Goal: Transaction & Acquisition: Register for event/course

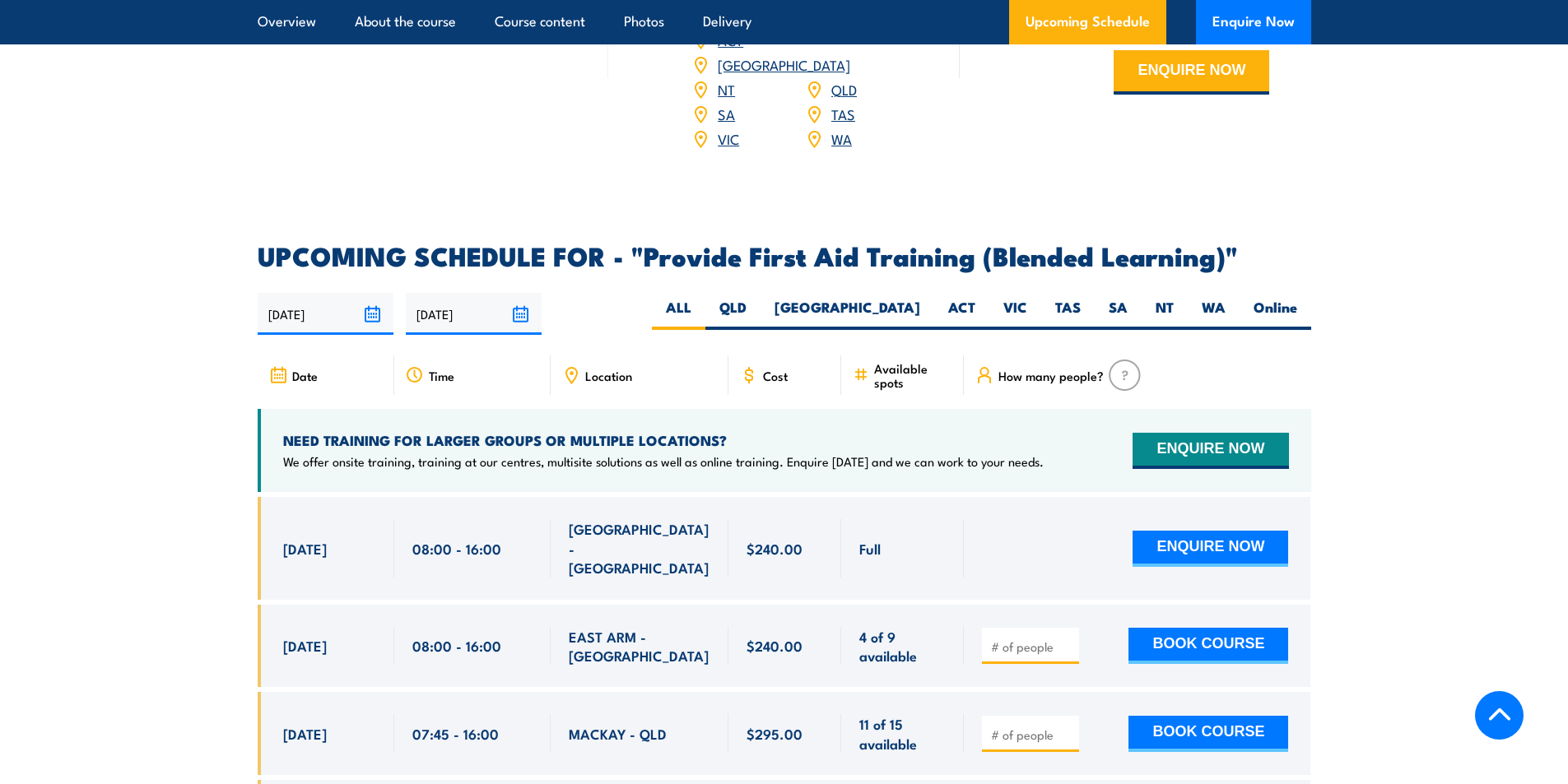
scroll to position [3208, 0]
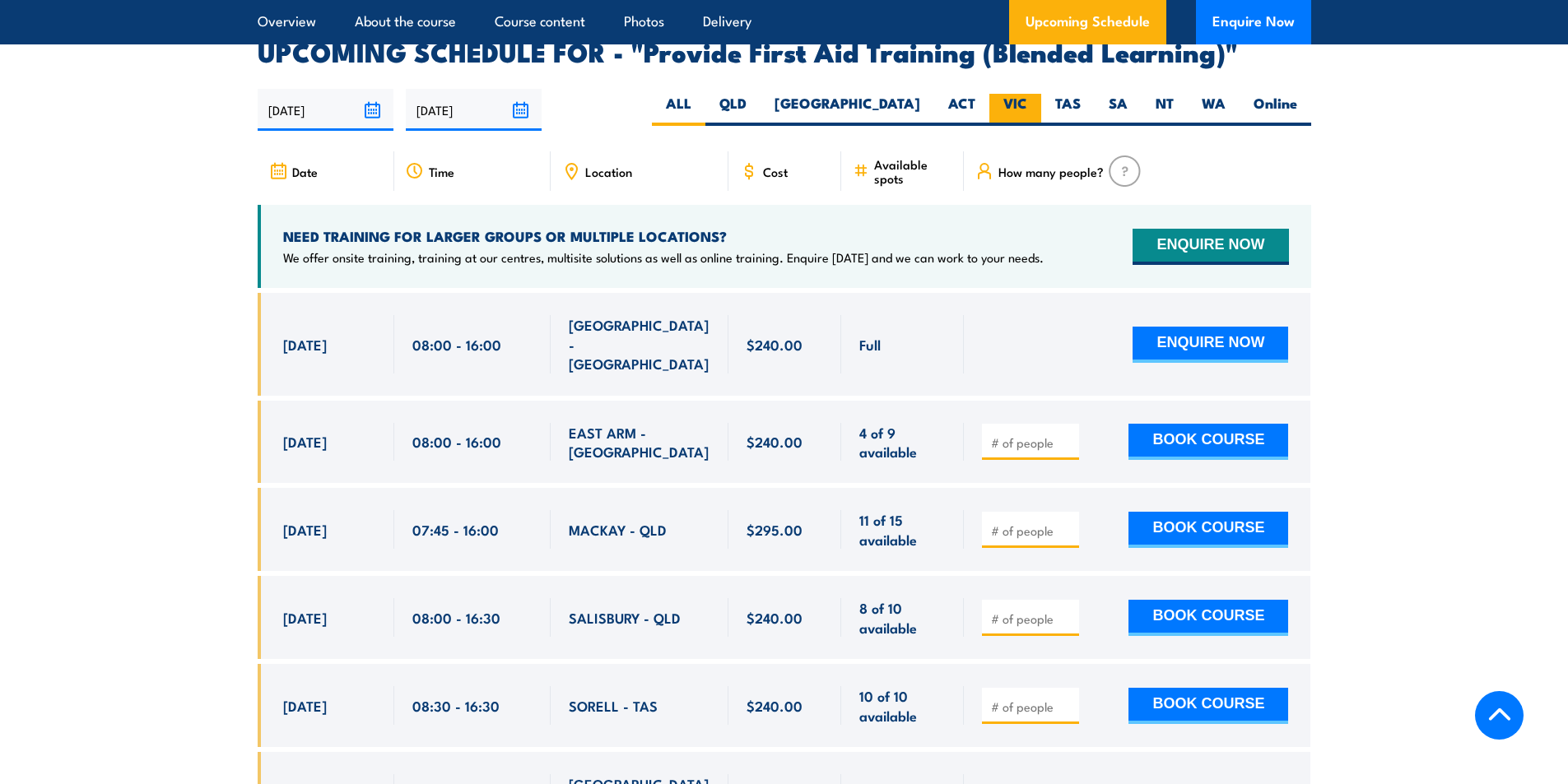
click at [1019, 118] on label "VIC" at bounding box center [1016, 110] width 52 height 32
click at [1027, 104] on input "VIC" at bounding box center [1033, 99] width 11 height 11
radio input "true"
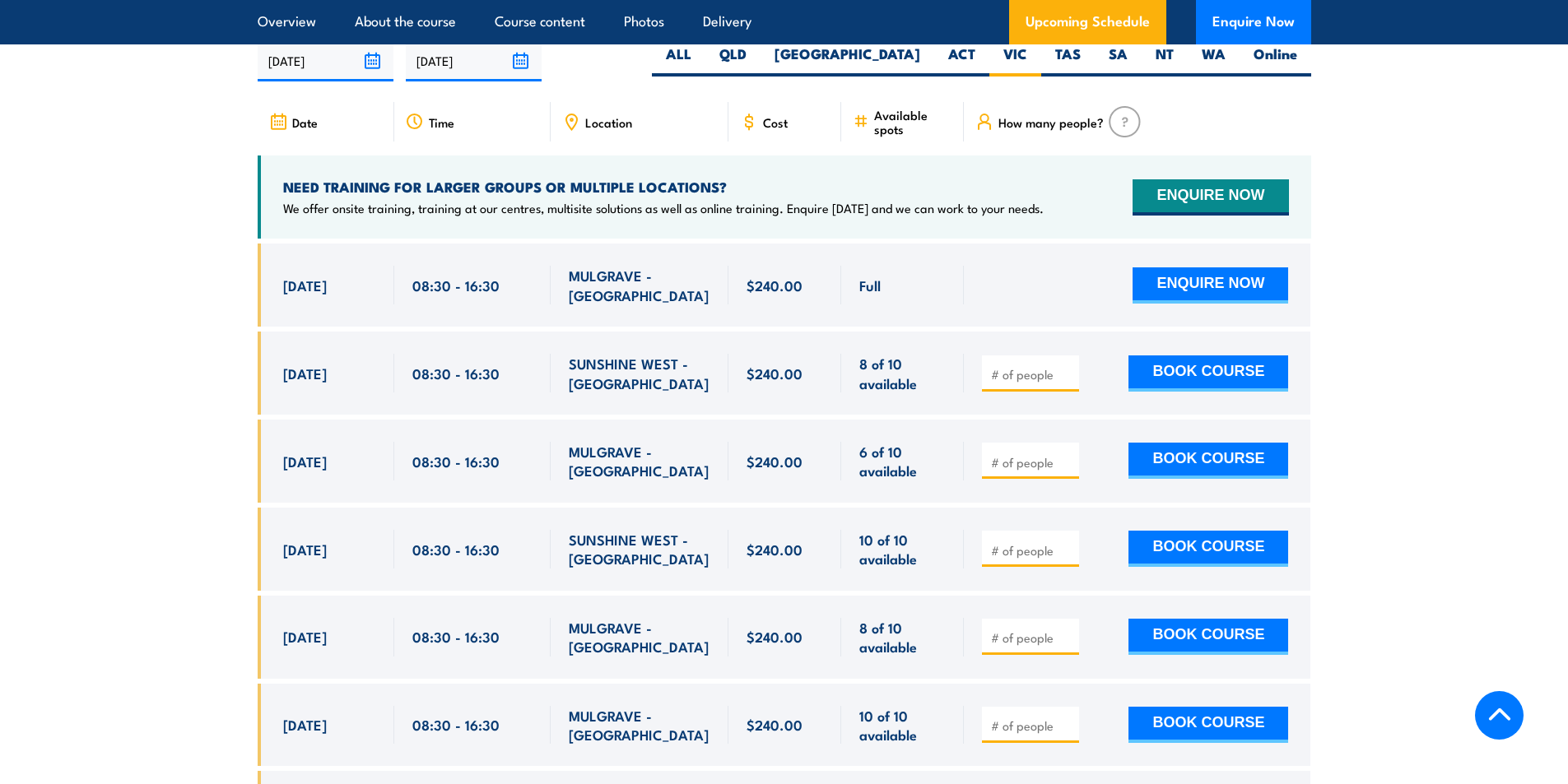
scroll to position [3259, 0]
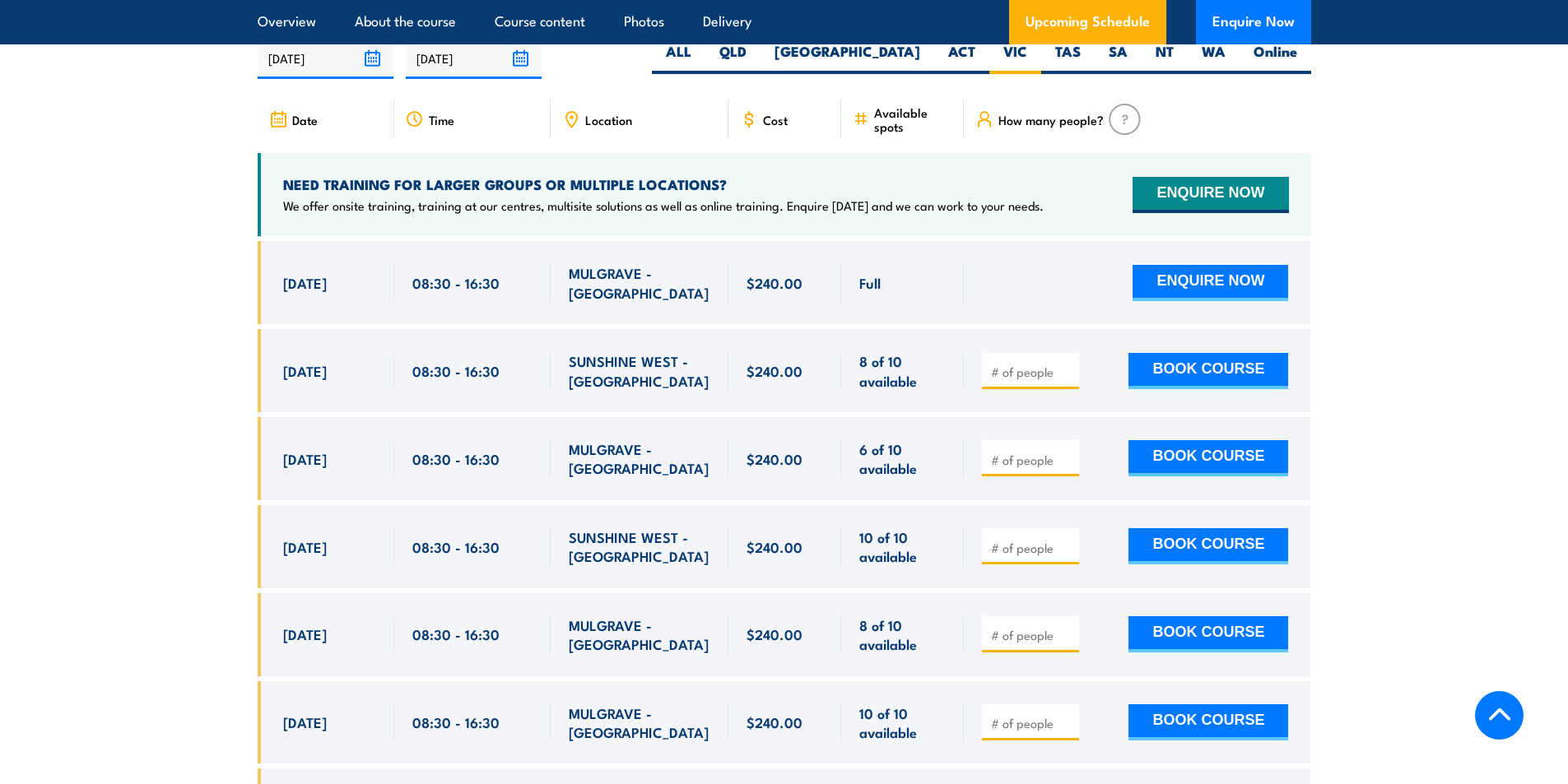
click at [132, 264] on section "UPCOMING SCHEDULE FOR - "Provide First Aid Training (Blended Learning)" [DATE] …" at bounding box center [784, 563] width 1568 height 1152
click at [224, 379] on section "UPCOMING SCHEDULE FOR - "Provide First Aid Training (Blended Learning)" [DATE] …" at bounding box center [784, 563] width 1568 height 1152
click at [153, 383] on section "UPCOMING SCHEDULE FOR - "Provide First Aid Training (Blended Learning)" 21/08/2…" at bounding box center [784, 563] width 1568 height 1152
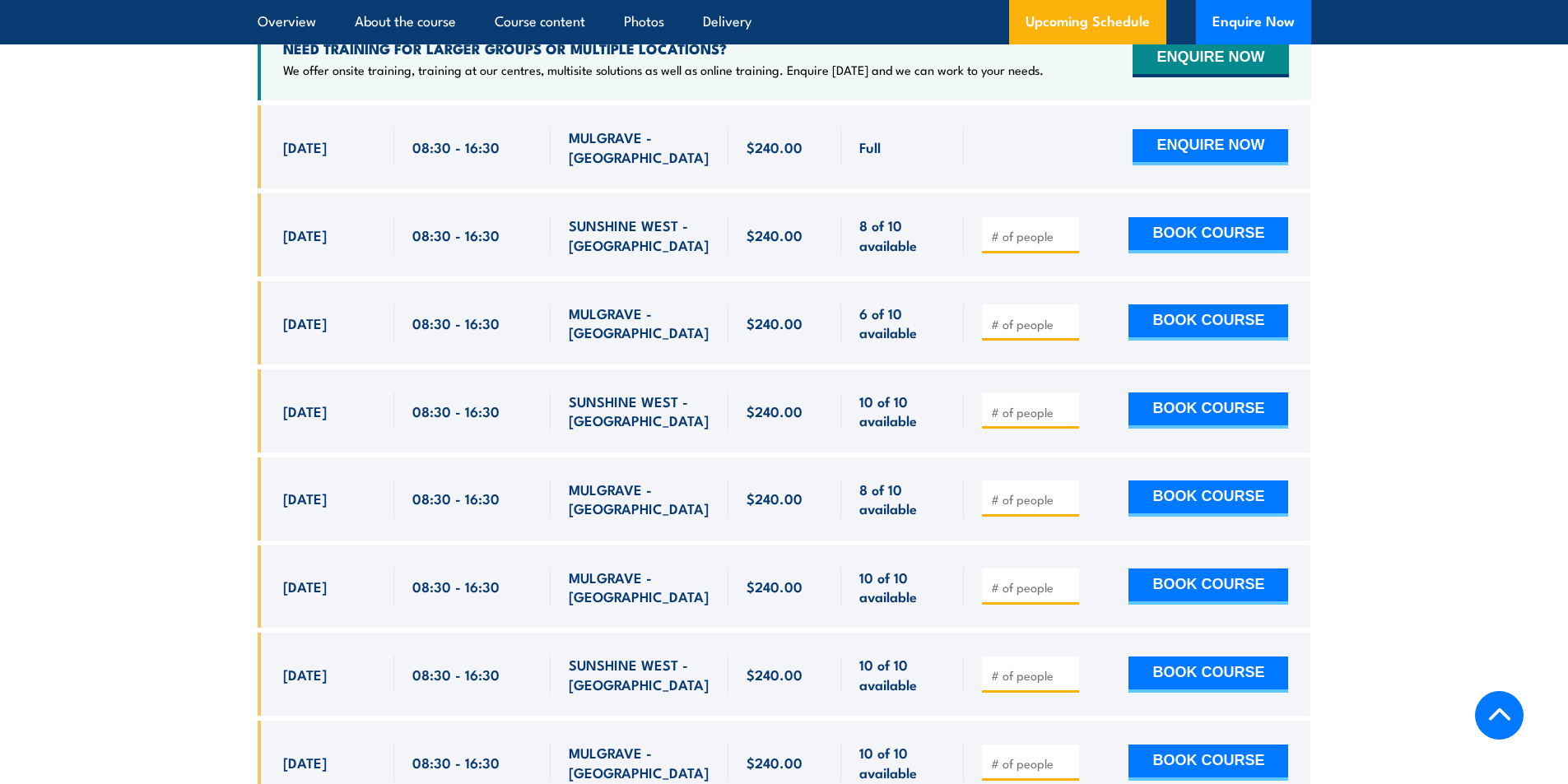
scroll to position [3424, 0]
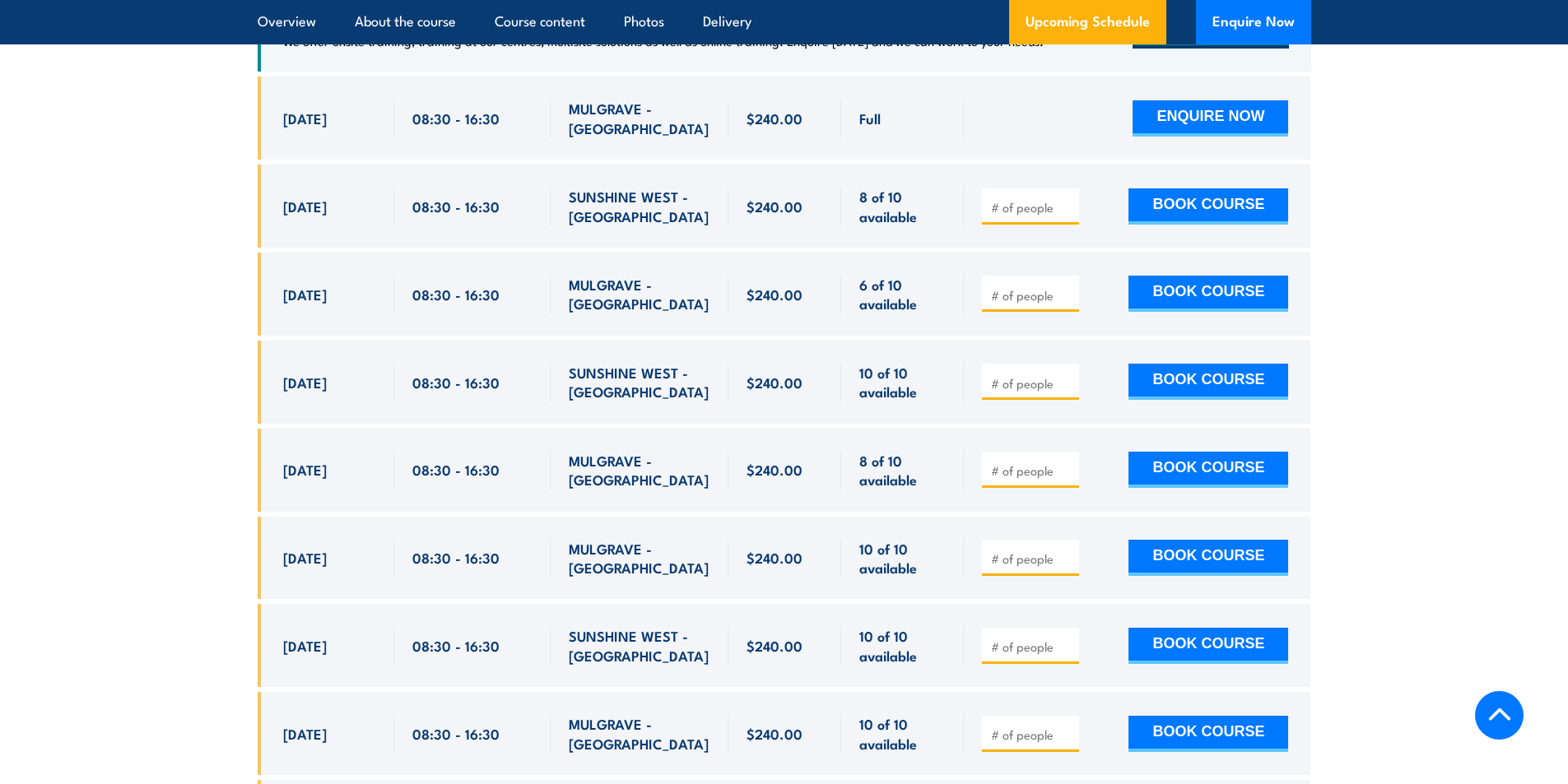
click at [164, 309] on section "UPCOMING SCHEDULE FOR - "Provide First Aid Training (Blended Learning)" 21/08/2…" at bounding box center [784, 398] width 1568 height 1152
click at [198, 304] on section "UPCOMING SCHEDULE FOR - "Provide First Aid Training (Blended Learning)" 21/08/2…" at bounding box center [784, 398] width 1568 height 1152
click at [183, 307] on section "UPCOMING SCHEDULE FOR - "Provide First Aid Training (Blended Learning)" 21/08/2…" at bounding box center [784, 398] width 1568 height 1152
click at [164, 277] on section "UPCOMING SCHEDULE FOR - "Provide First Aid Training (Blended Learning)" 21/08/2…" at bounding box center [784, 398] width 1568 height 1152
click at [142, 379] on section "UPCOMING SCHEDULE FOR - "Provide First Aid Training (Blended Learning)" 21/08/2…" at bounding box center [784, 398] width 1568 height 1152
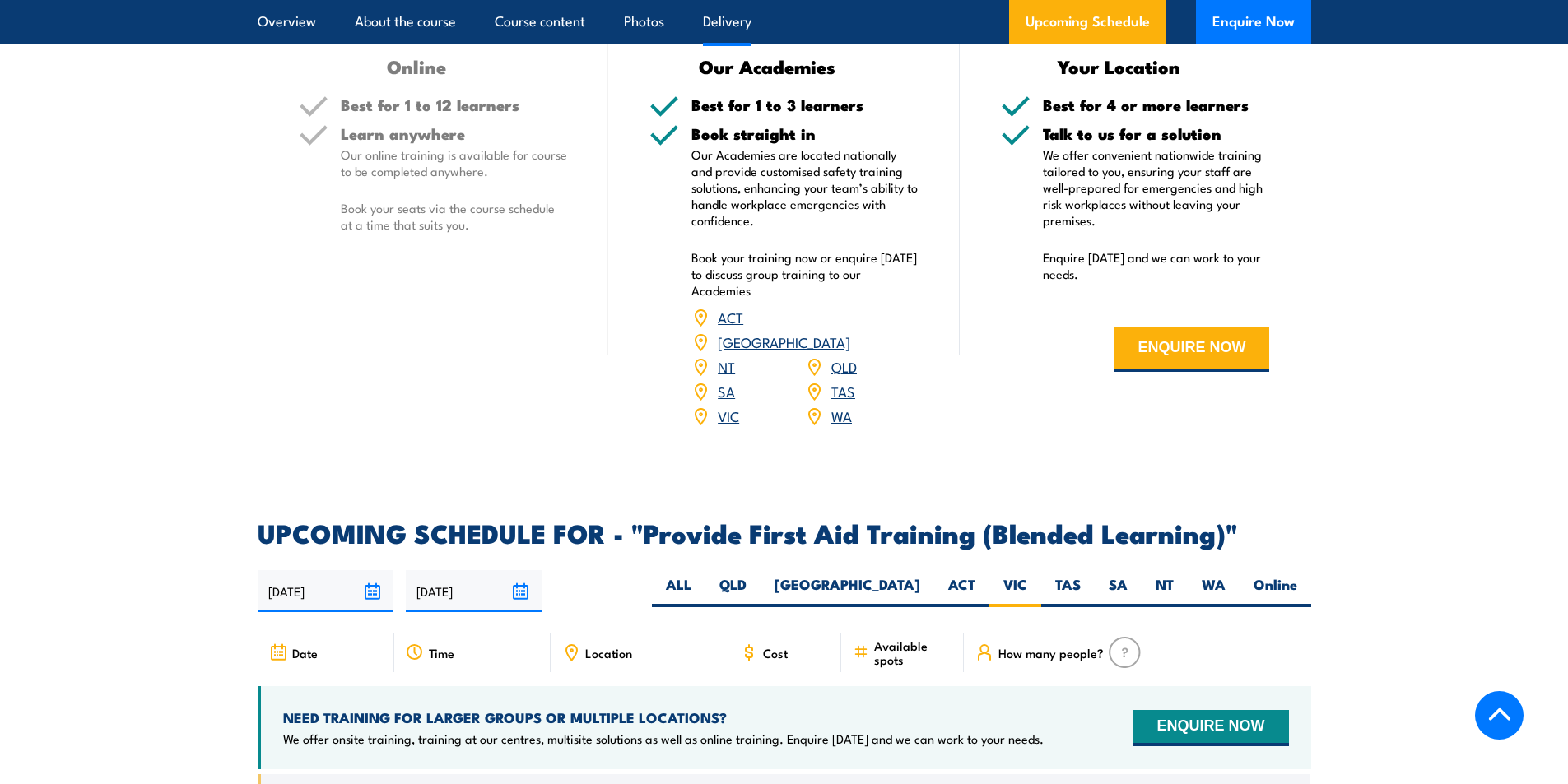
scroll to position [2930, 0]
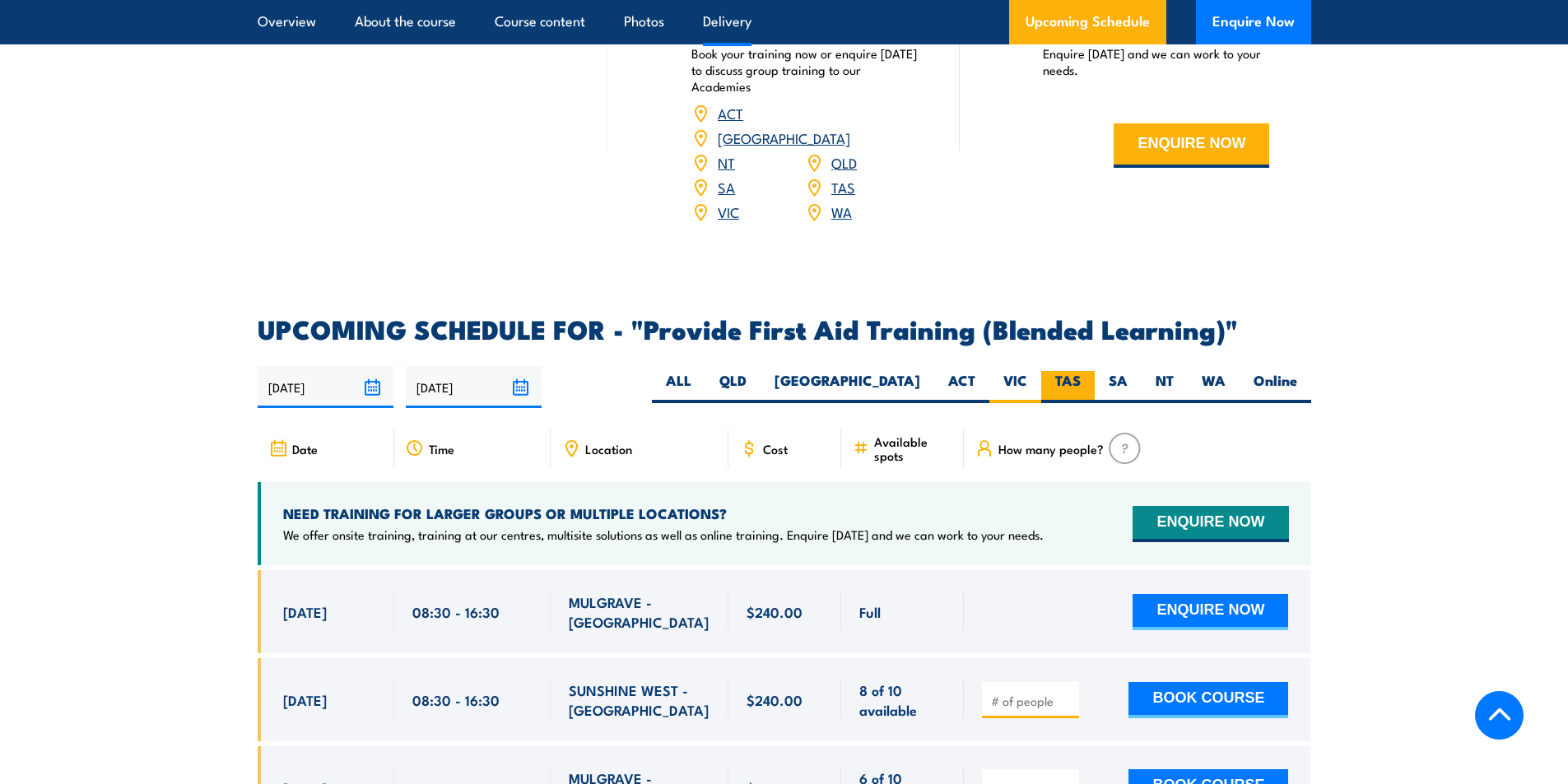
click at [1045, 397] on label "TAS" at bounding box center [1067, 388] width 53 height 32
click at [1080, 381] on input "TAS" at bounding box center [1086, 377] width 11 height 11
radio input "true"
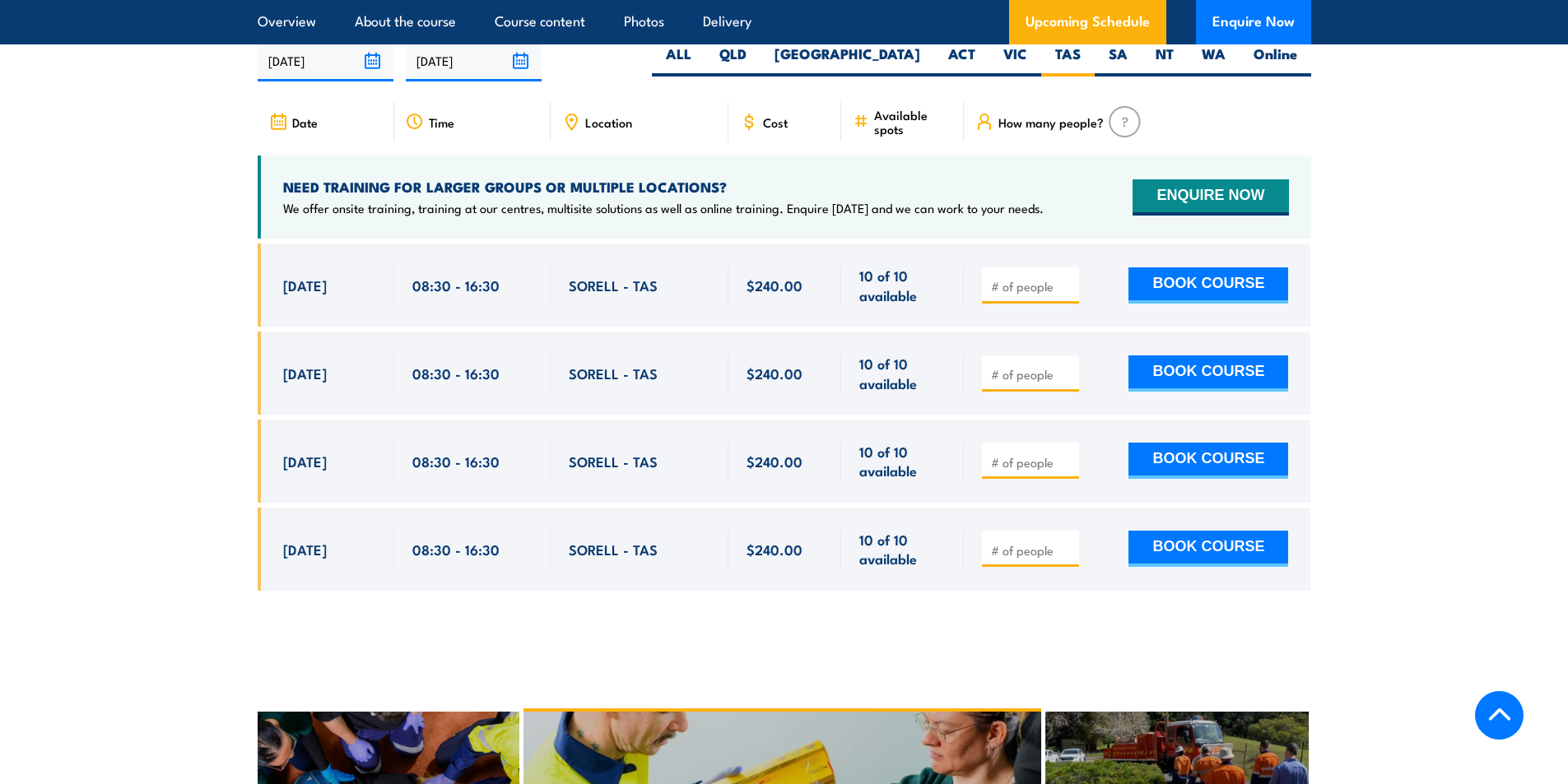
scroll to position [3259, 0]
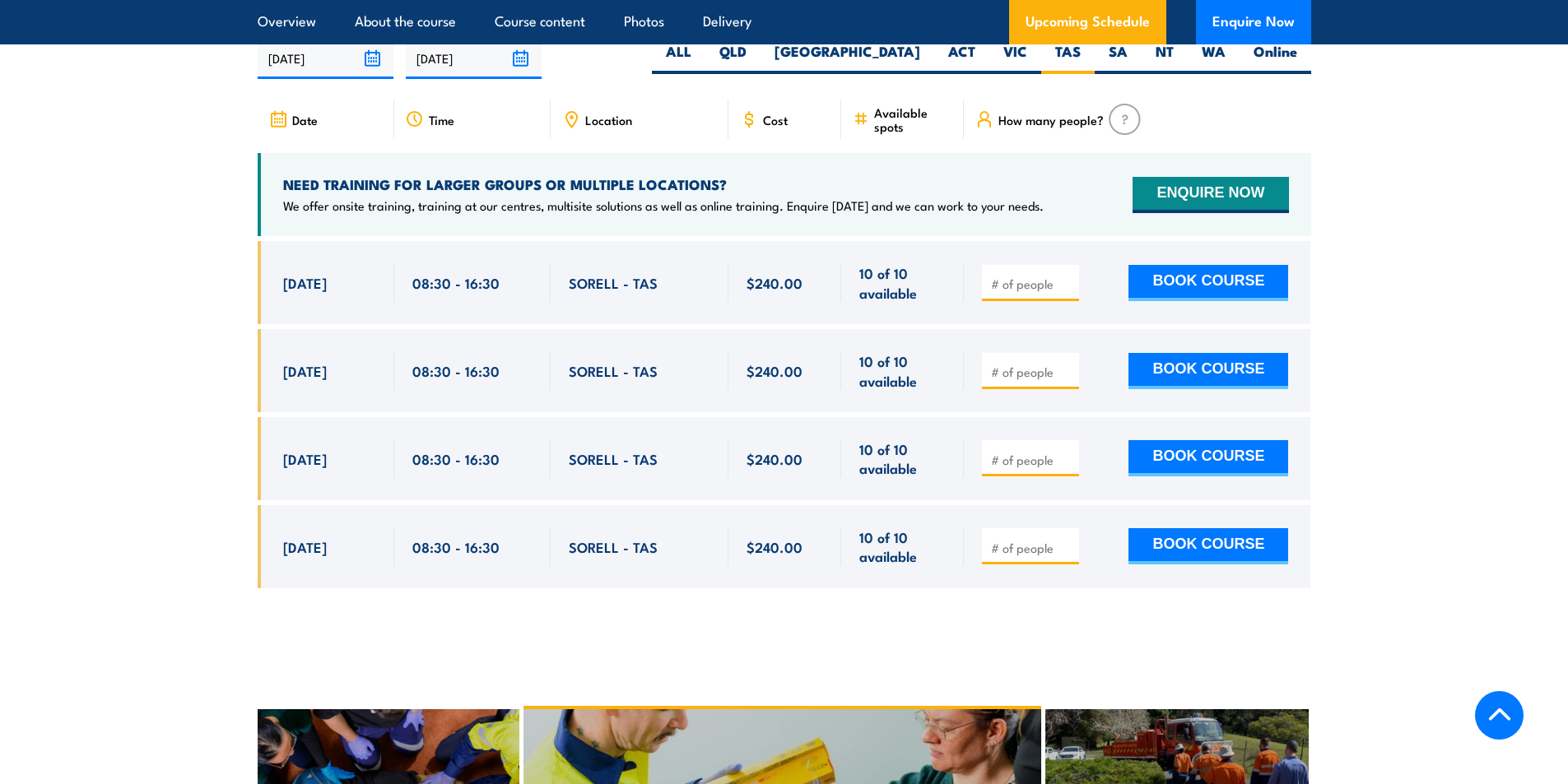
click at [138, 418] on section "UPCOMING SCHEDULE FOR - "Provide First Aid Training (Blended Learning)" 21/08/2…" at bounding box center [784, 299] width 1568 height 624
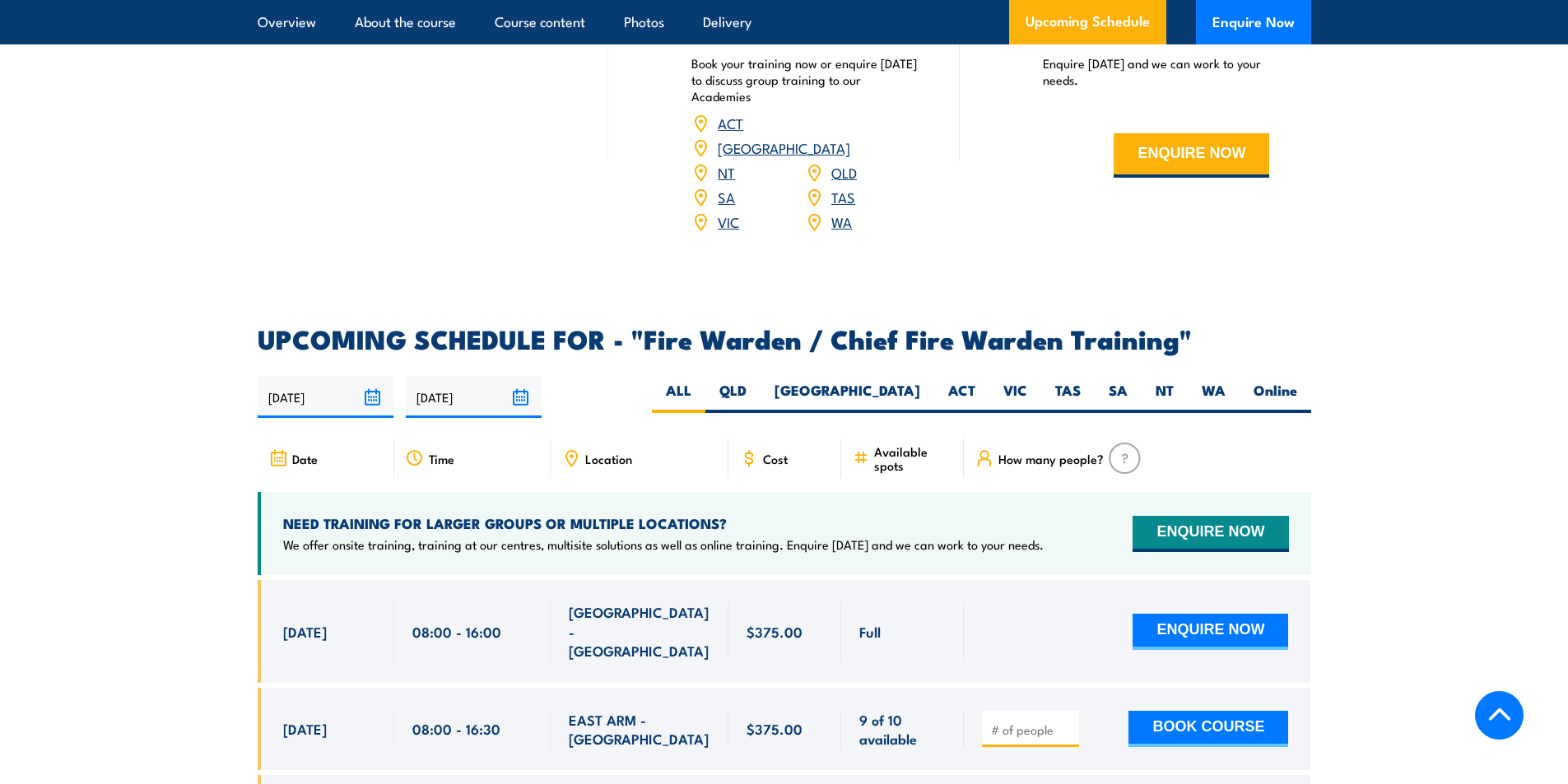
scroll to position [2879, 0]
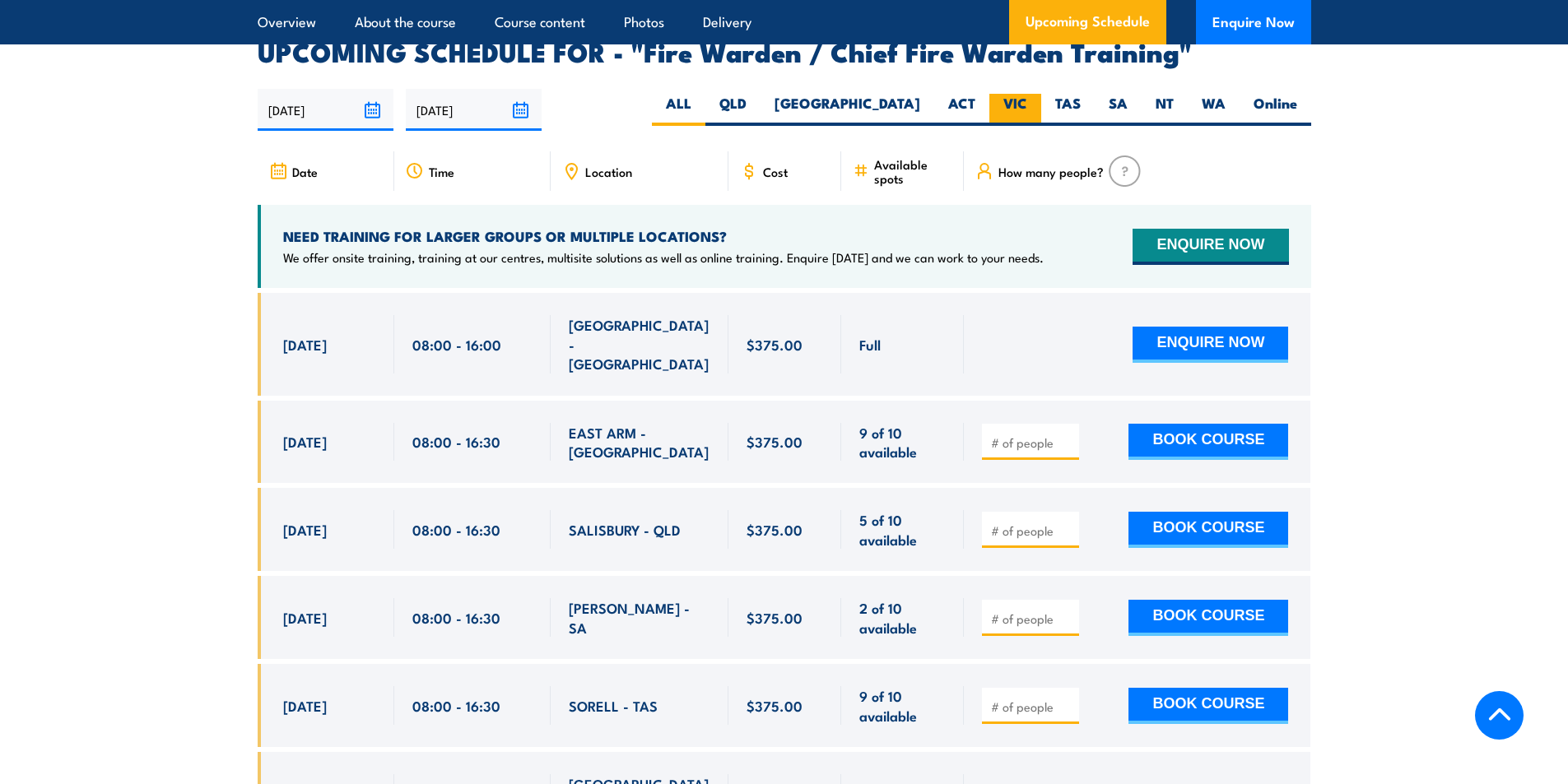
click at [1012, 109] on label "VIC" at bounding box center [1016, 110] width 52 height 32
click at [1027, 104] on input "VIC" at bounding box center [1033, 99] width 11 height 11
radio input "true"
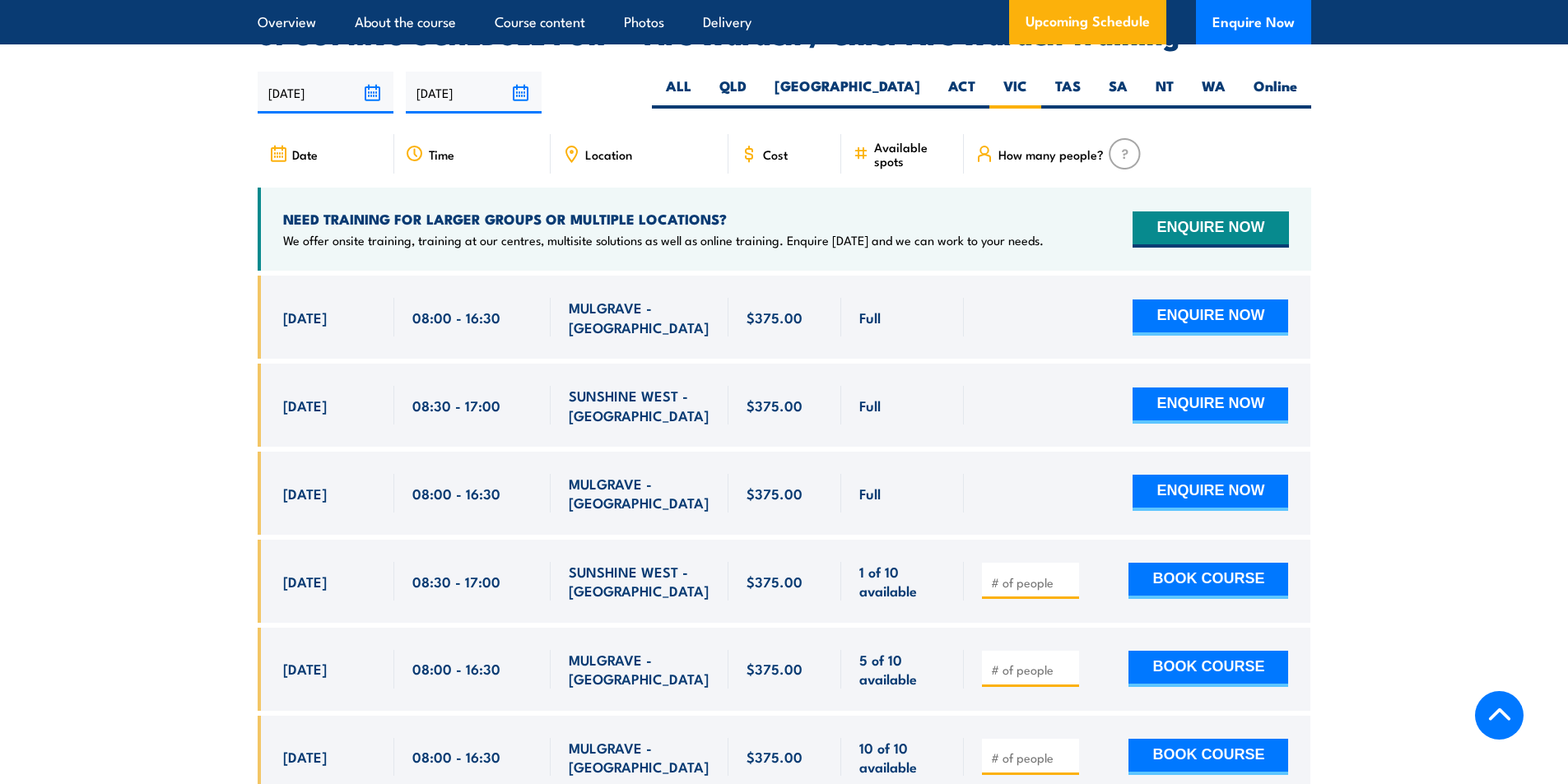
scroll to position [2913, 0]
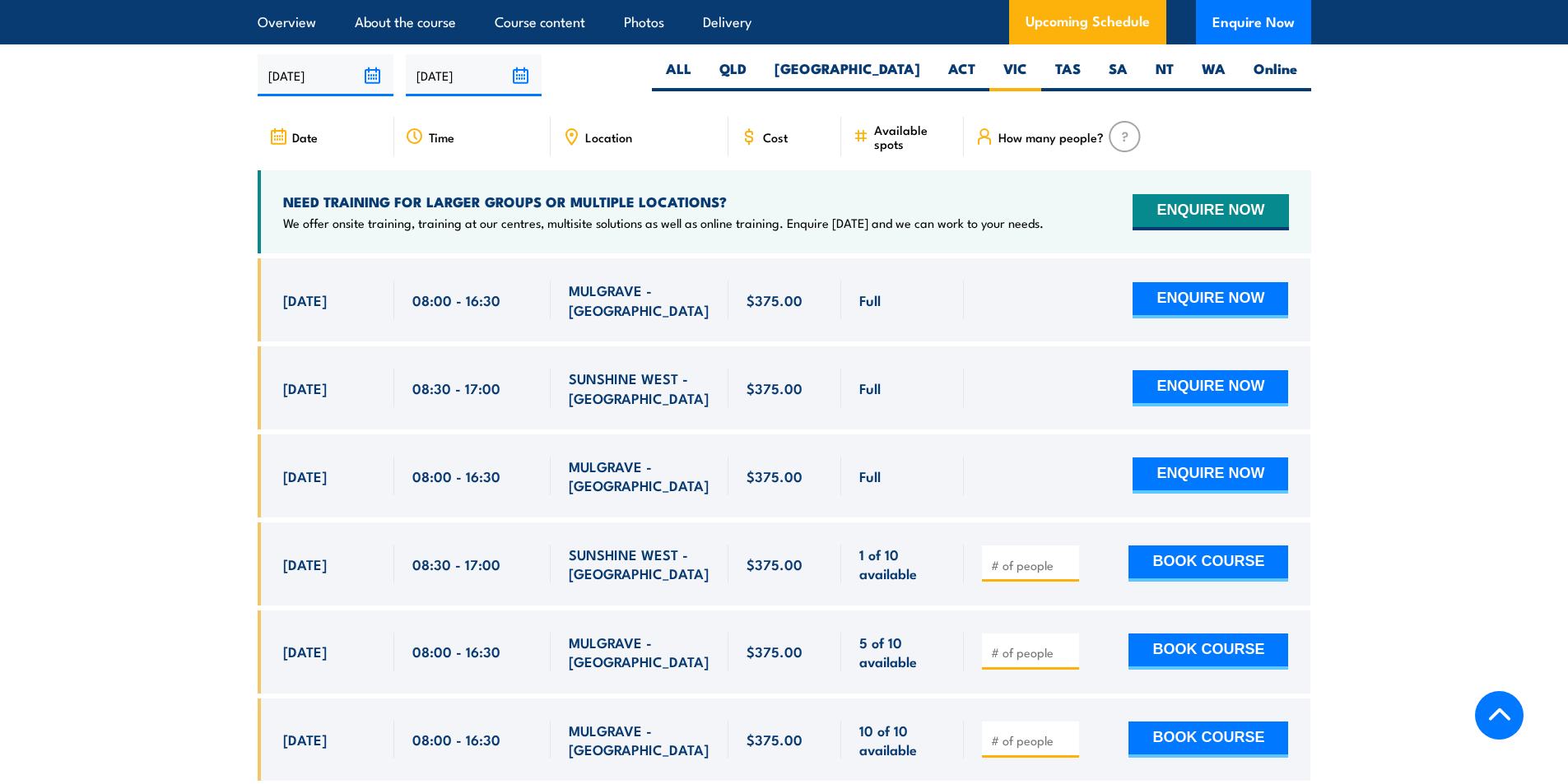
drag, startPoint x: 94, startPoint y: 415, endPoint x: 112, endPoint y: 409, distance: 19.0
click at [94, 414] on section "UPCOMING SCHEDULE FOR - "Fire Warden / Chief Fire Warden Training" [DATE] [DATE]" at bounding box center [784, 580] width 1568 height 1152
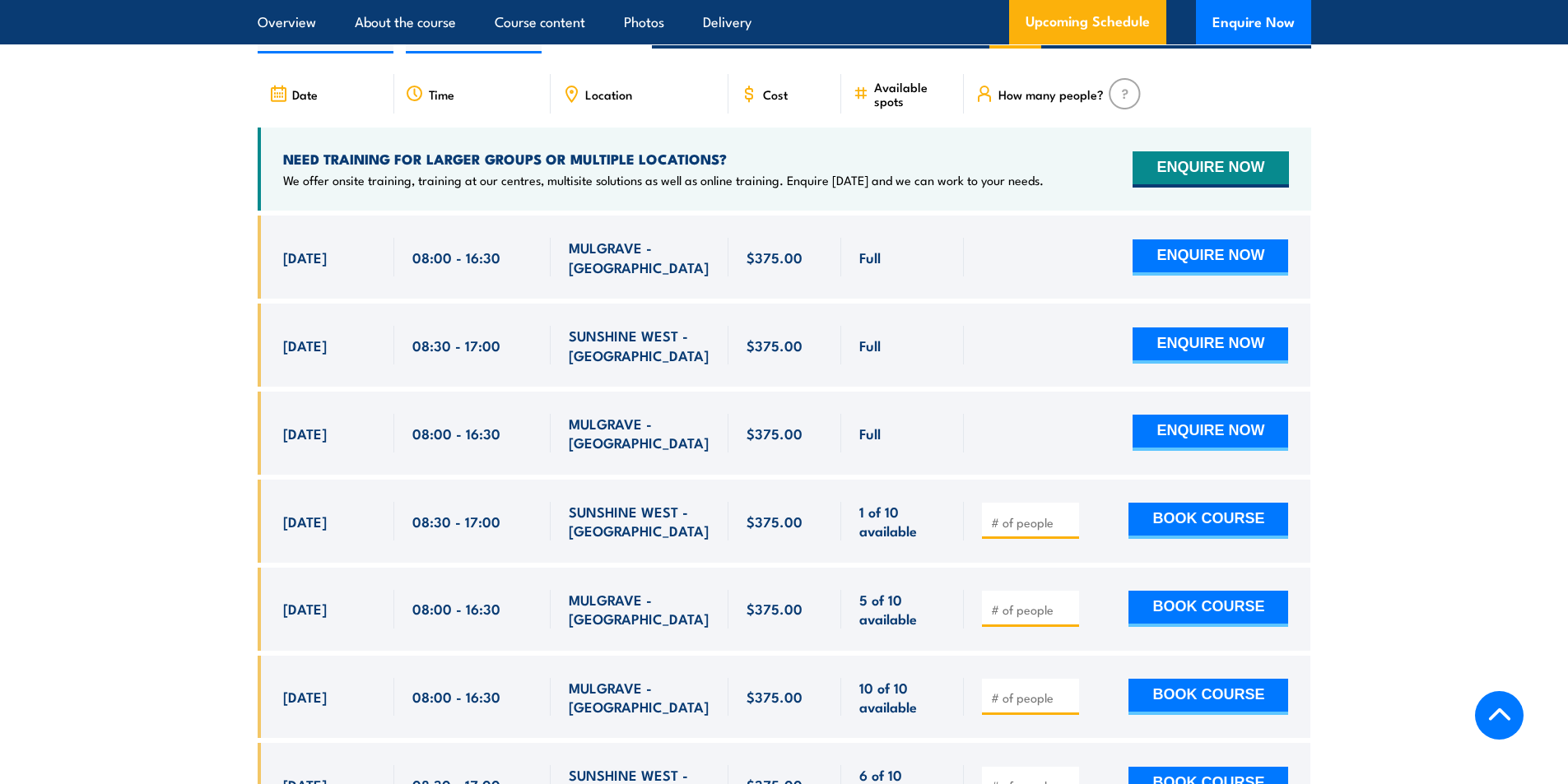
scroll to position [2996, 0]
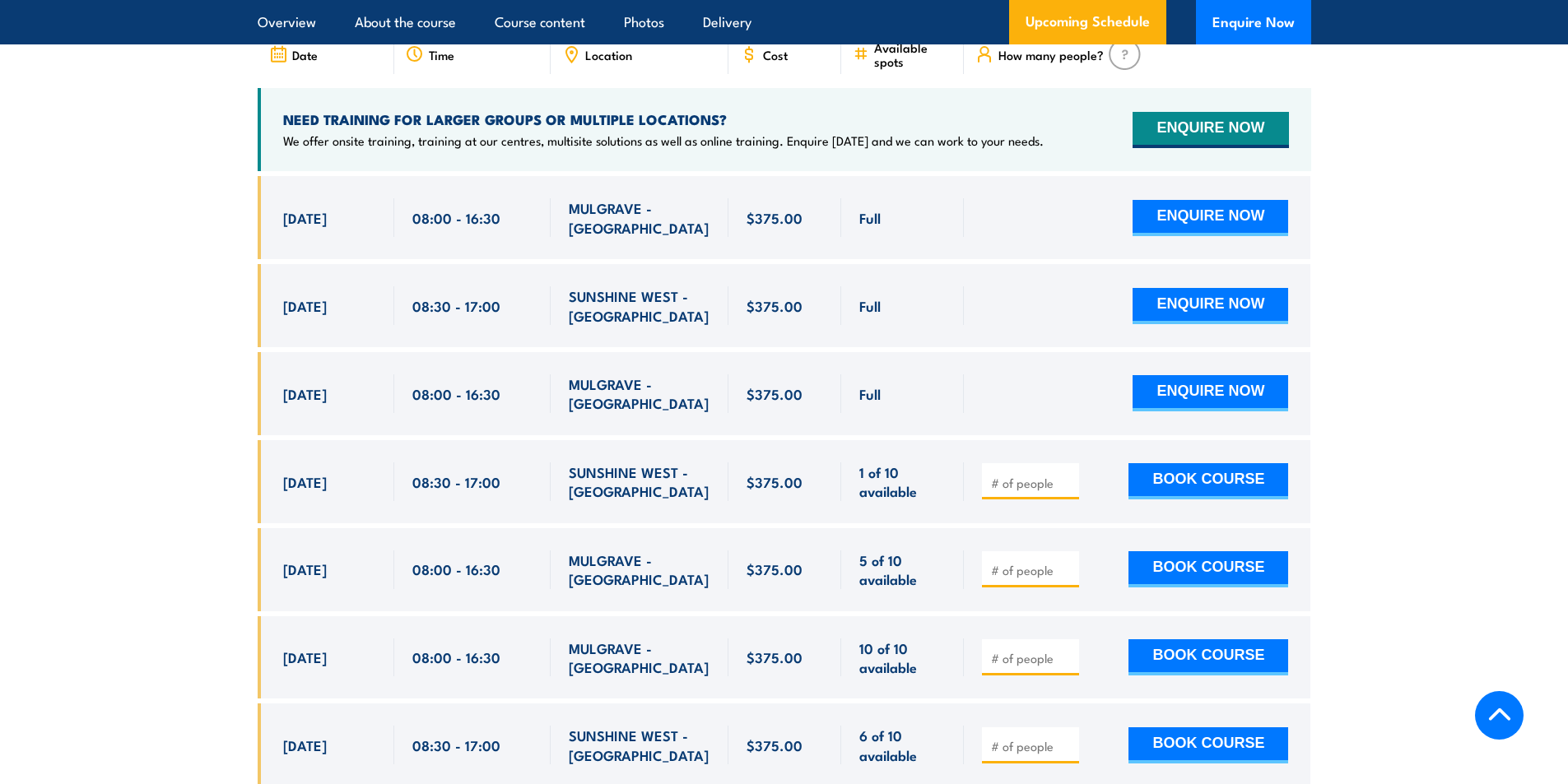
click at [201, 346] on section "UPCOMING SCHEDULE FOR - "Fire Warden / Chief Fire Warden Training" [DATE] [DATE]" at bounding box center [784, 498] width 1568 height 1152
drag, startPoint x: 282, startPoint y: 561, endPoint x: 891, endPoint y: 574, distance: 609.1
click at [891, 574] on div "[DATE] 08:00 - 08:00" at bounding box center [784, 569] width 1053 height 83
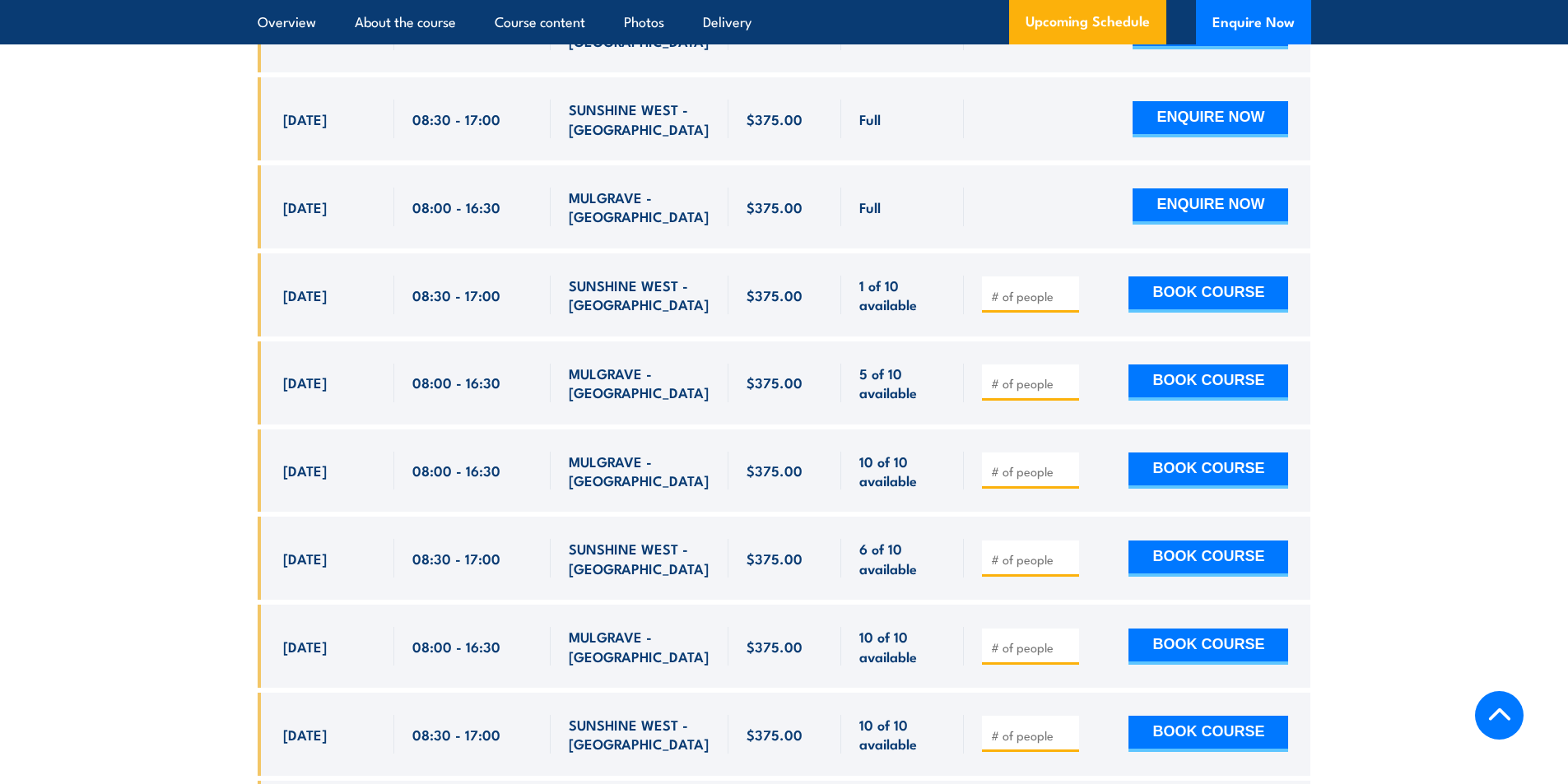
scroll to position [3160, 0]
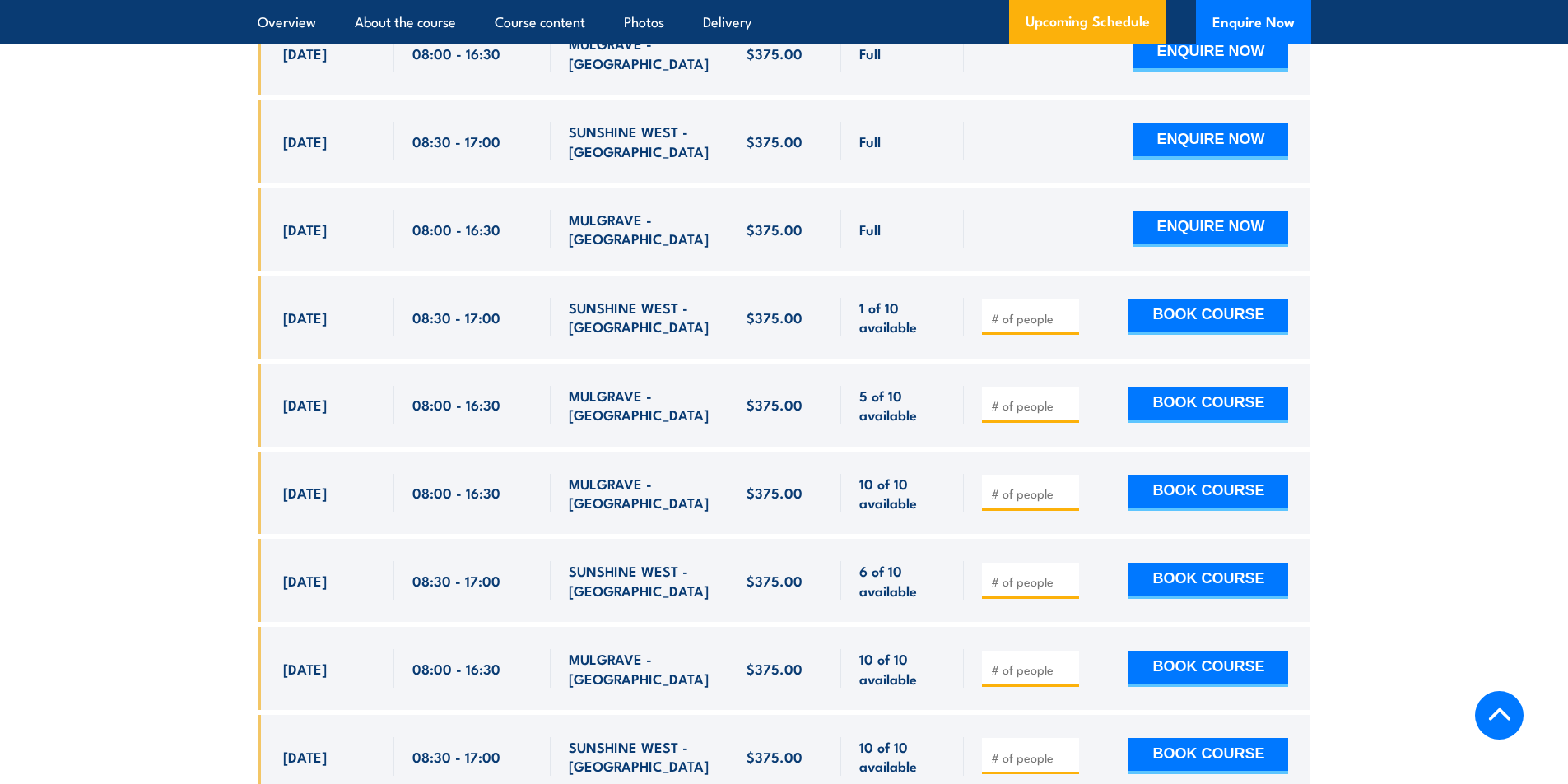
click at [316, 316] on div "10 Oct, 2025" at bounding box center [329, 316] width 93 height 39
drag, startPoint x: 285, startPoint y: 304, endPoint x: 957, endPoint y: 308, distance: 672.0
click at [957, 308] on div "10 Oct, 2025, 08:30 - 08:30" at bounding box center [784, 316] width 1053 height 83
click at [1170, 298] on button "BOOK COURSE" at bounding box center [1207, 316] width 159 height 36
type input "1"
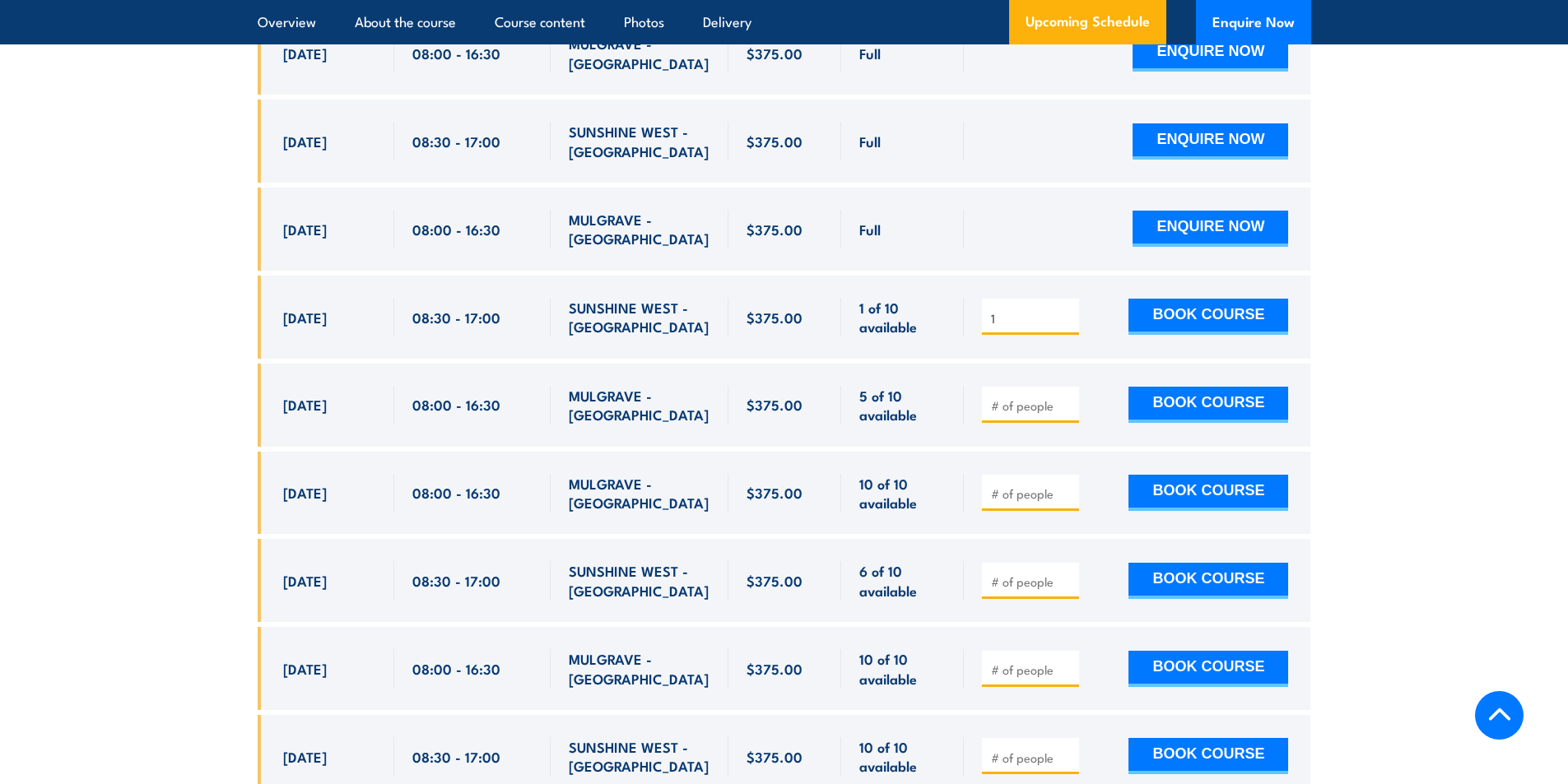
click at [1420, 359] on section "UPCOMING SCHEDULE FOR - "Fire Warden / Chief Fire Warden Training" 22/08/2025 1…" at bounding box center [784, 334] width 1568 height 1152
click at [1240, 314] on button "BOOK COURSE" at bounding box center [1207, 316] width 159 height 36
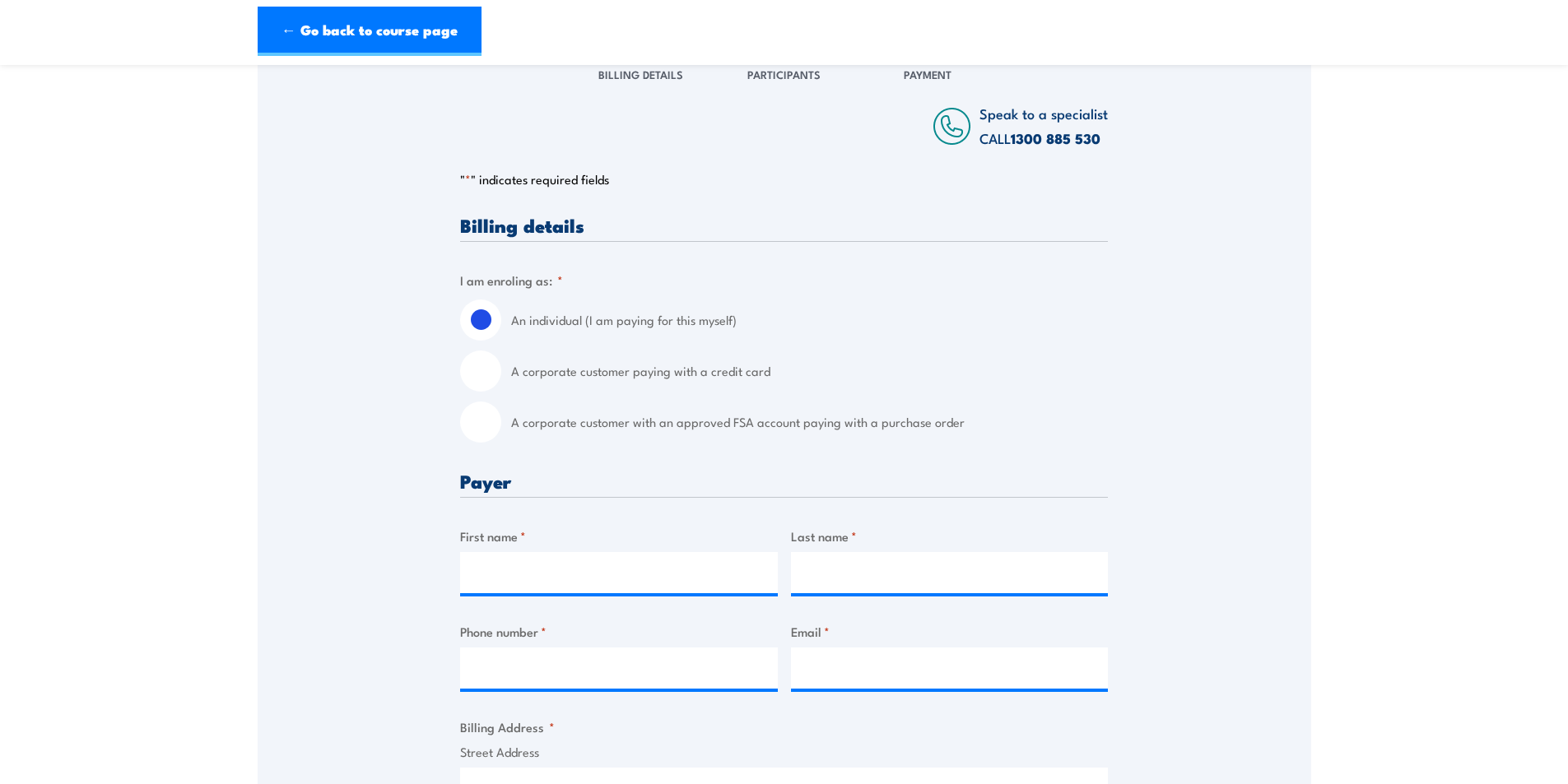
scroll to position [329, 0]
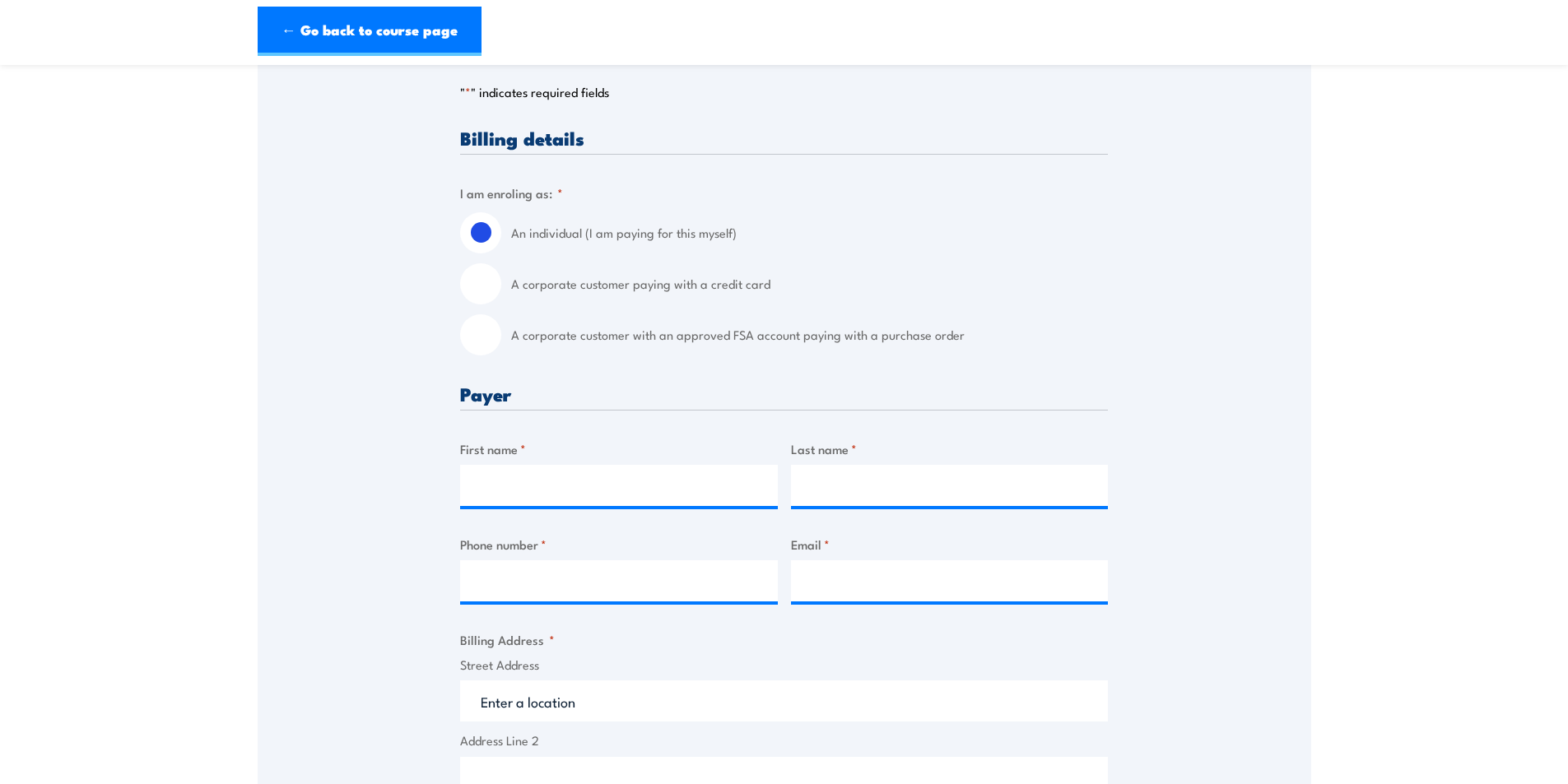
click at [485, 346] on input "A corporate customer with an approved FSA account paying with a purchase order" at bounding box center [480, 334] width 41 height 41
radio input "true"
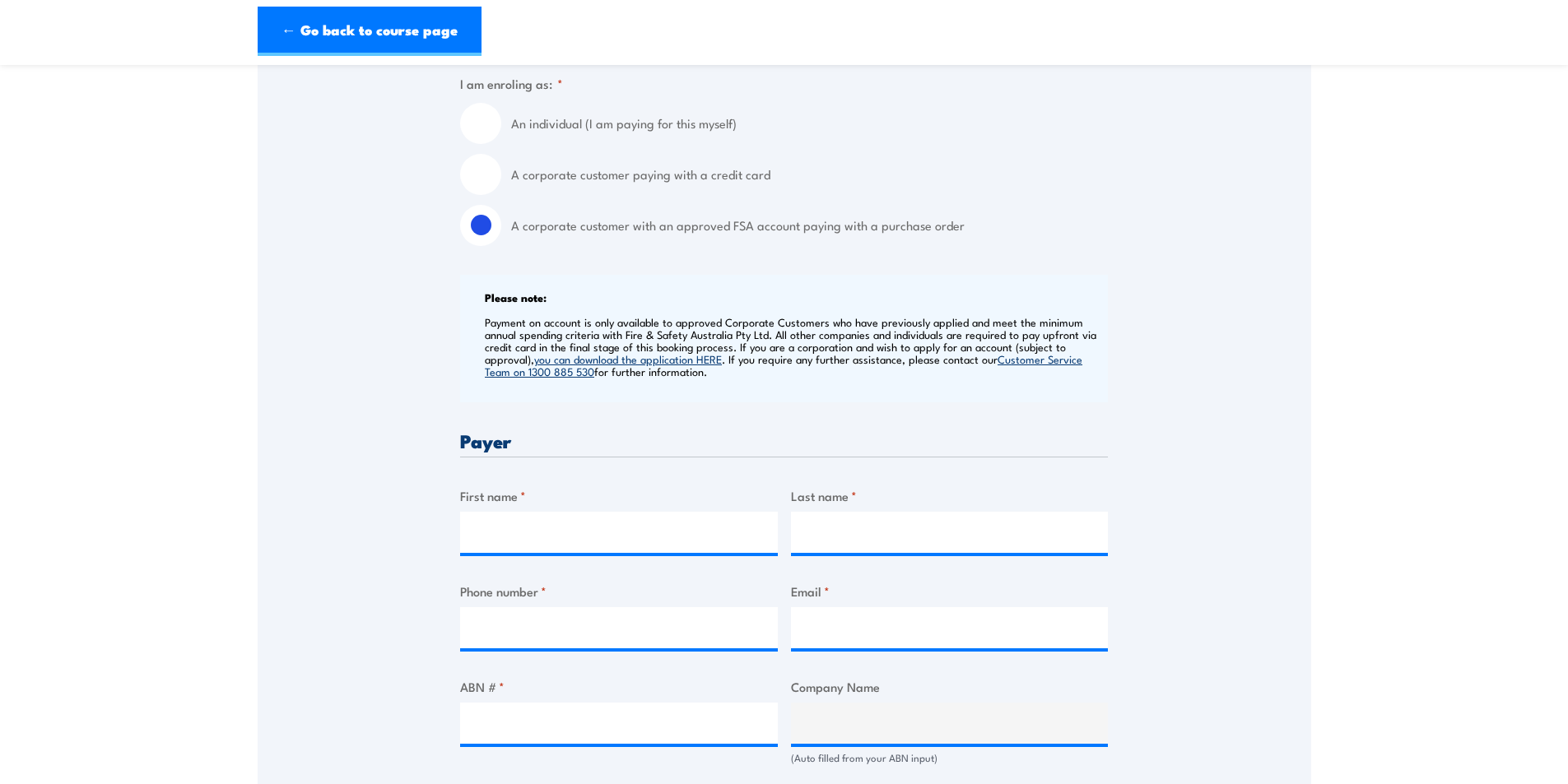
scroll to position [658, 0]
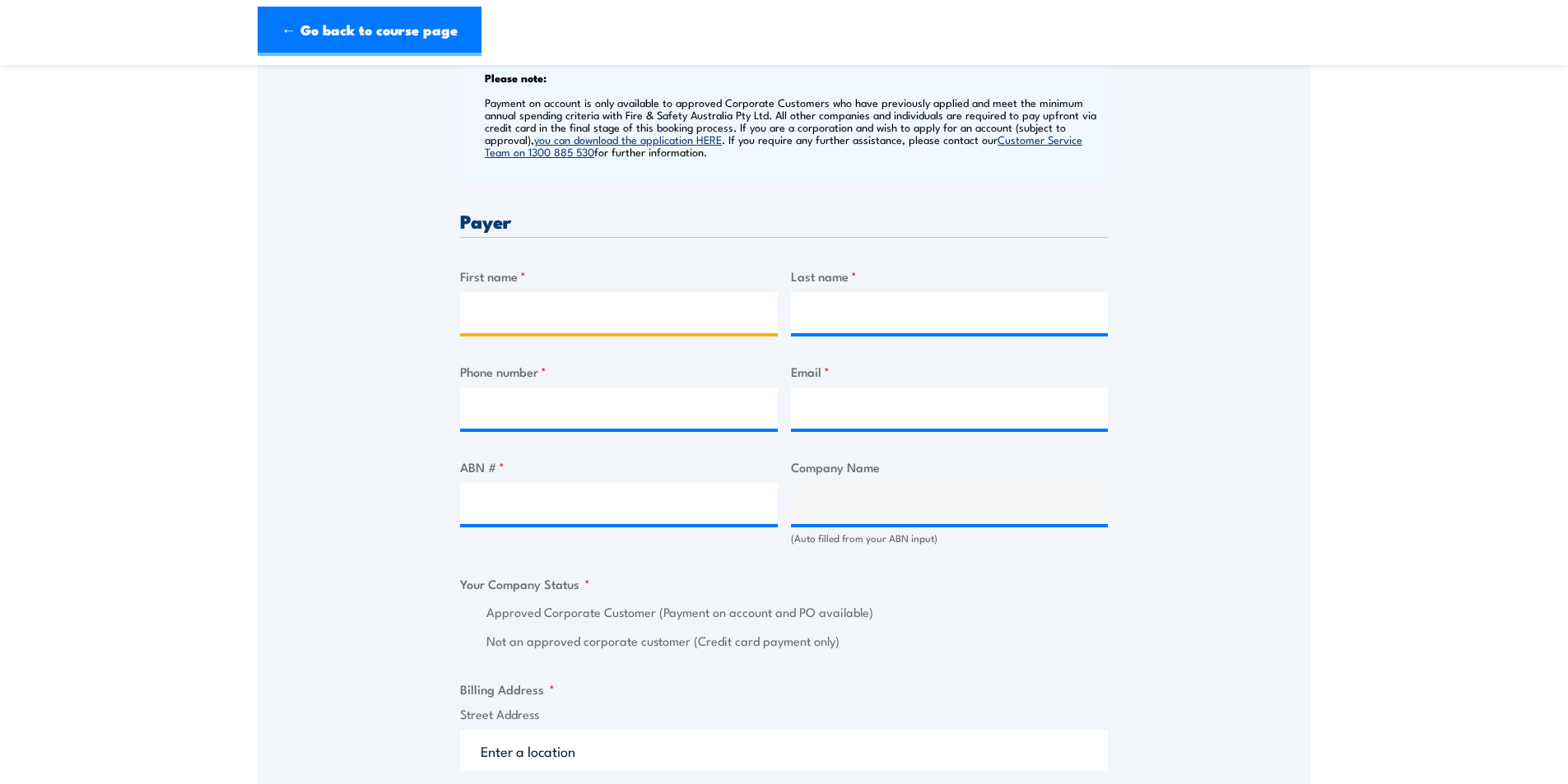
click at [575, 325] on input "First name *" at bounding box center [618, 313] width 318 height 41
type input "Asmita"
type input "Clark"
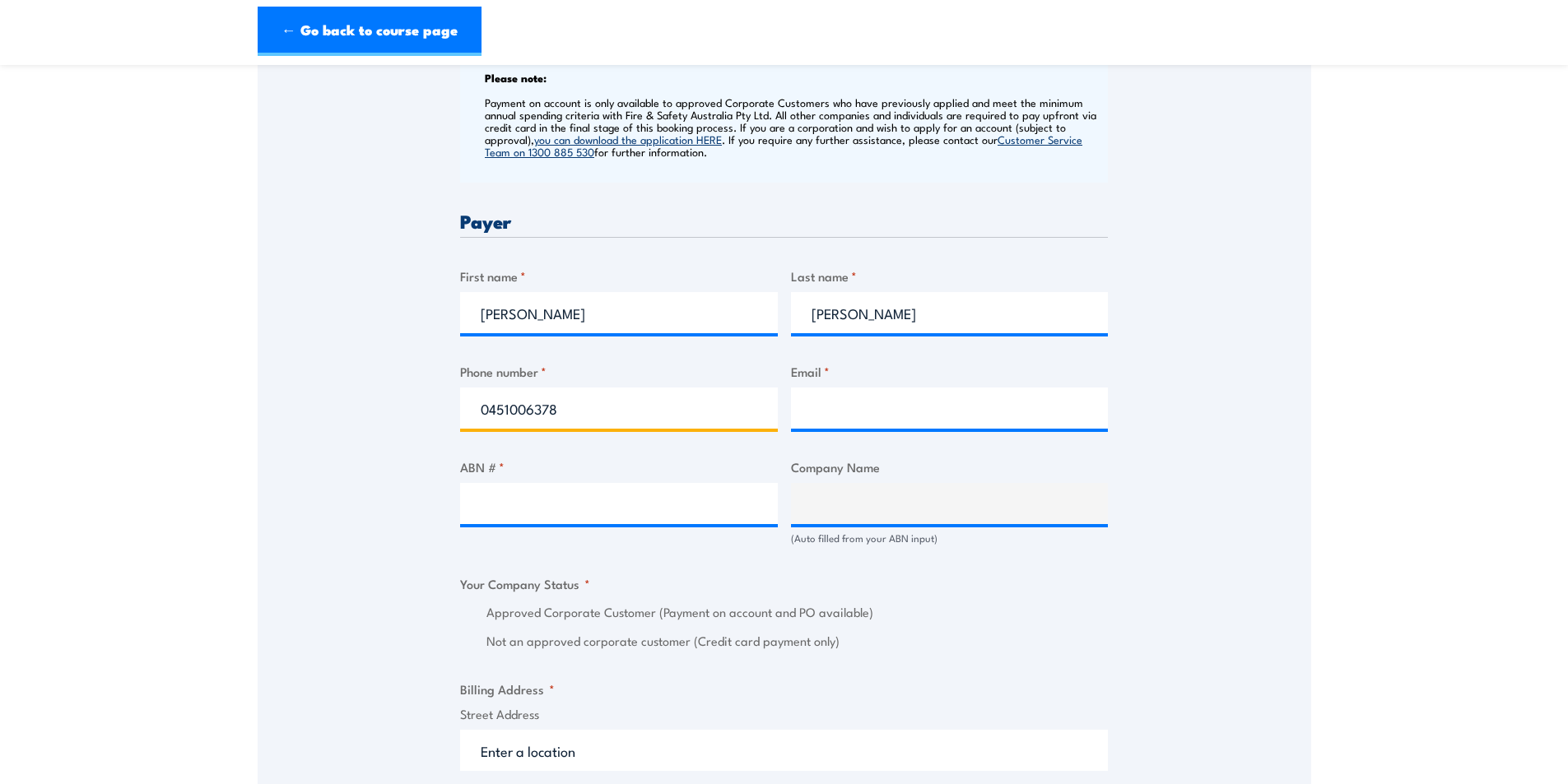
type input "0451006378"
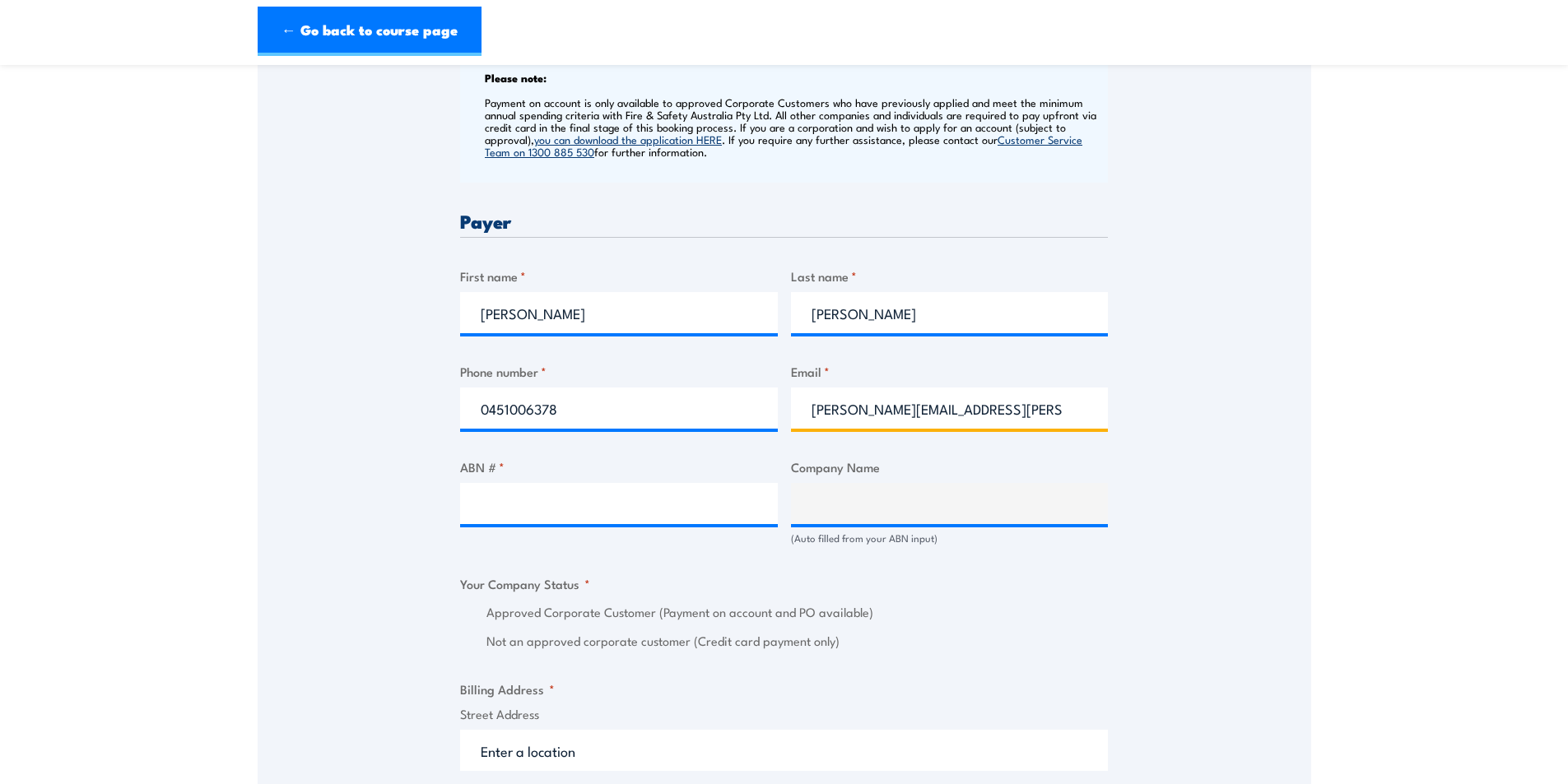
type input "asmita.clark@careauto.com.au"
click at [482, 497] on input "ABN # *" at bounding box center [618, 503] width 318 height 41
paste input "94 633 108 700"
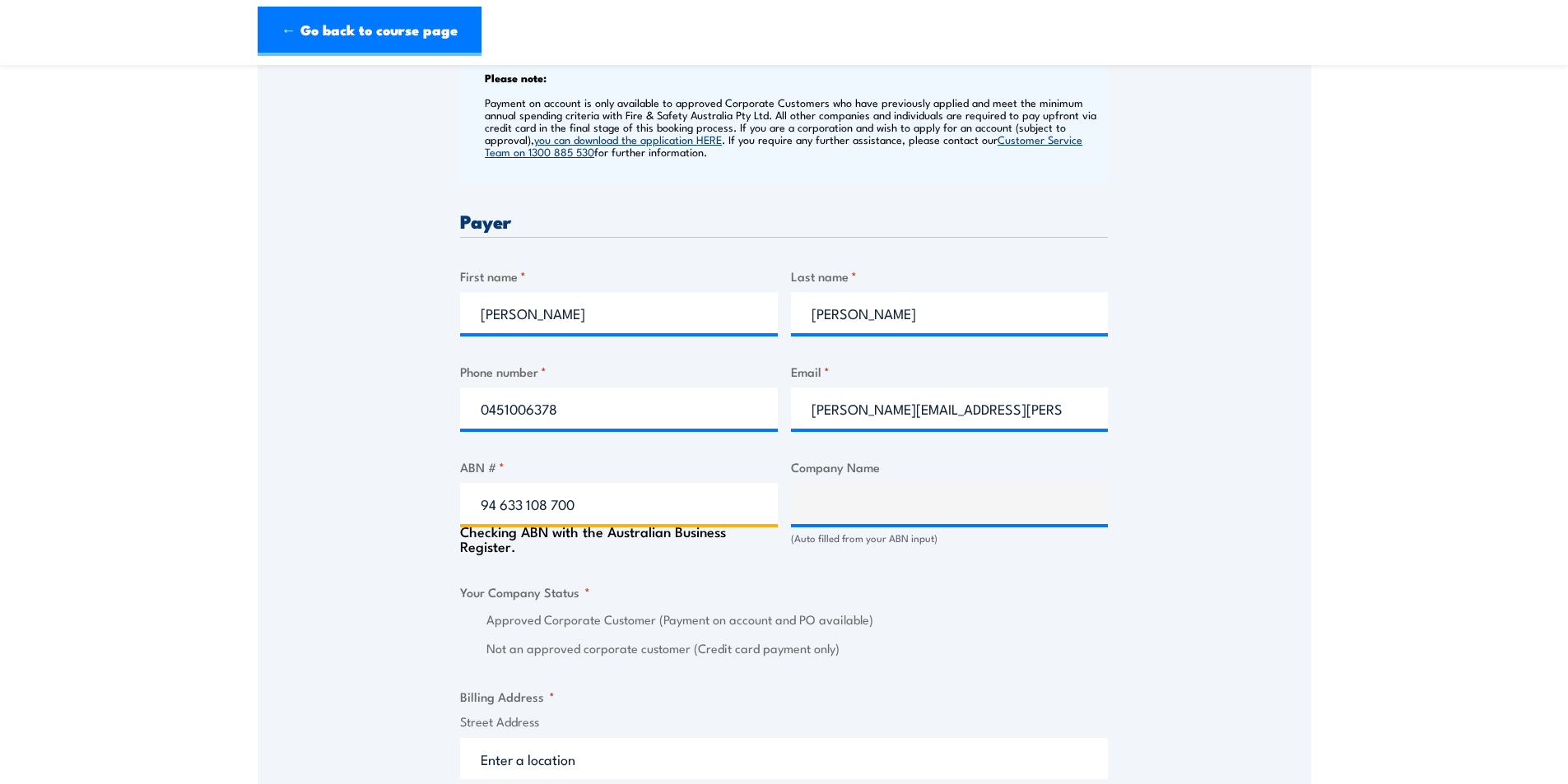
type input "94 633 108 700"
click at [372, 497] on div "Speak to a specialist CALL 1300 885 530 CALL 1300 885 530 " * " indicates requi…" at bounding box center [784, 576] width 1053 height 1897
type input "THE CARE AUTOMOTIVE GROUP PTY LTD"
radio input "true"
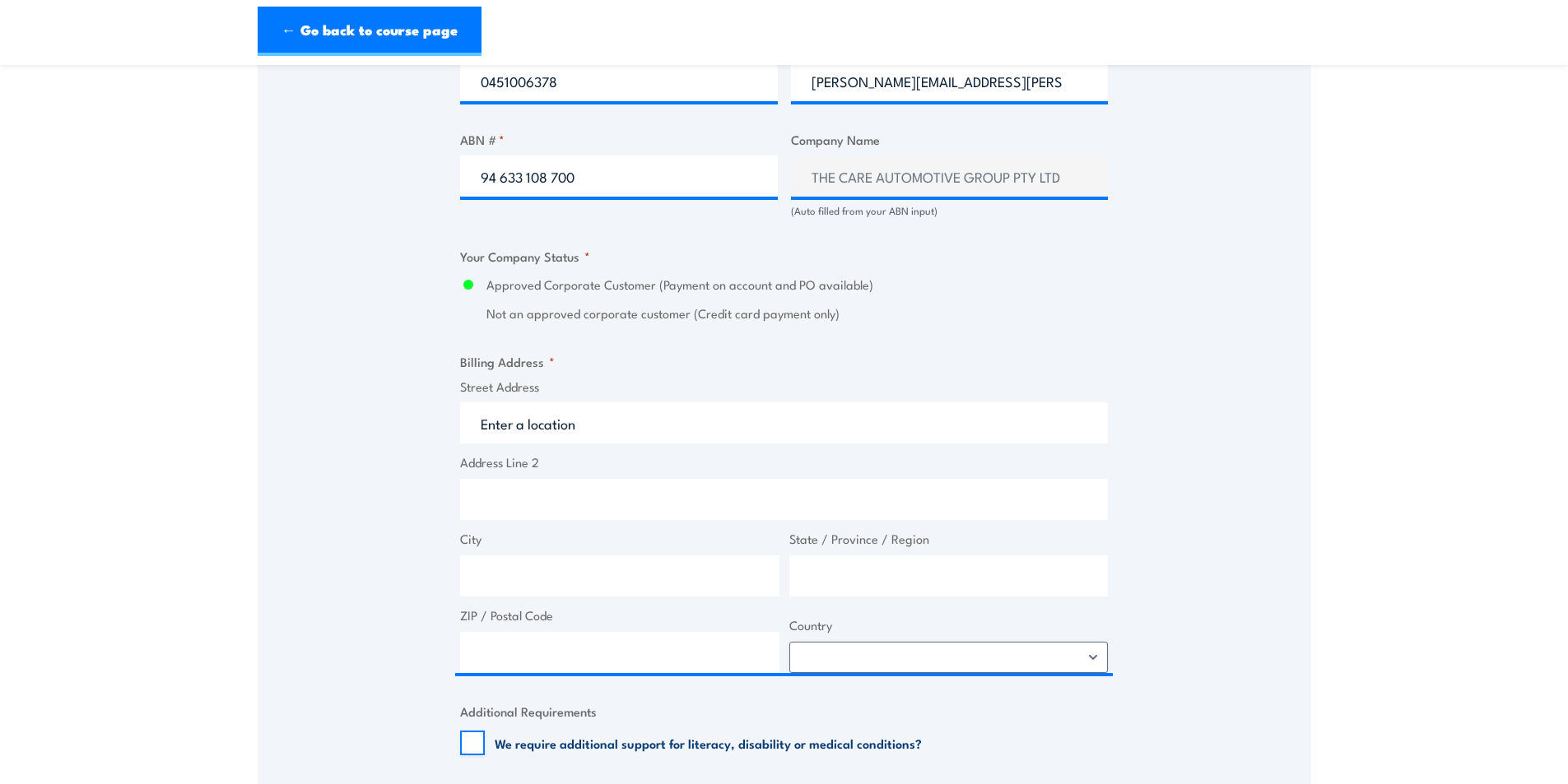
scroll to position [987, 0]
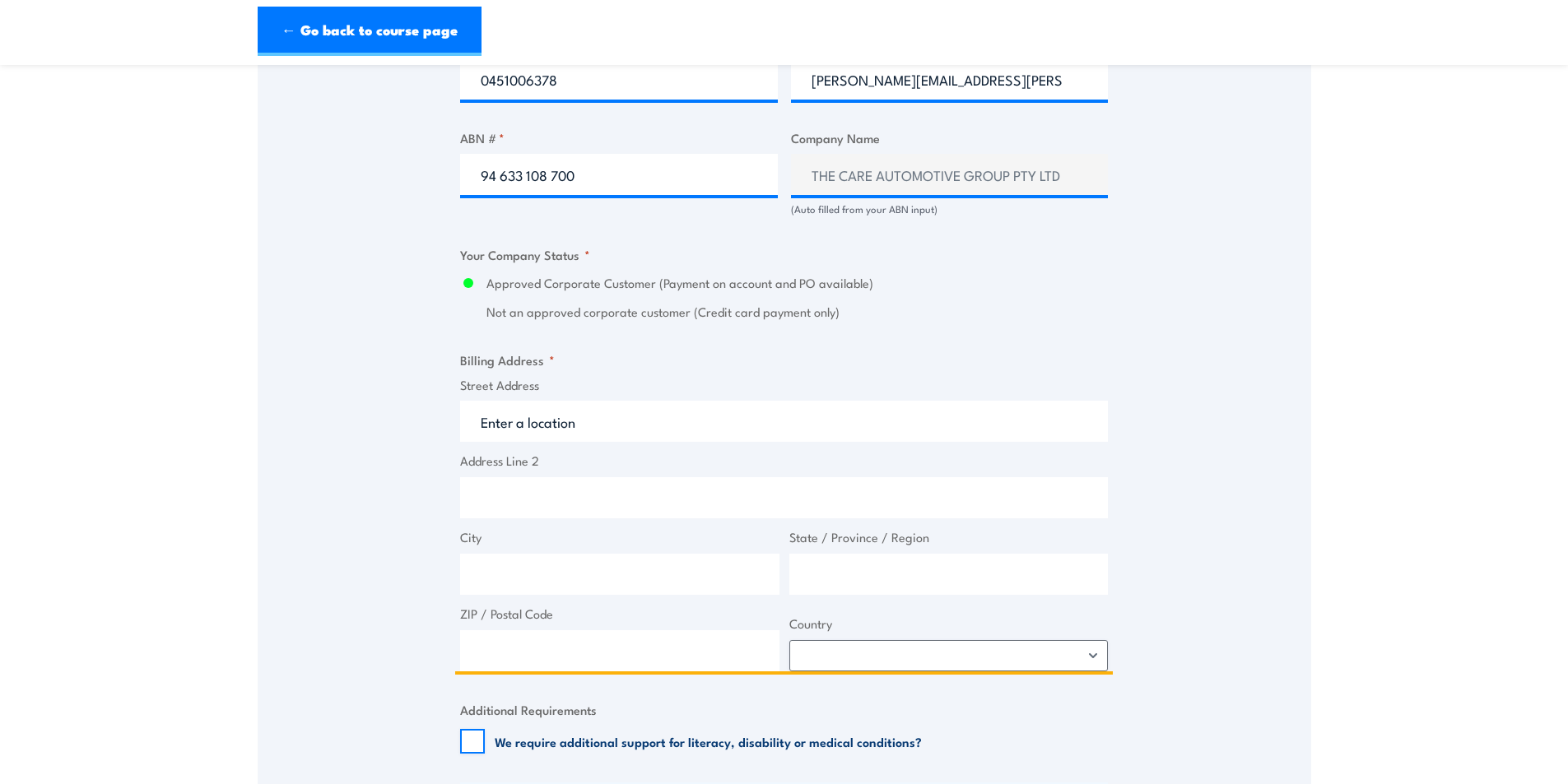
click at [588, 425] on input "Street Address" at bounding box center [784, 422] width 648 height 41
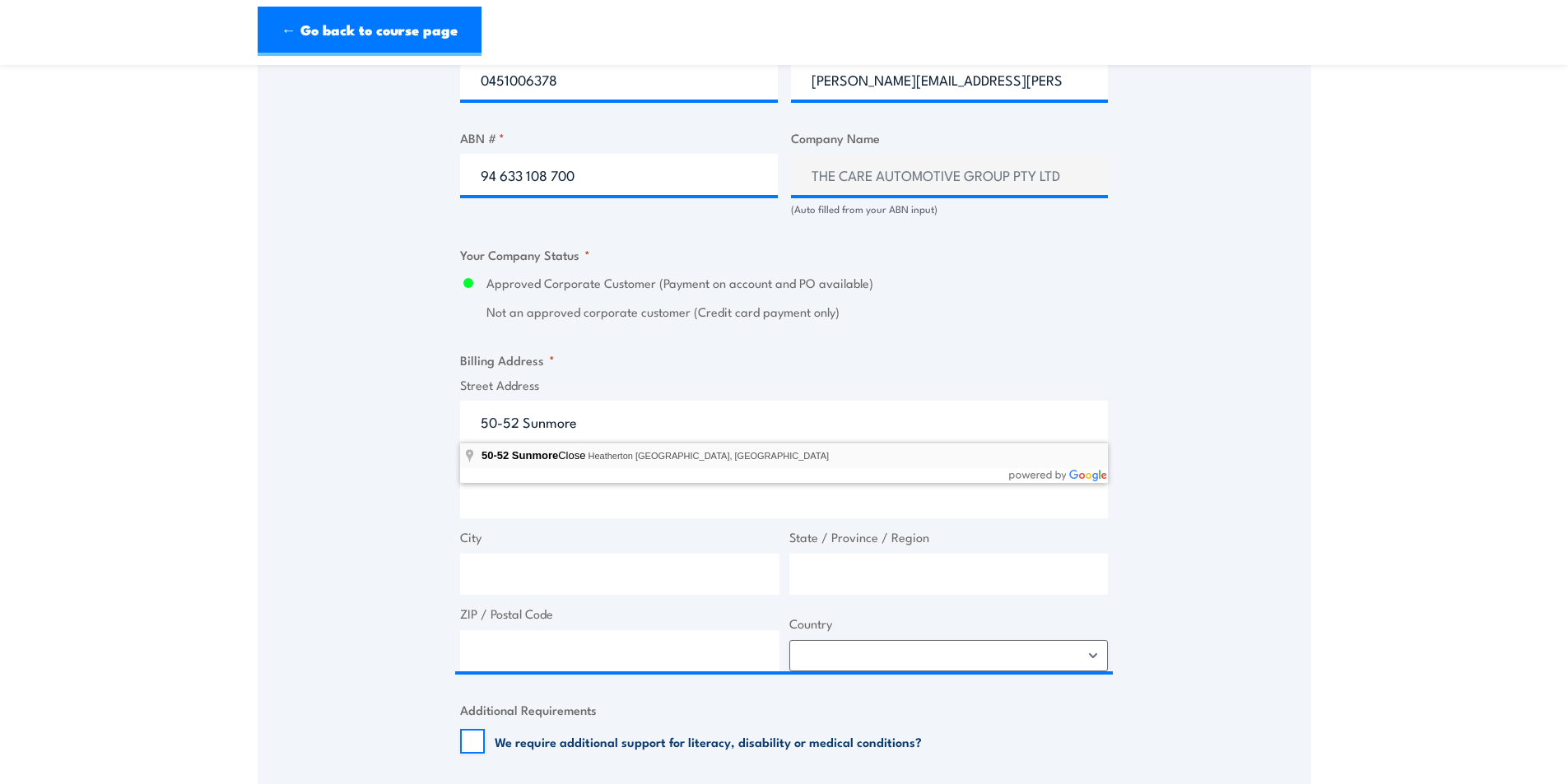
type input "50-52 Sunmore Close, Heatherton VIC, Australia"
type input "50 Sunmore Cl"
type input "Heatherton"
type input "Victoria"
type input "3202"
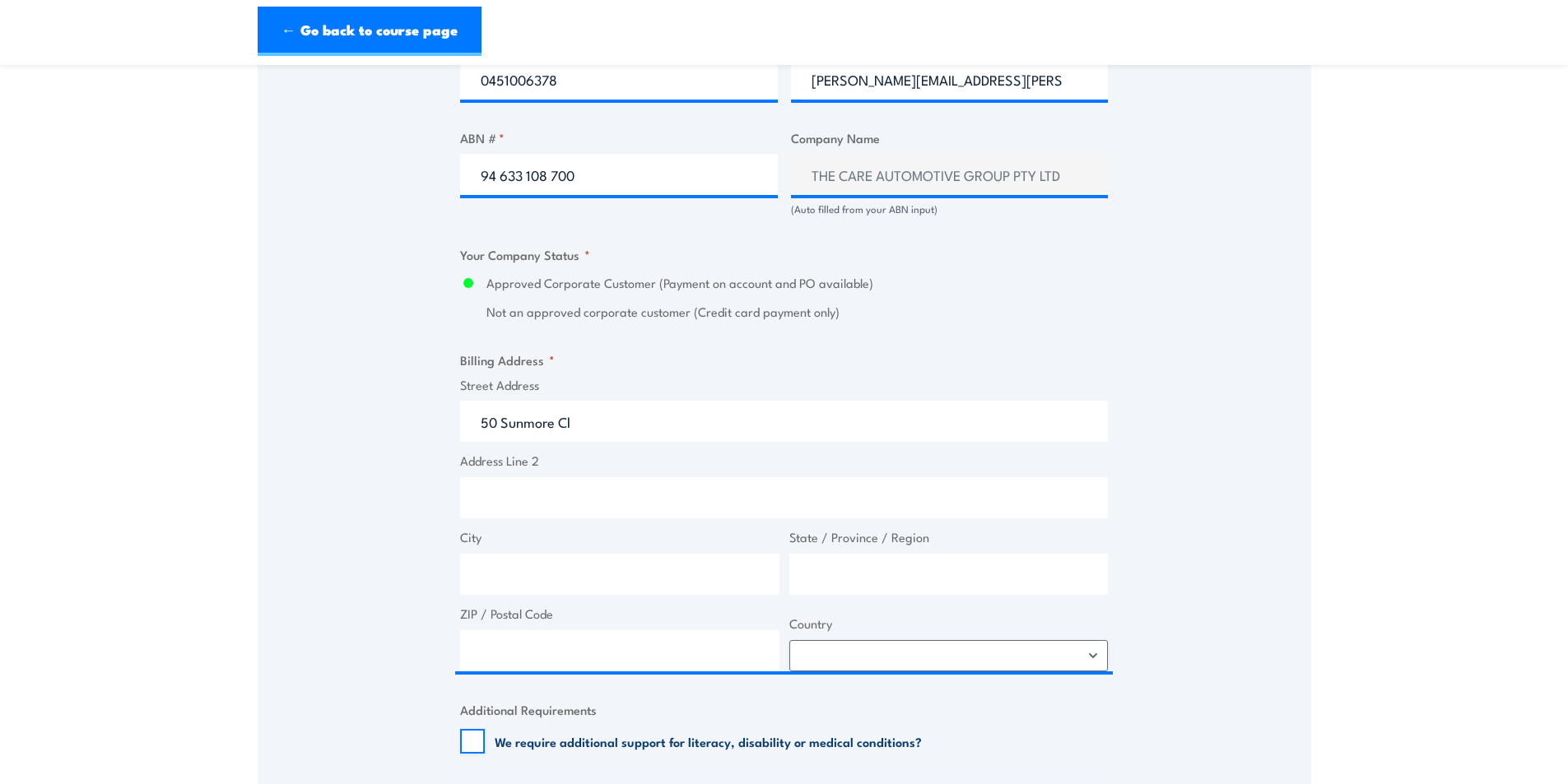
select select "Australia"
click at [285, 463] on div "Speak to a specialist CALL 1300 885 530 CALL 1300 885 530 " * " indicates requi…" at bounding box center [784, 244] width 1053 height 1890
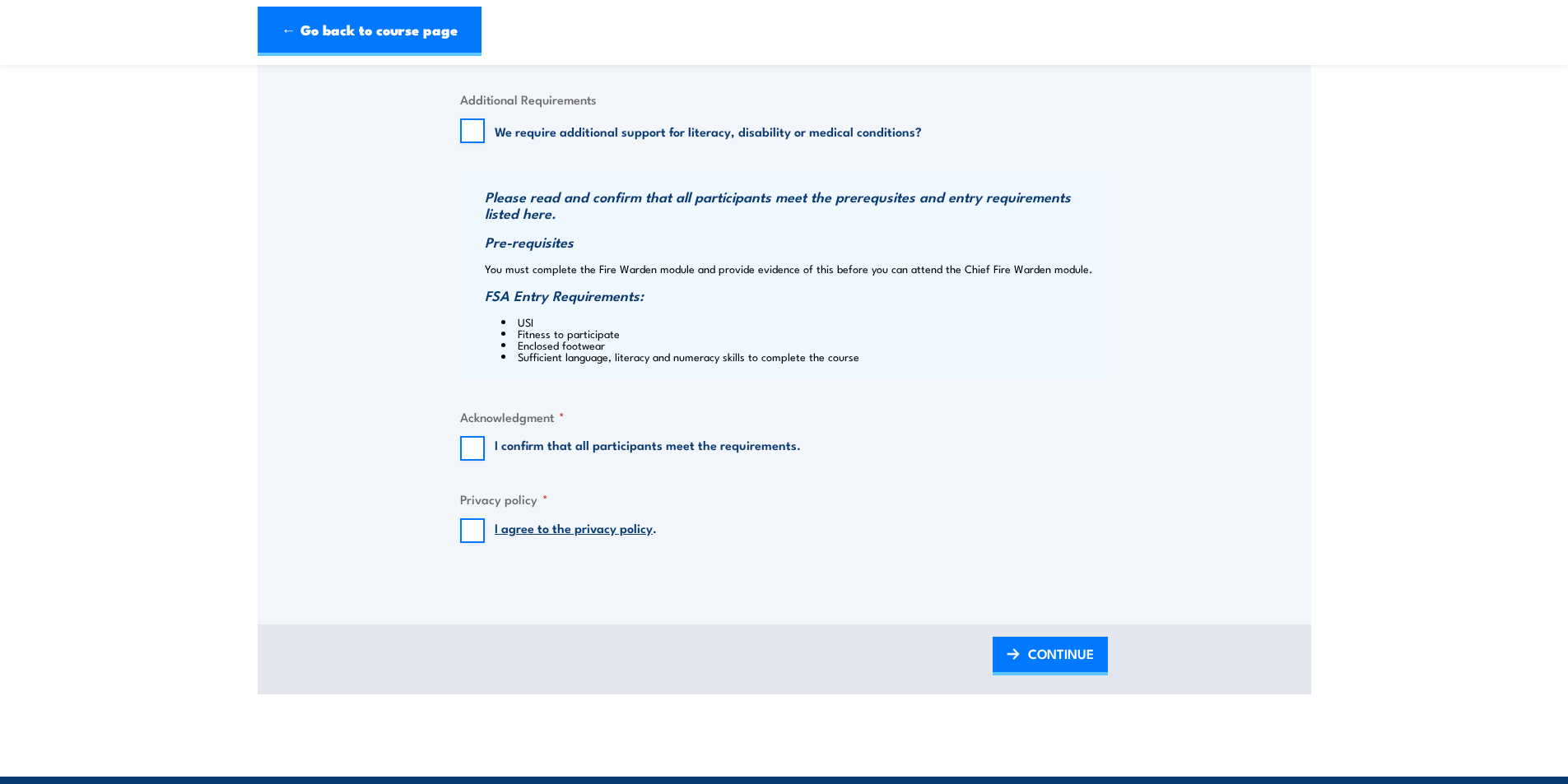
scroll to position [1645, 0]
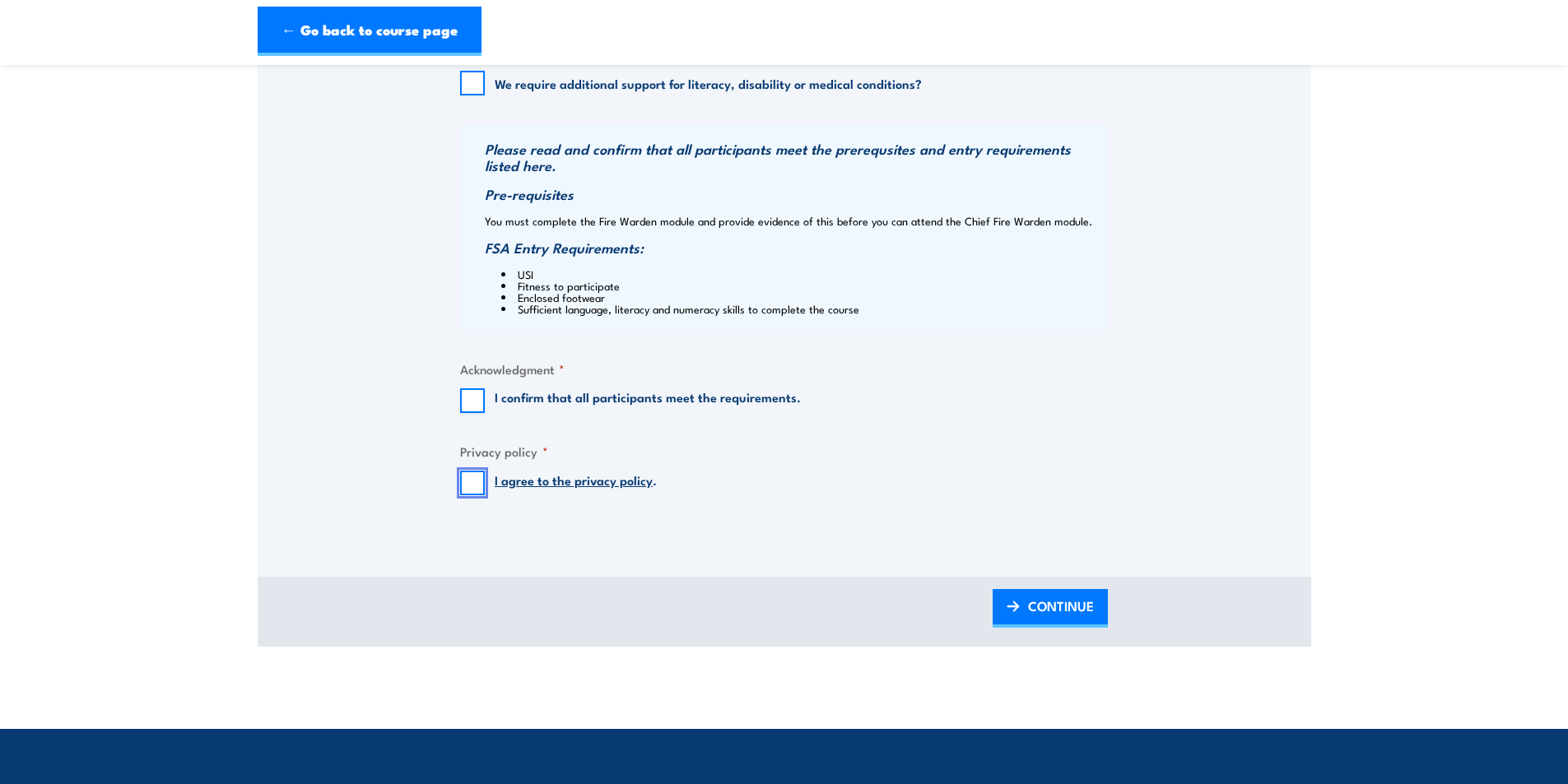
click at [469, 479] on input "I agree to the privacy policy ." at bounding box center [471, 482] width 24 height 24
checkbox input "true"
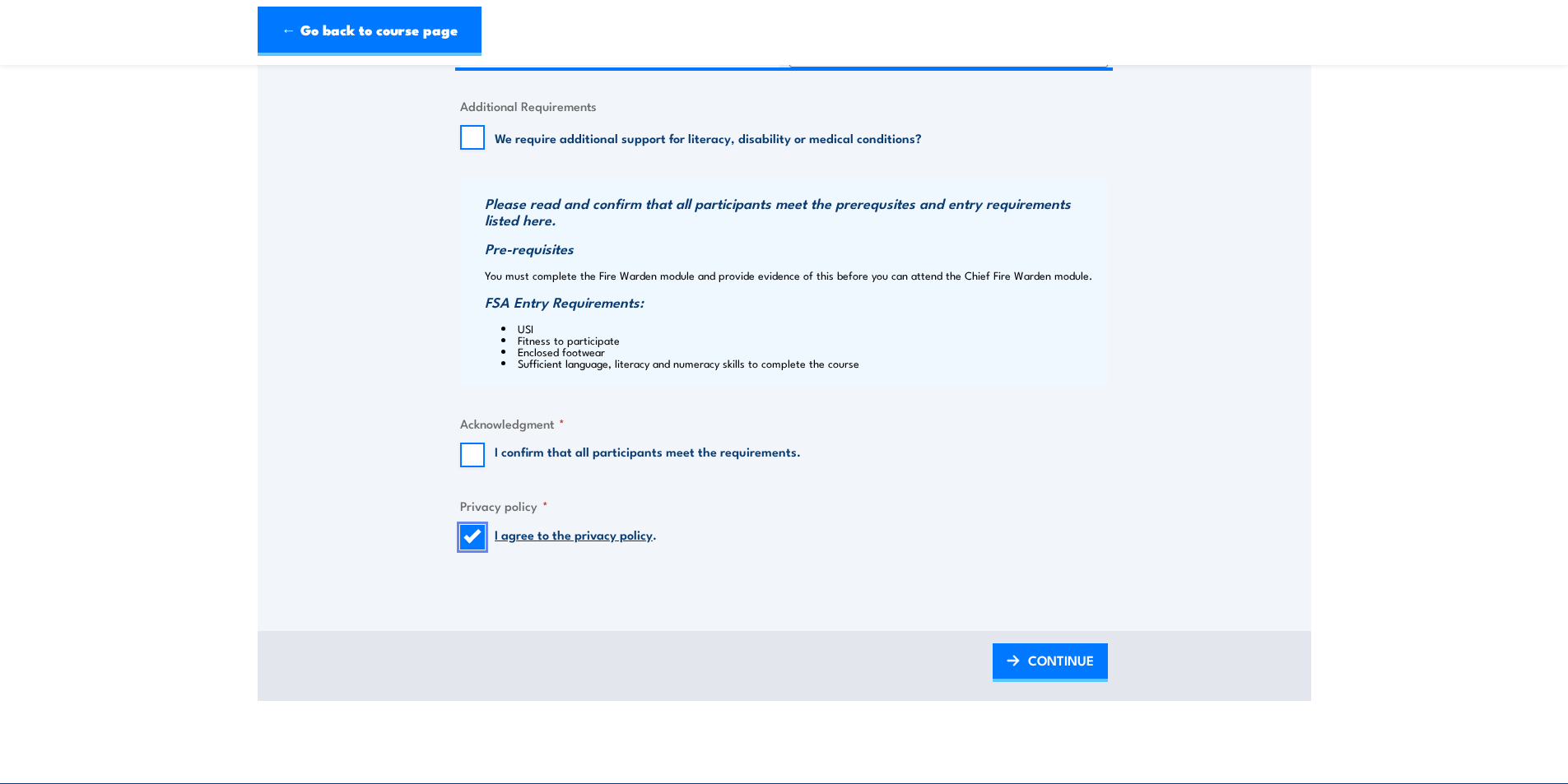
scroll to position [1563, 0]
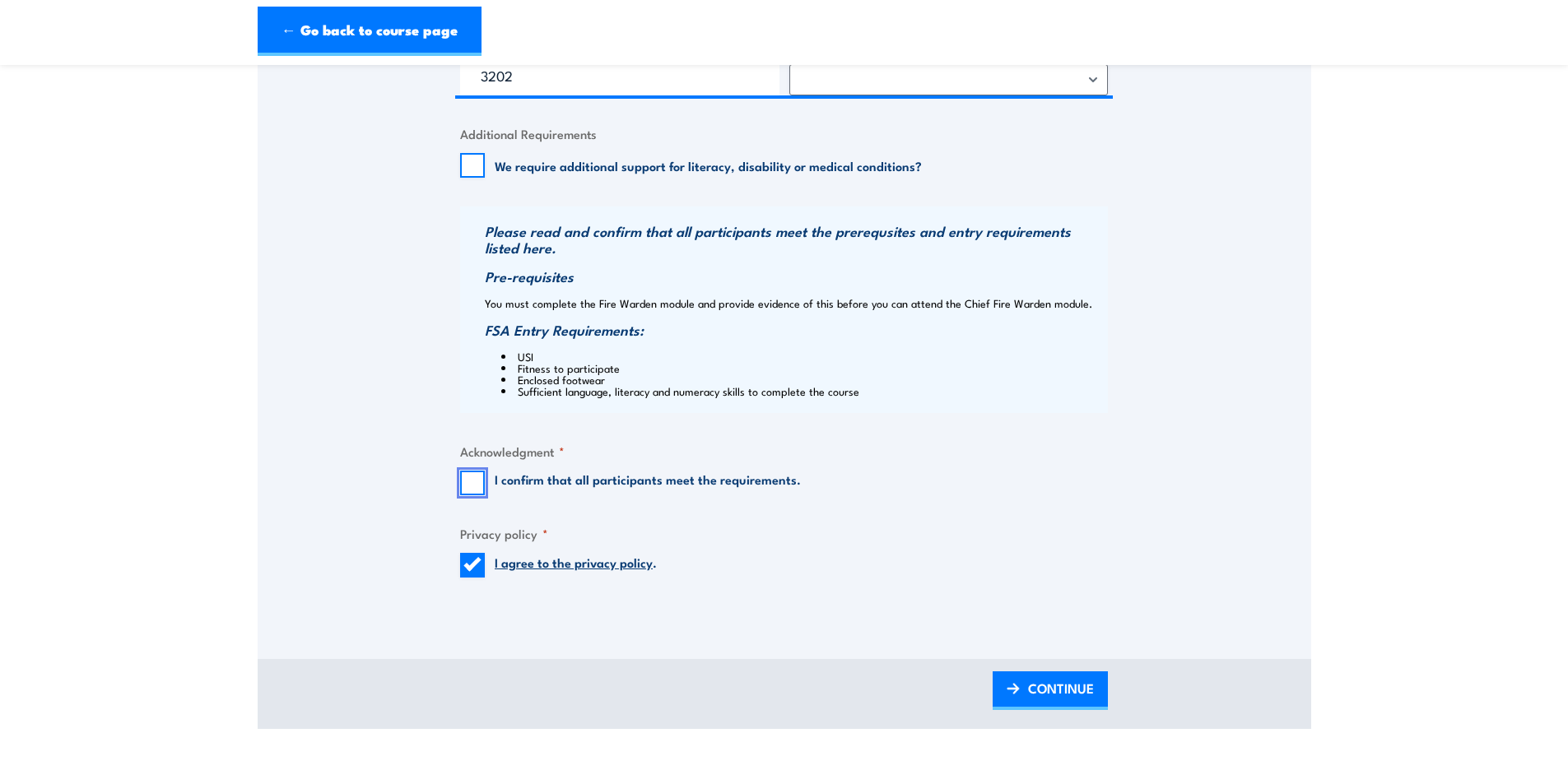
click at [479, 485] on input "I confirm that all participants meet the requirements." at bounding box center [471, 482] width 24 height 24
checkbox input "true"
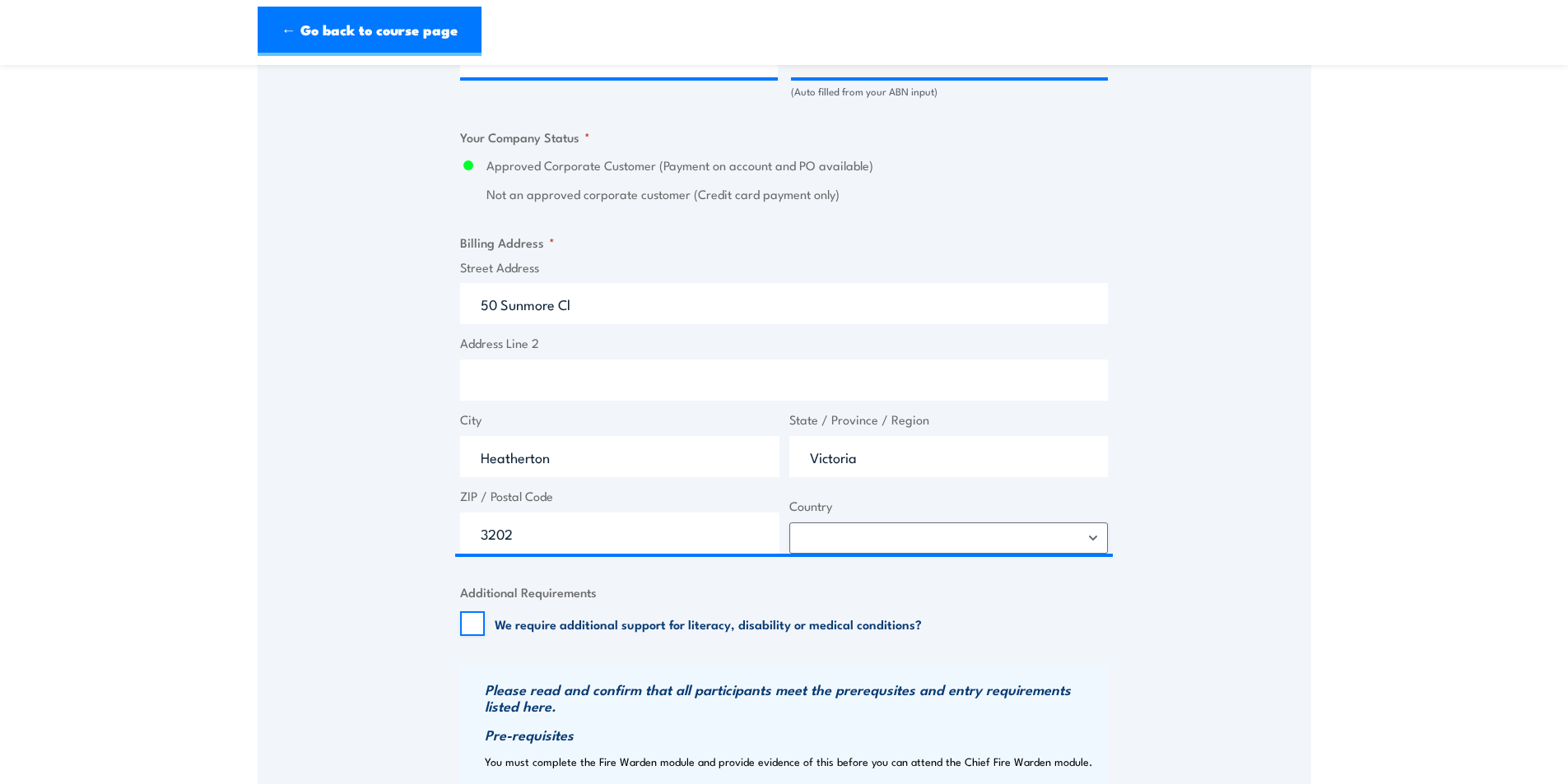
scroll to position [1069, 0]
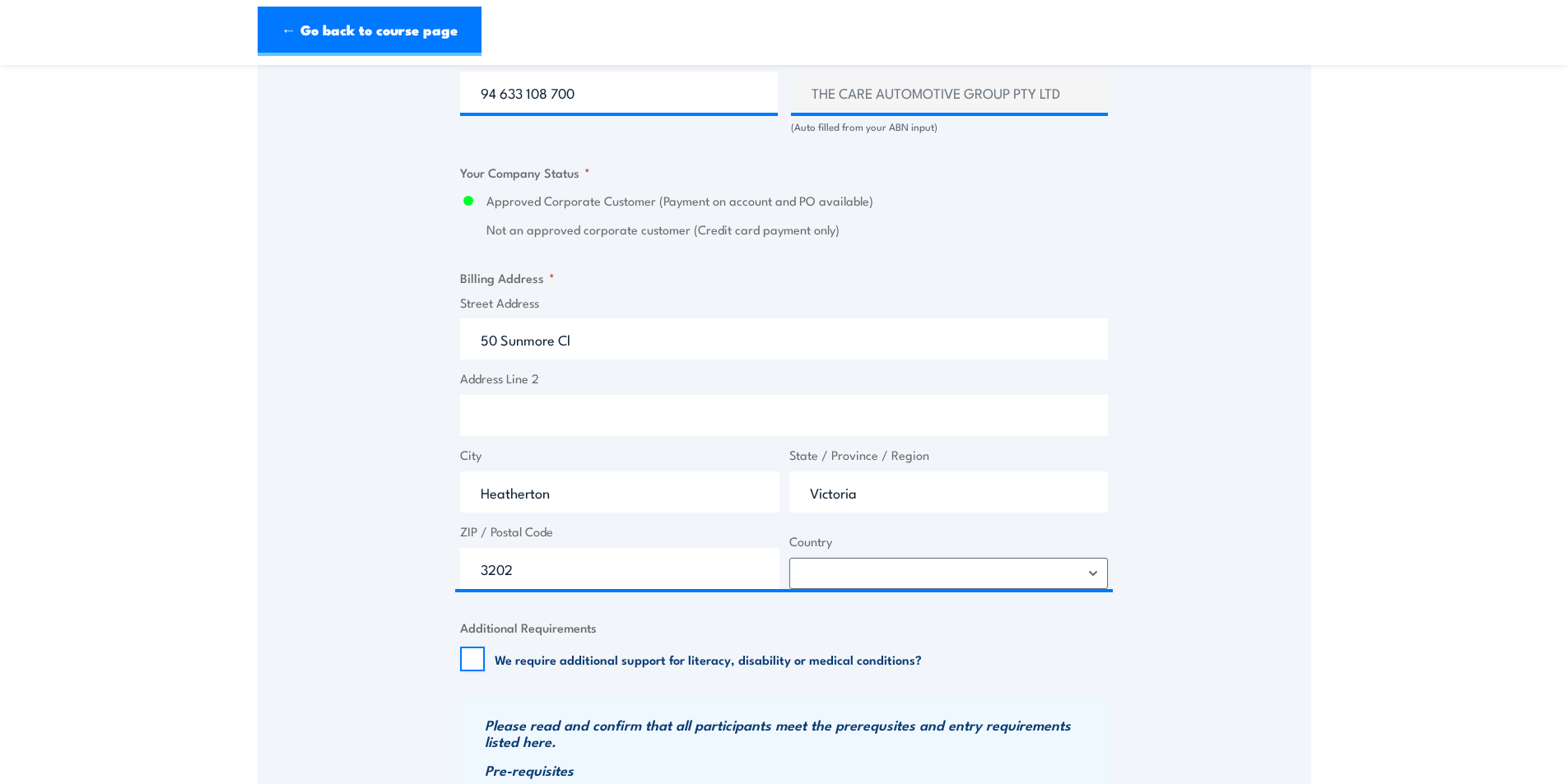
click at [1222, 397] on div "Speak to a specialist CALL 1300 885 530 CALL 1300 885 530 " * " indicates requi…" at bounding box center [784, 161] width 1053 height 1890
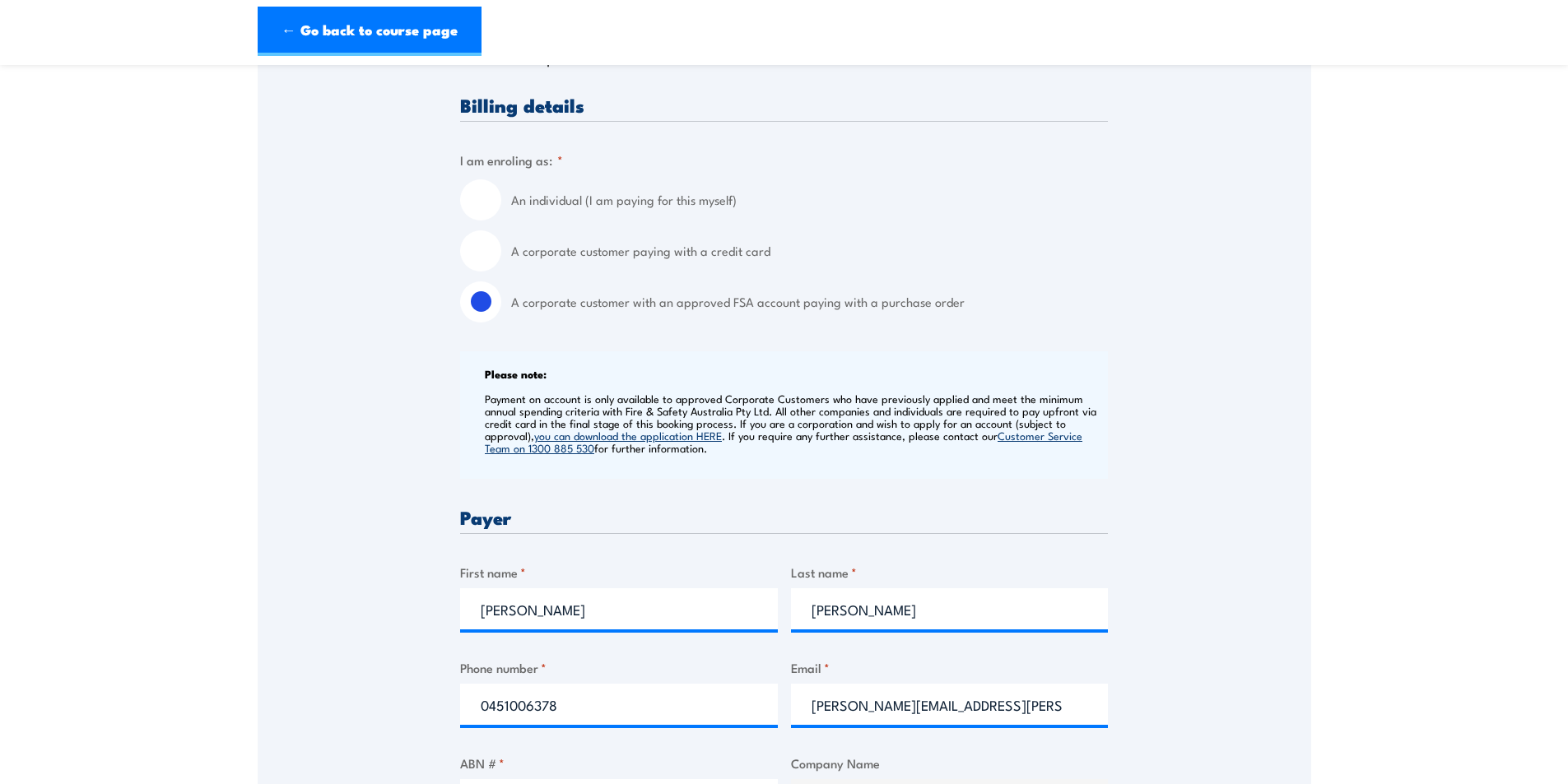
scroll to position [82, 0]
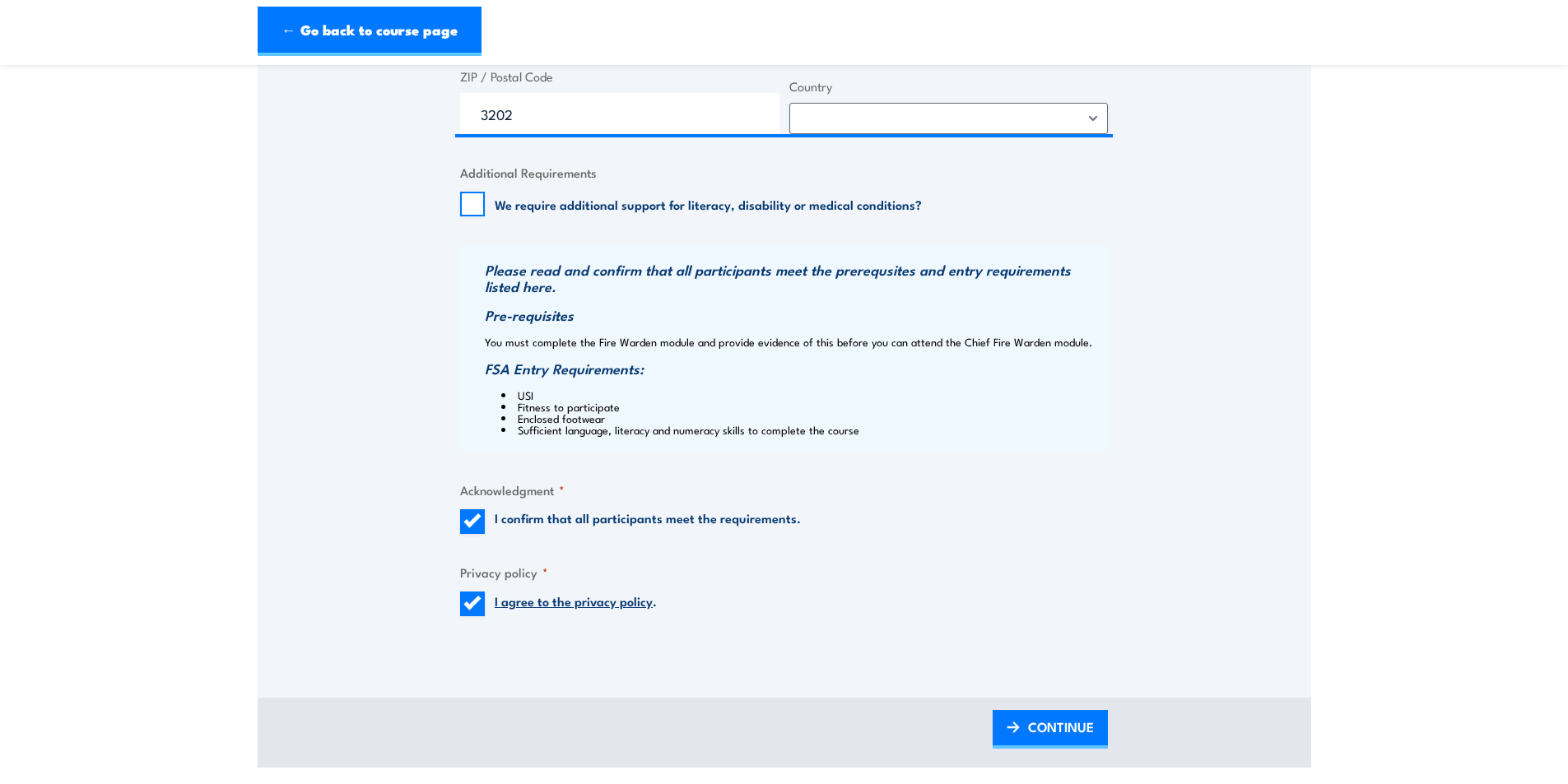
scroll to position [1563, 0]
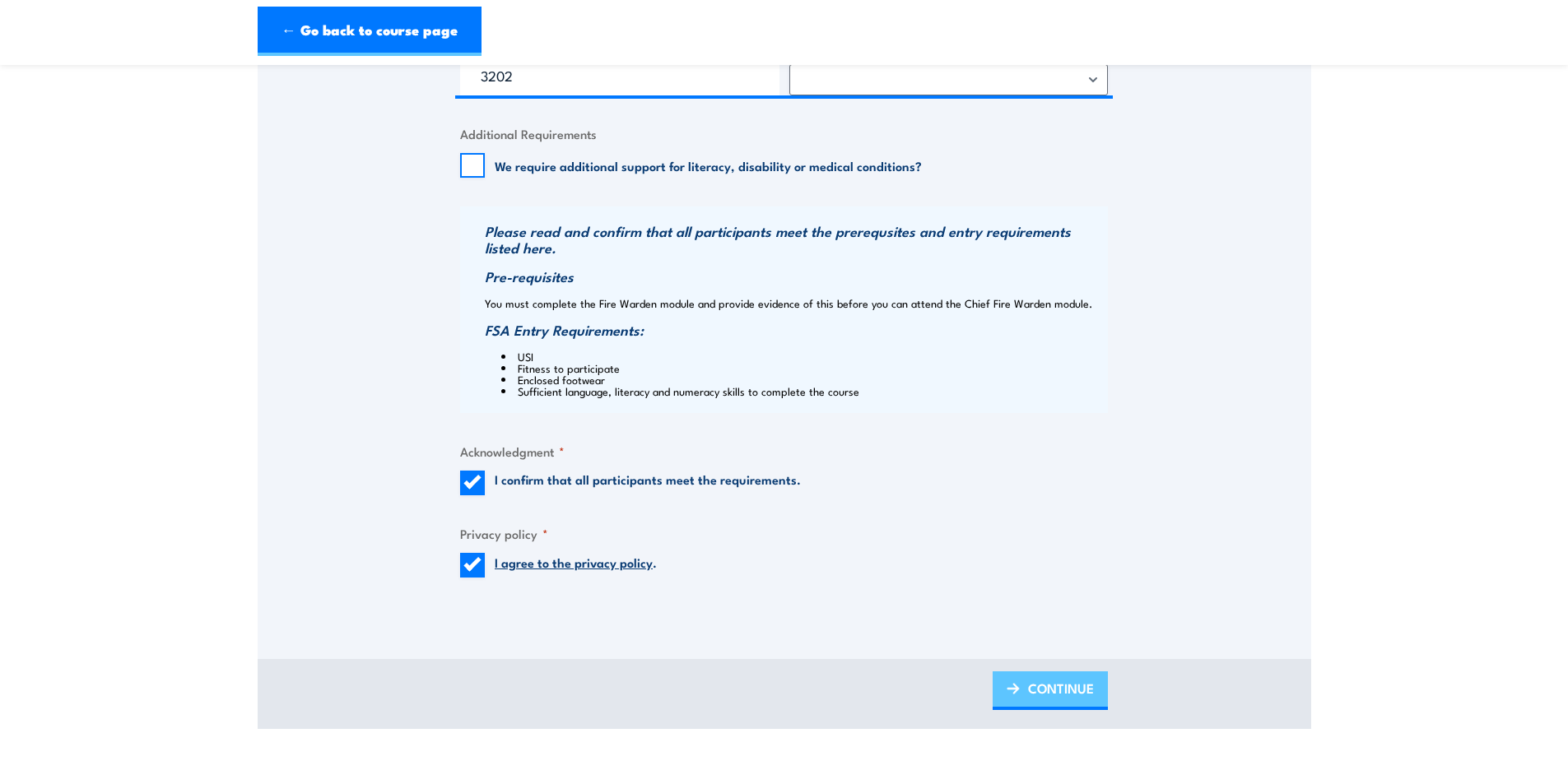
click at [1070, 689] on span "CONTINUE" at bounding box center [1061, 688] width 66 height 43
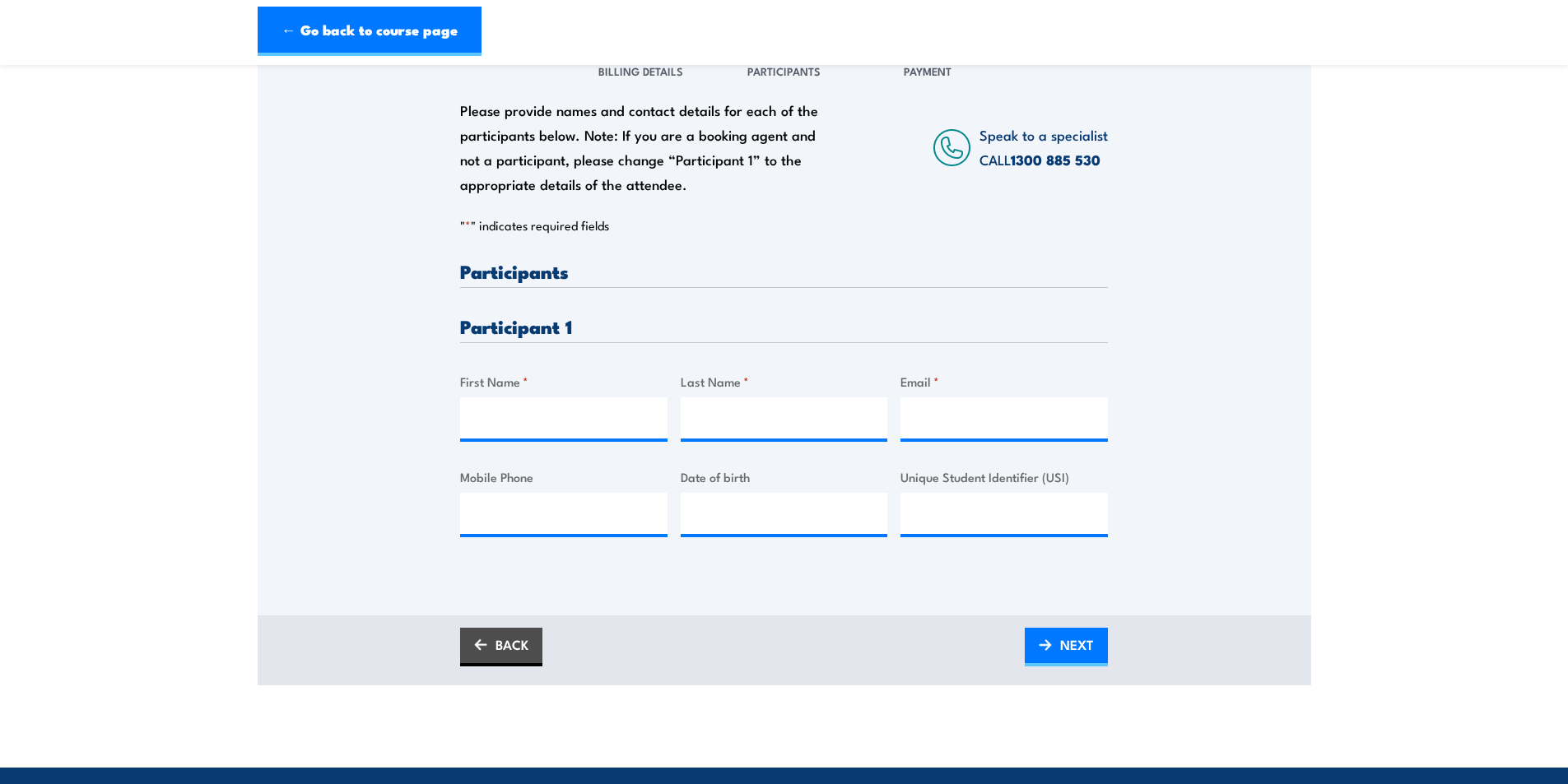
scroll to position [246, 0]
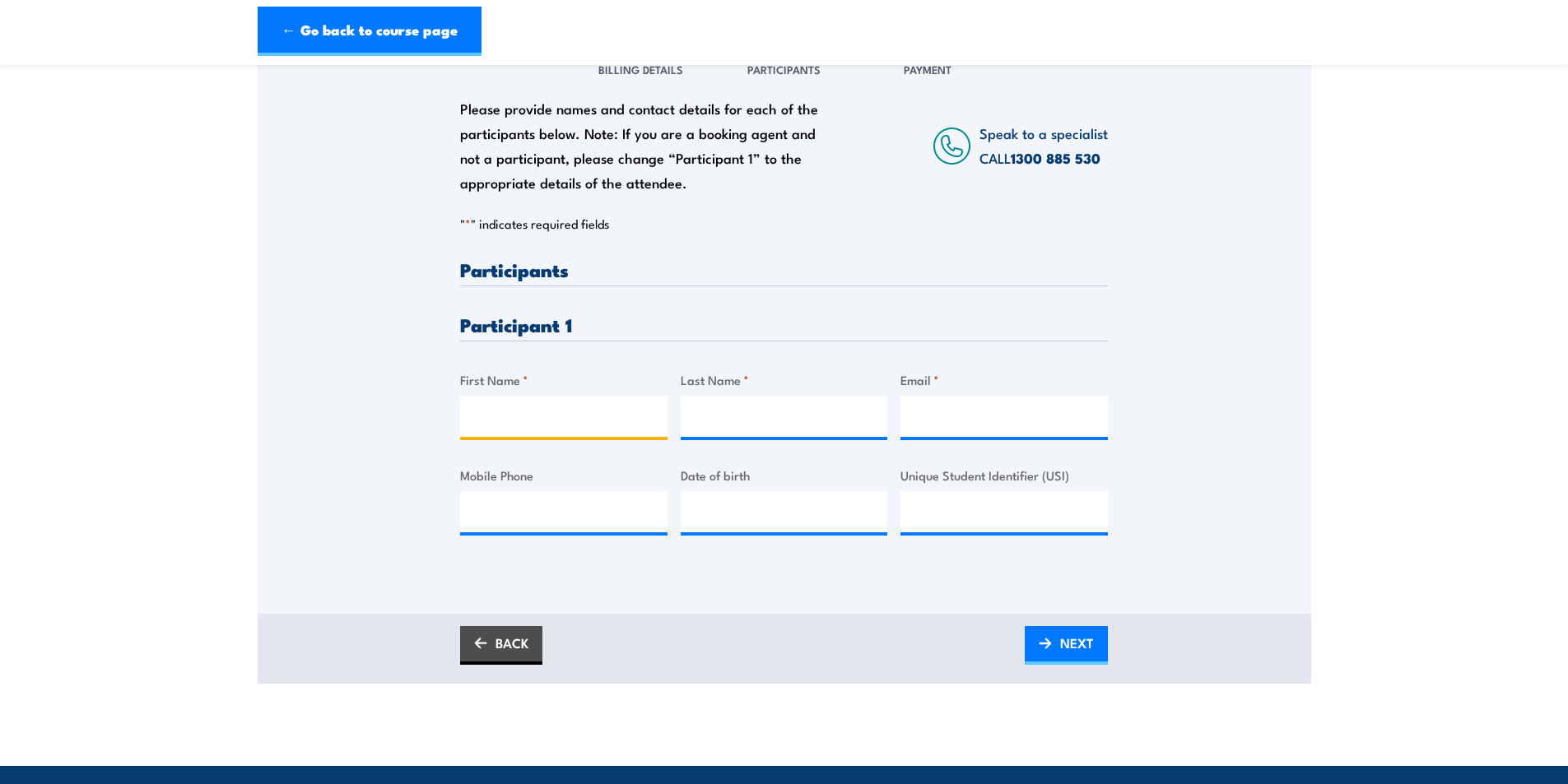
click at [548, 417] on input "First Name *" at bounding box center [563, 416] width 208 height 41
type input "David"
click at [777, 410] on input "Last Name *" at bounding box center [784, 416] width 208 height 41
paste input "Bethune"
type input "Bethune"
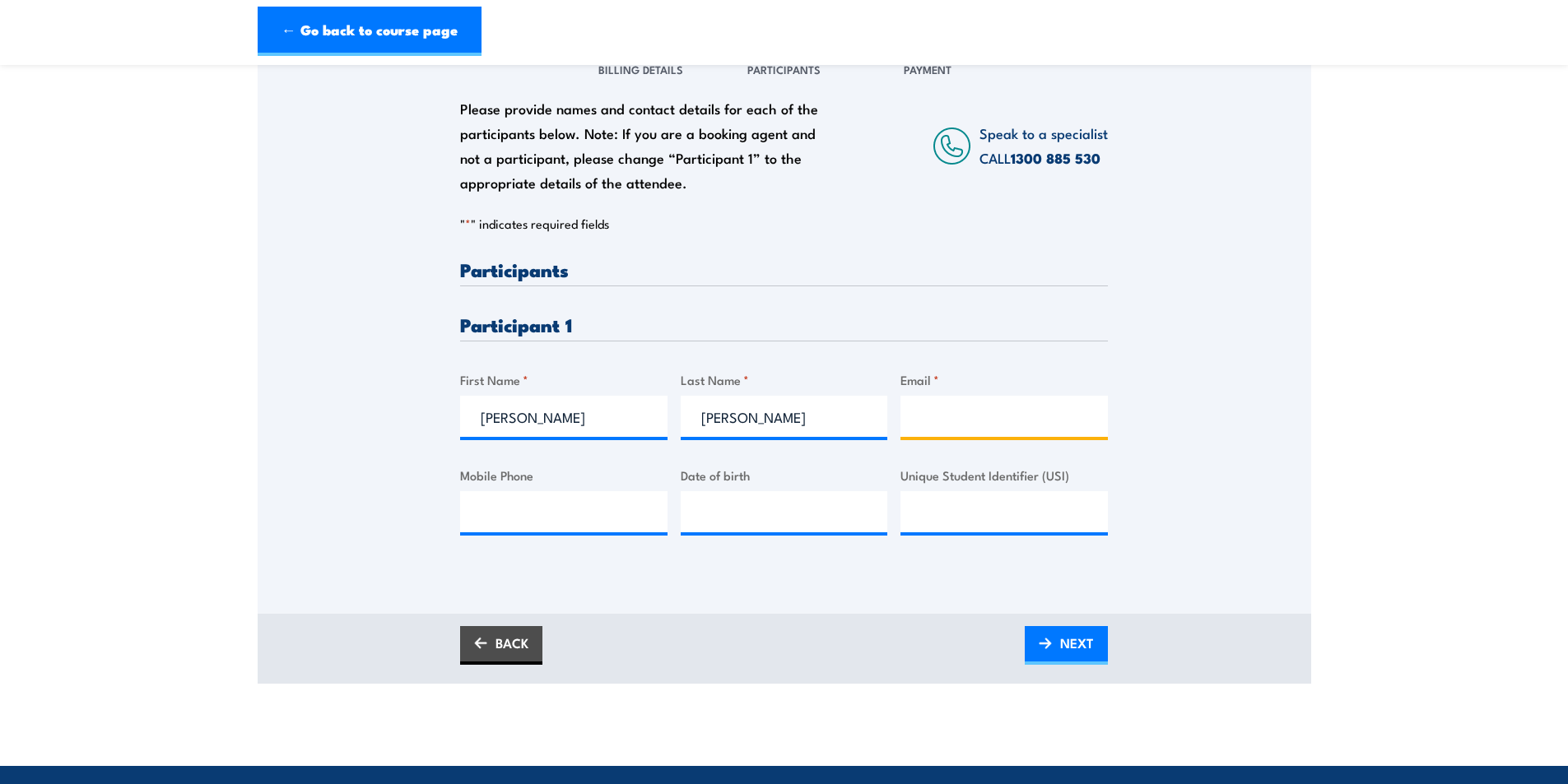
click at [981, 412] on input "Email *" at bounding box center [1004, 416] width 208 height 41
paste input "david.bethune6@bigpond.com"
type input "david.bethune6@bigpond.com"
click at [555, 523] on input "Mobile Phone" at bounding box center [563, 512] width 208 height 41
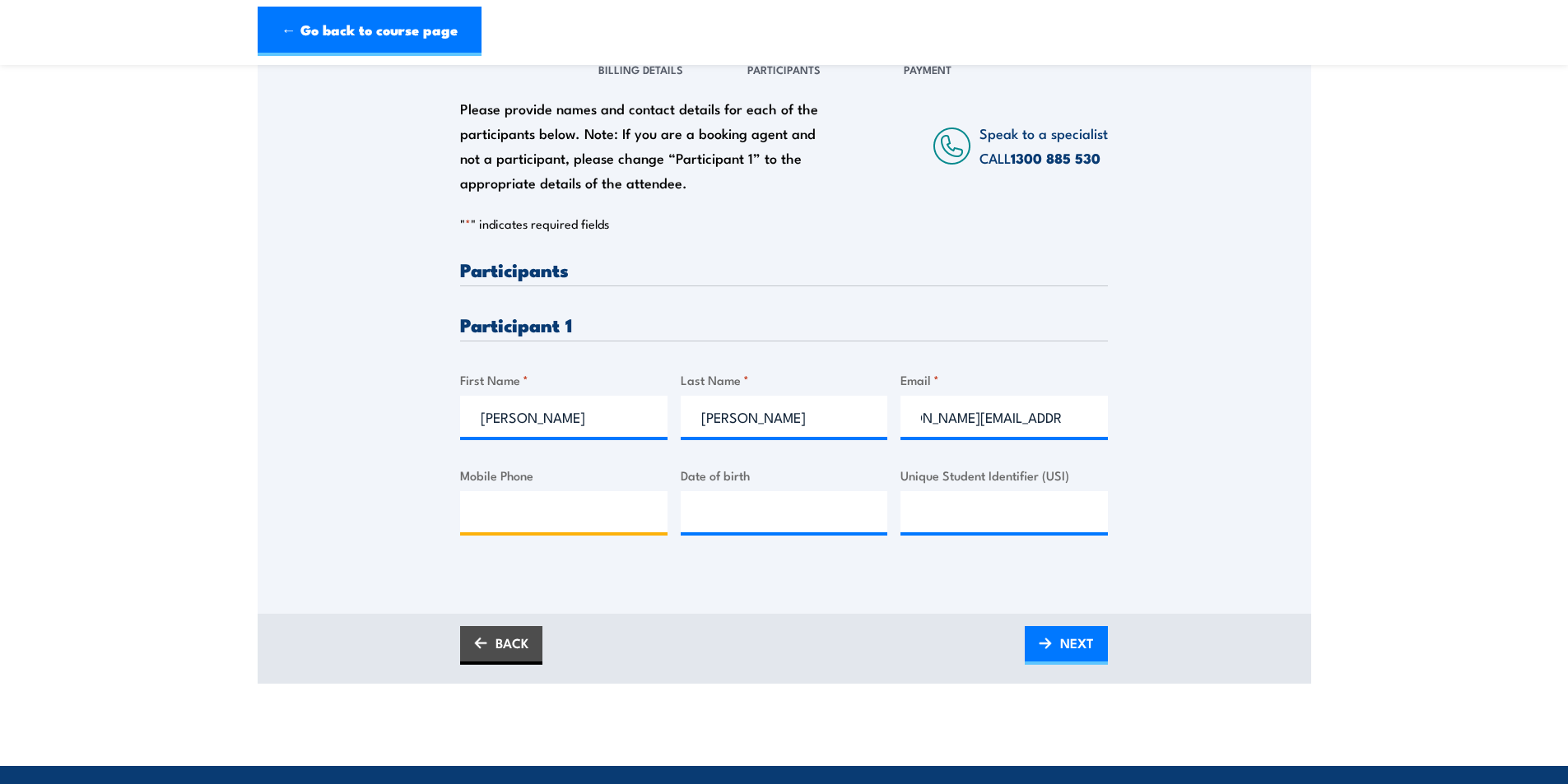
scroll to position [0, 0]
click at [536, 513] on input "Mobile Phone" at bounding box center [563, 512] width 208 height 41
paste input "0418106995"
type input "0418106995"
type input "__/__/____"
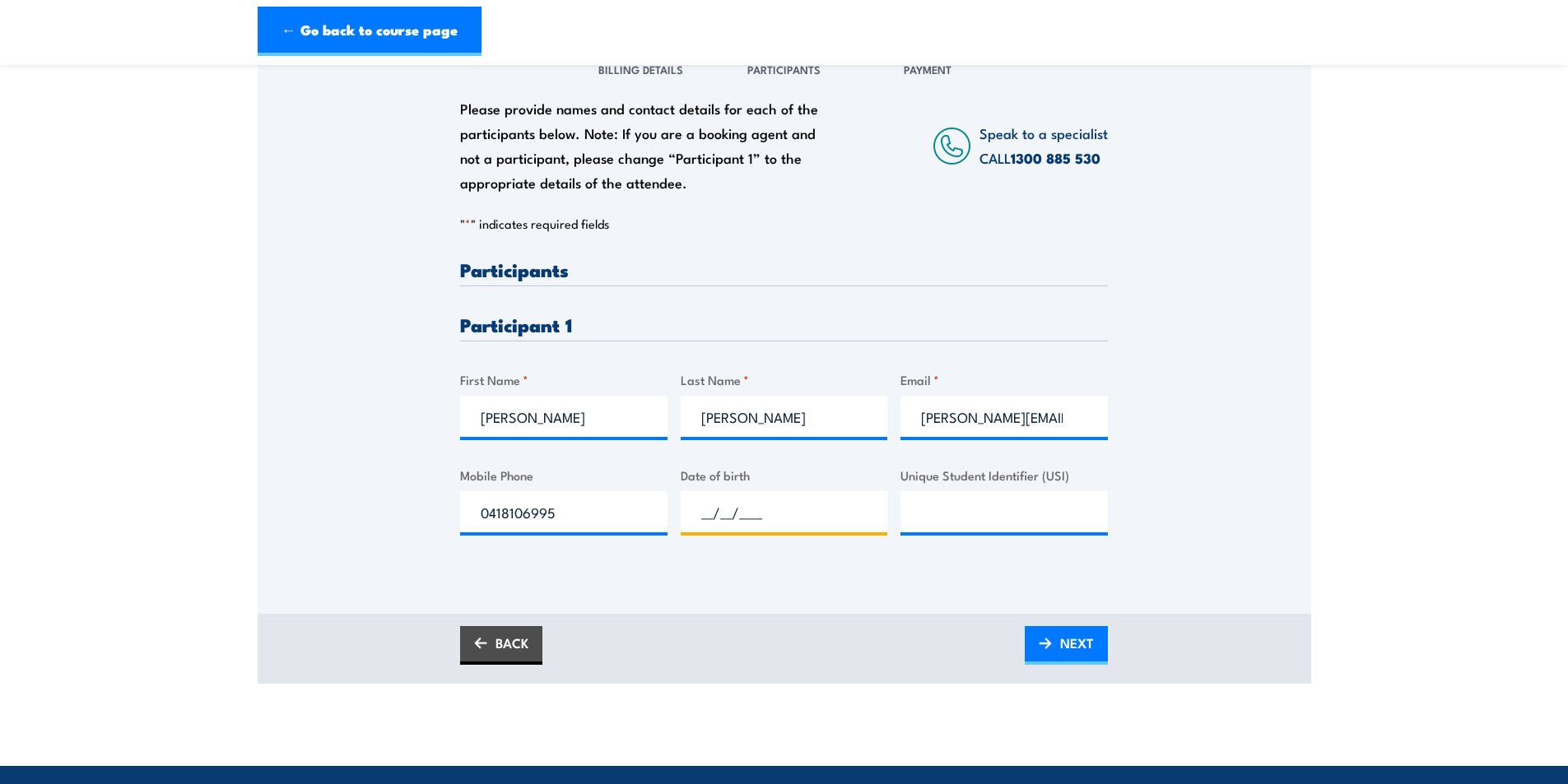
click at [784, 507] on input "__/__/____" at bounding box center [784, 512] width 208 height 41
type input "28/11/____"
type input "19/11/1964"
click at [946, 513] on input "Unique Student Identifier (USI)" at bounding box center [1004, 512] width 208 height 41
click at [404, 504] on div "Please provide names and contact details for each of the participants below. No…" at bounding box center [784, 303] width 1053 height 529
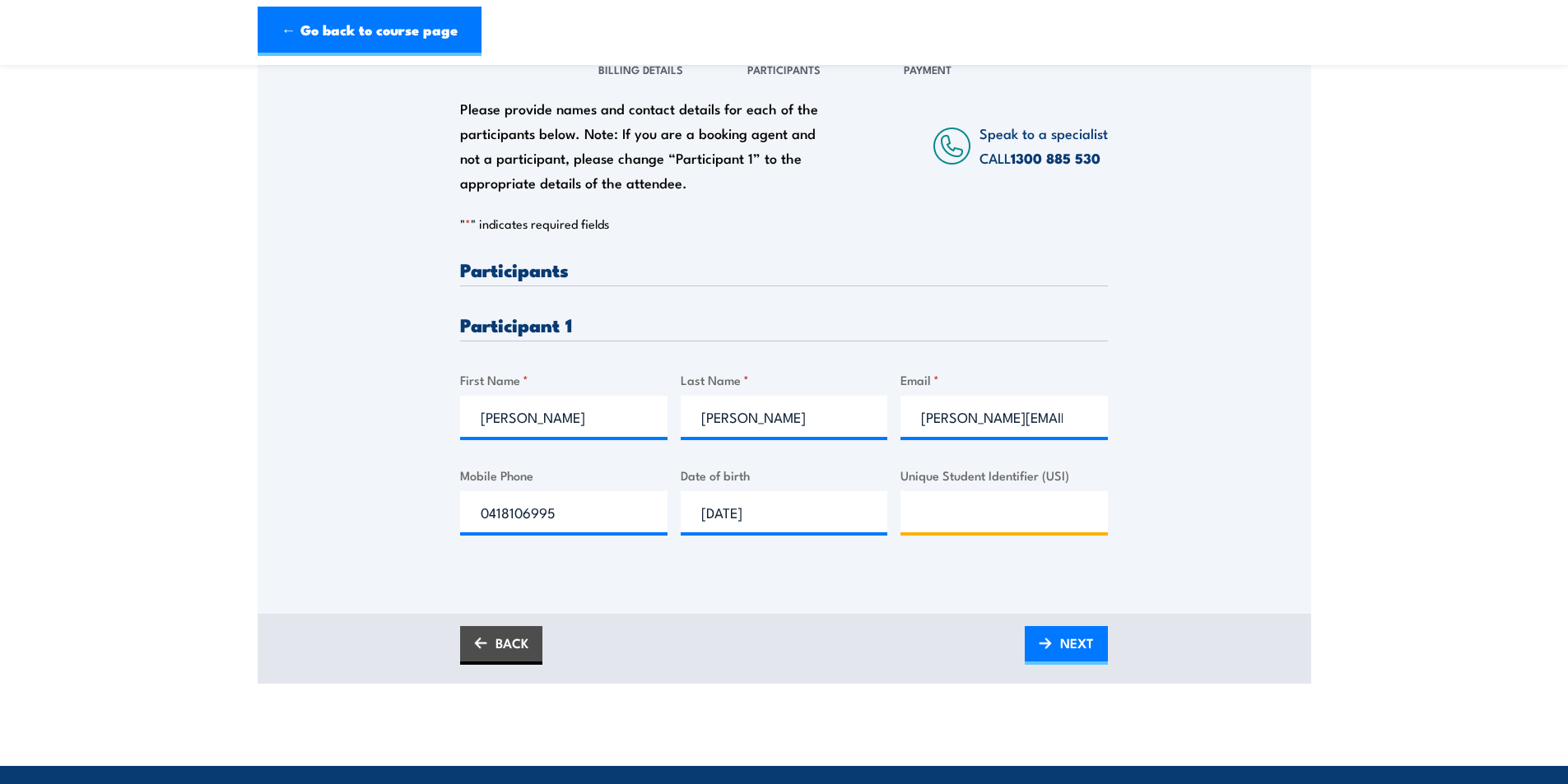
click at [932, 510] on input "Unique Student Identifier (USI)" at bounding box center [1004, 512] width 208 height 41
paste input "EH9JKG59RG"
type input "EH9JKG59RG"
click at [1189, 496] on div "Please provide names and contact details for each of the participants below. No…" at bounding box center [784, 303] width 1053 height 529
click at [953, 420] on input "david.bethune6@bigpond.com" at bounding box center [1004, 416] width 208 height 41
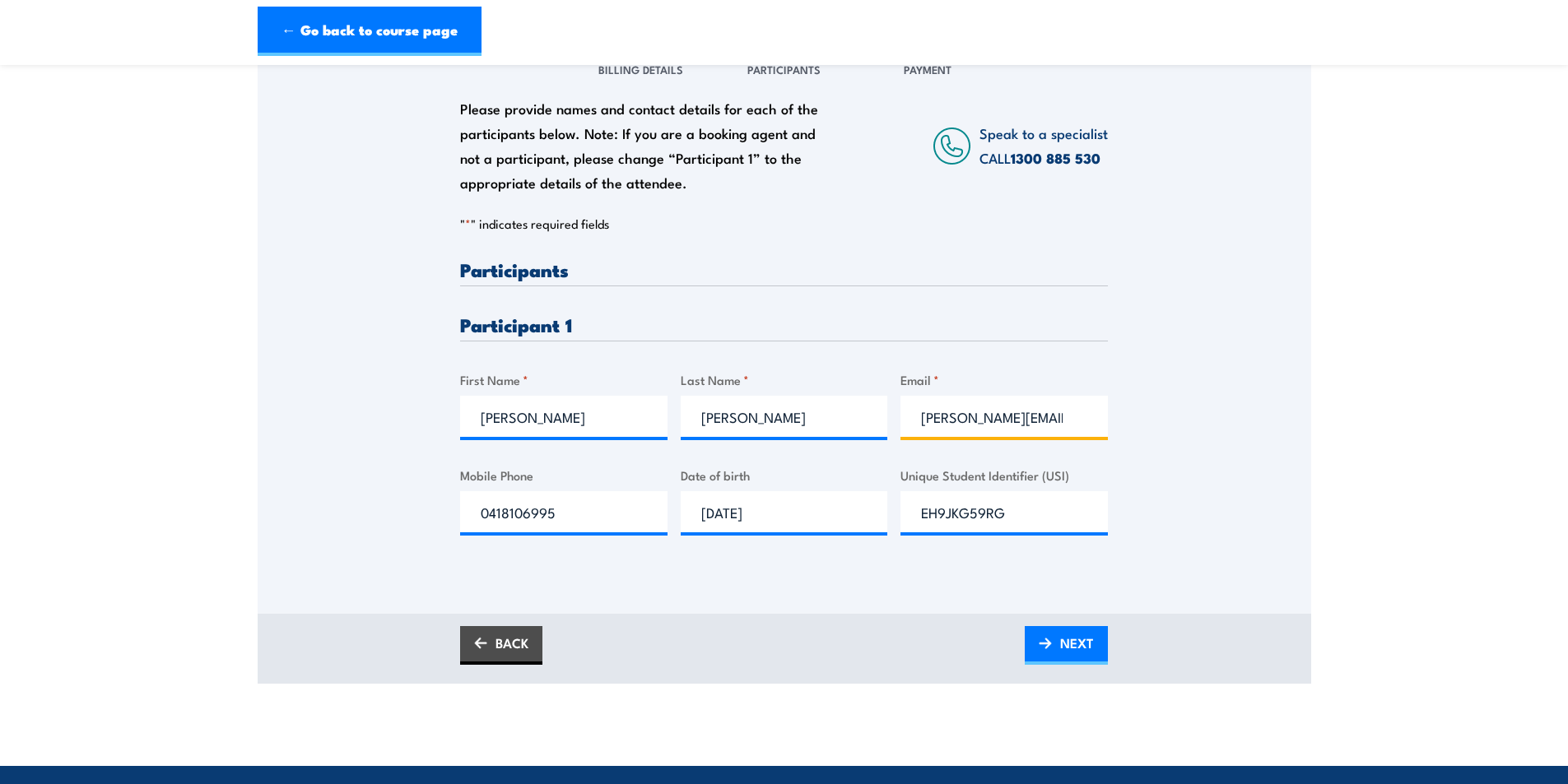
scroll to position [0, 45]
click at [1172, 428] on div "Please provide names and contact details for each of the participants below. No…" at bounding box center [784, 303] width 1053 height 529
click at [708, 512] on input "19/11/1964" at bounding box center [784, 512] width 208 height 41
type input "28/11/1964"
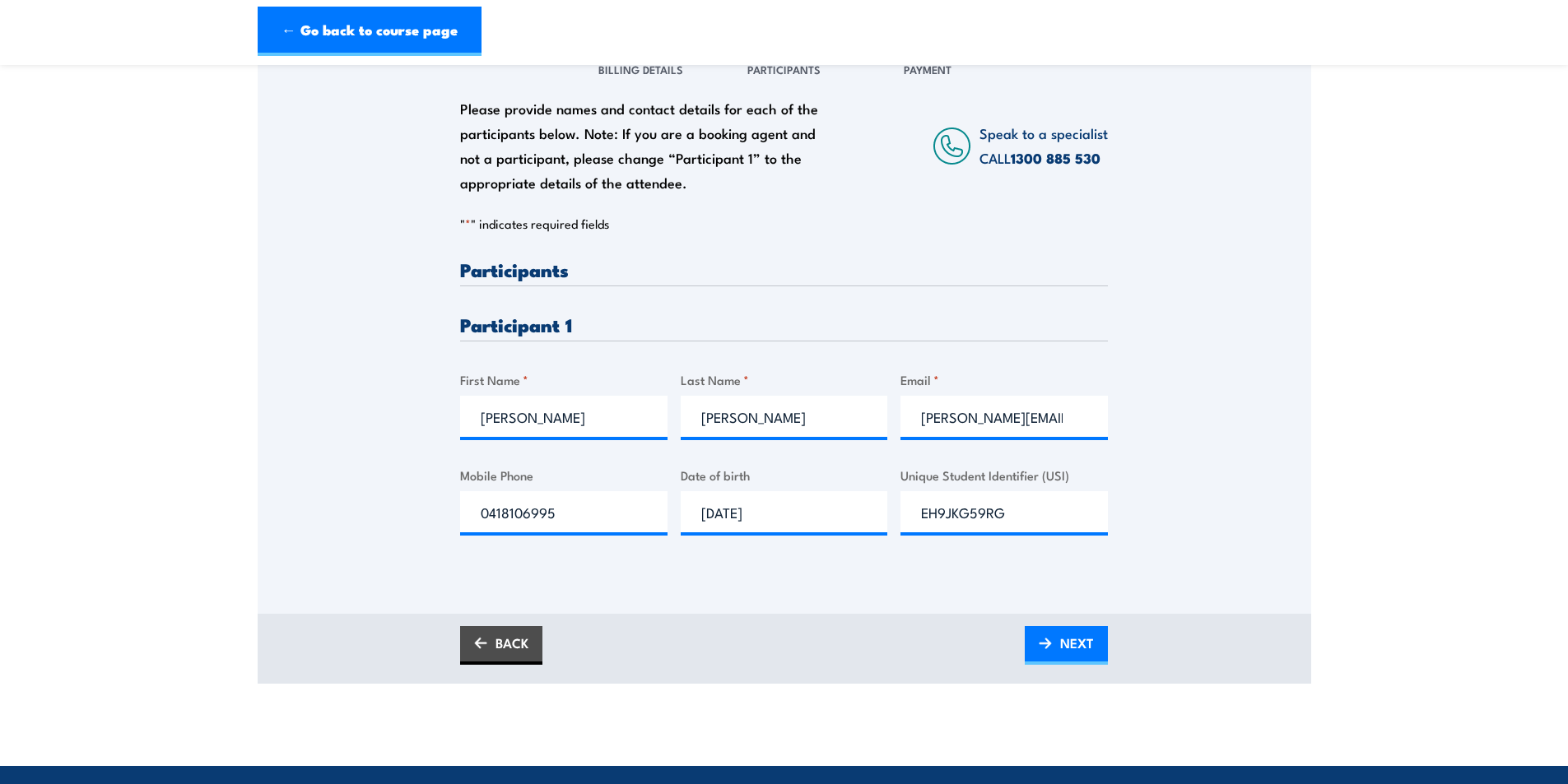
click at [353, 457] on div "Please provide names and contact details for each of the participants below. No…" at bounding box center [784, 303] width 1053 height 529
click at [1005, 414] on input "david.bethune6@bigpond.com" at bounding box center [1004, 416] width 208 height 41
click at [759, 548] on div "Please provide names and contact details for each of the participants below. No…" at bounding box center [784, 410] width 648 height 301
click at [1047, 644] on img at bounding box center [1044, 643] width 13 height 12
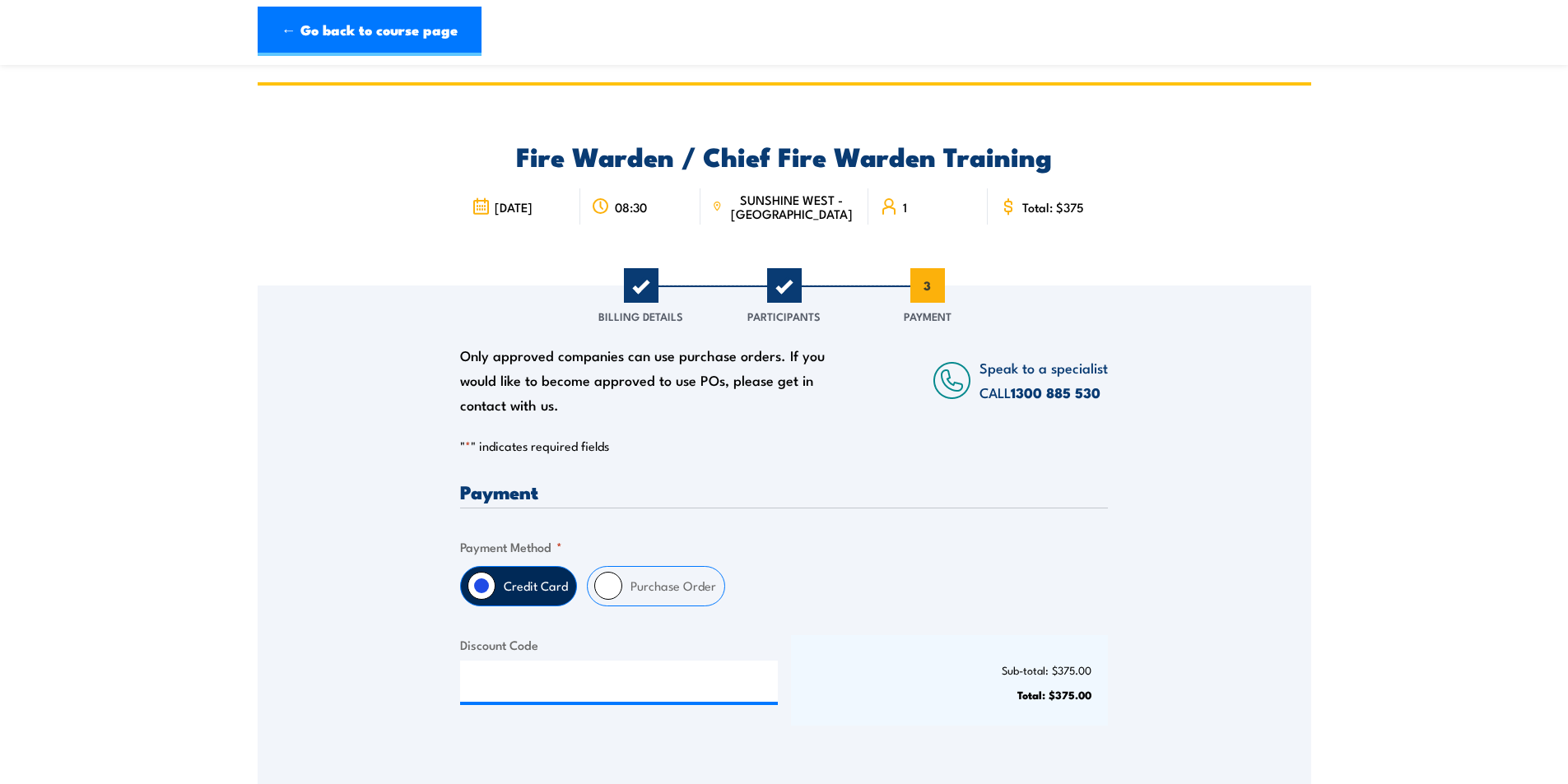
scroll to position [246, 0]
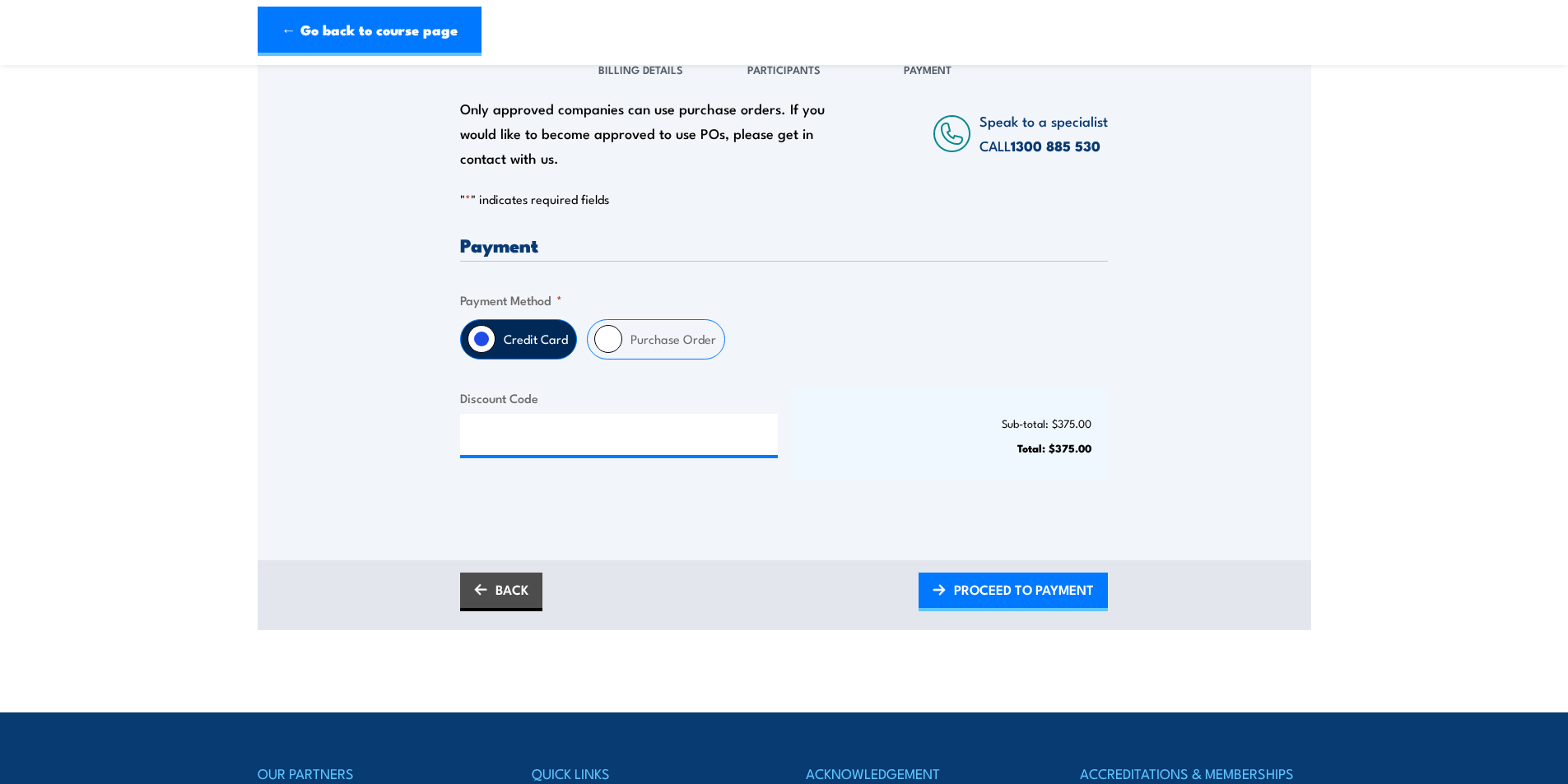
click at [677, 343] on label "Purchase Order" at bounding box center [673, 339] width 102 height 39
click at [623, 343] on input "Purchase Order" at bounding box center [607, 338] width 28 height 28
radio input "true"
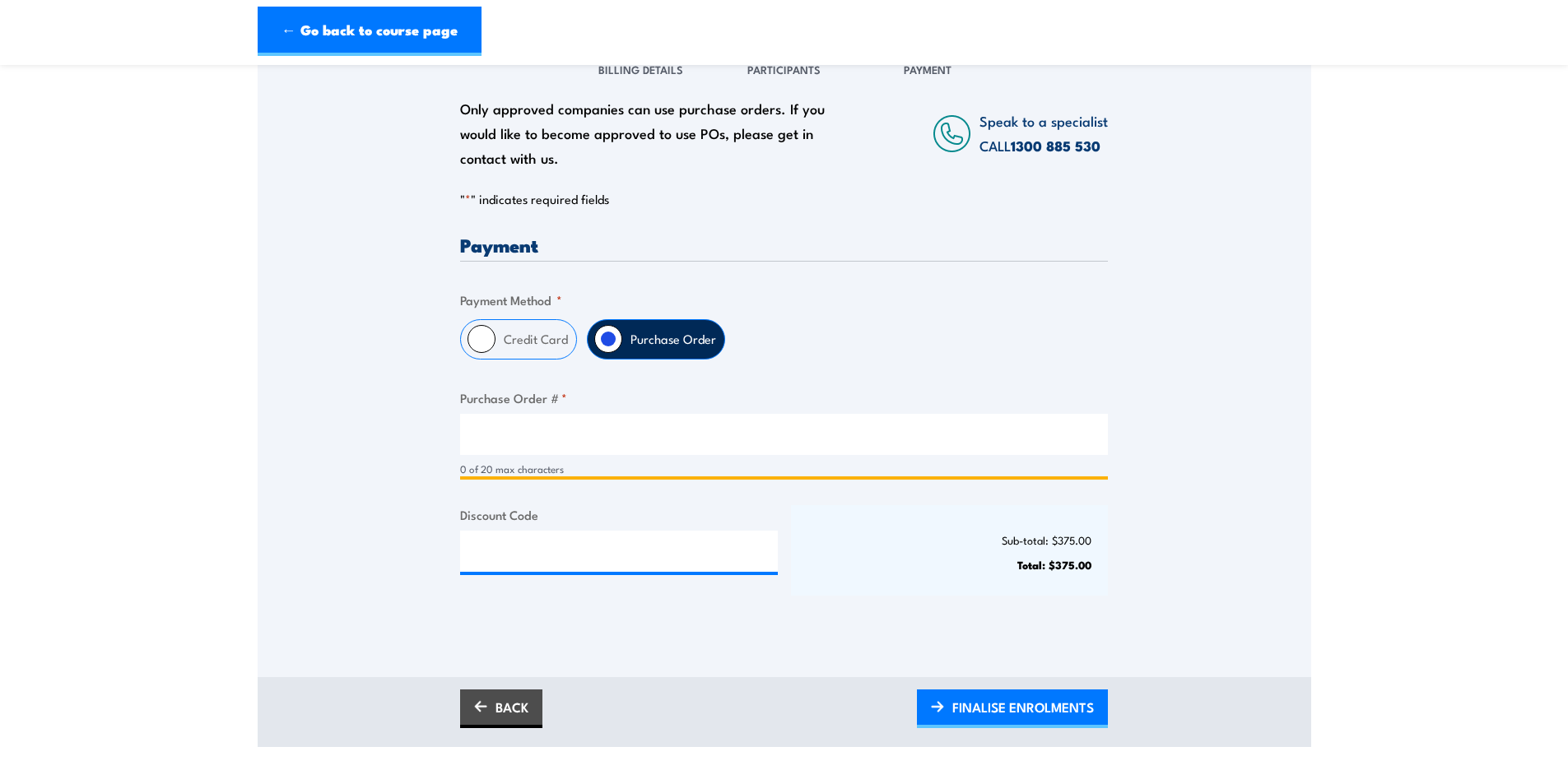
click at [588, 436] on input "Purchase Order # *" at bounding box center [784, 434] width 648 height 41
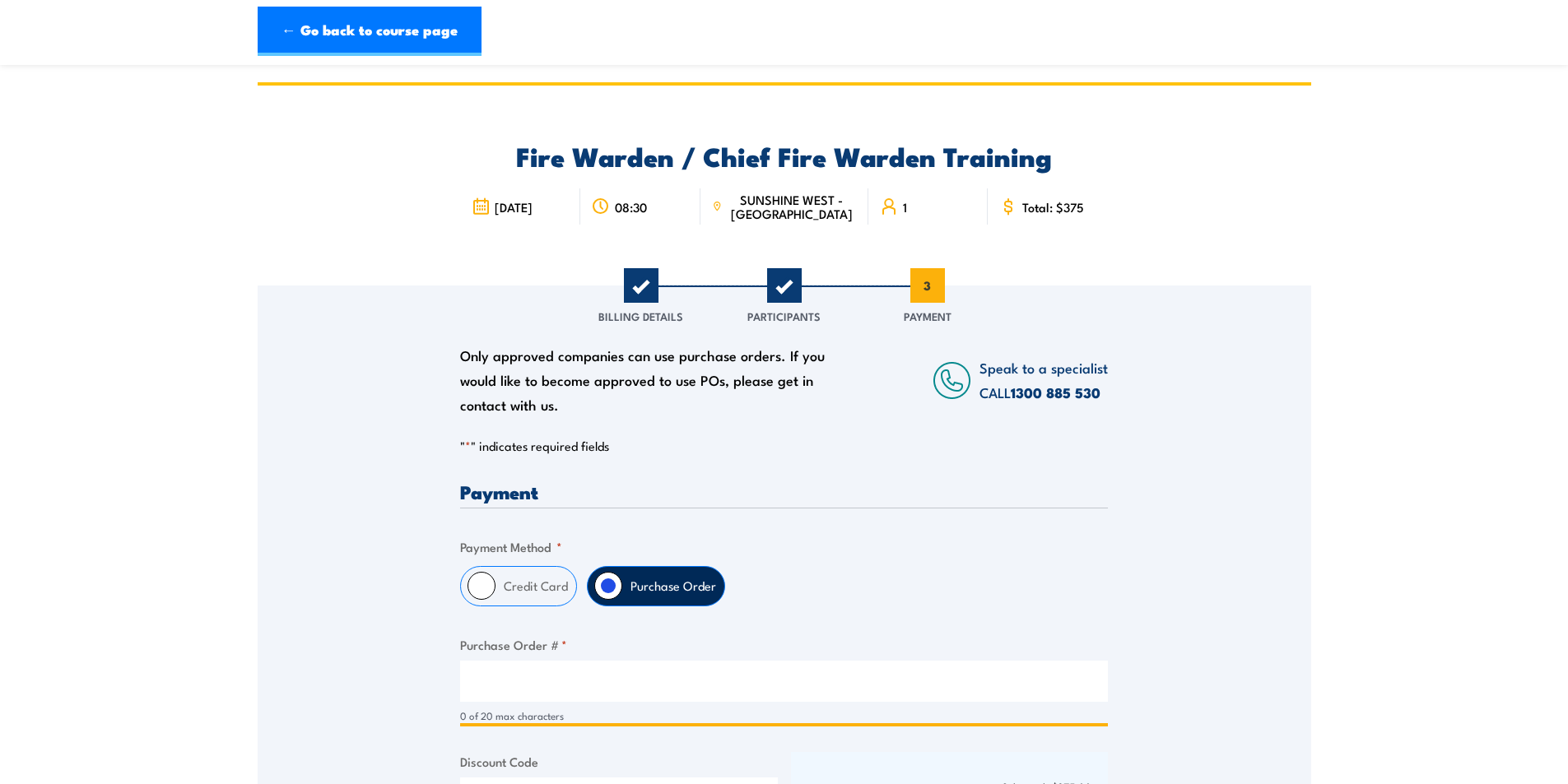
scroll to position [329, 0]
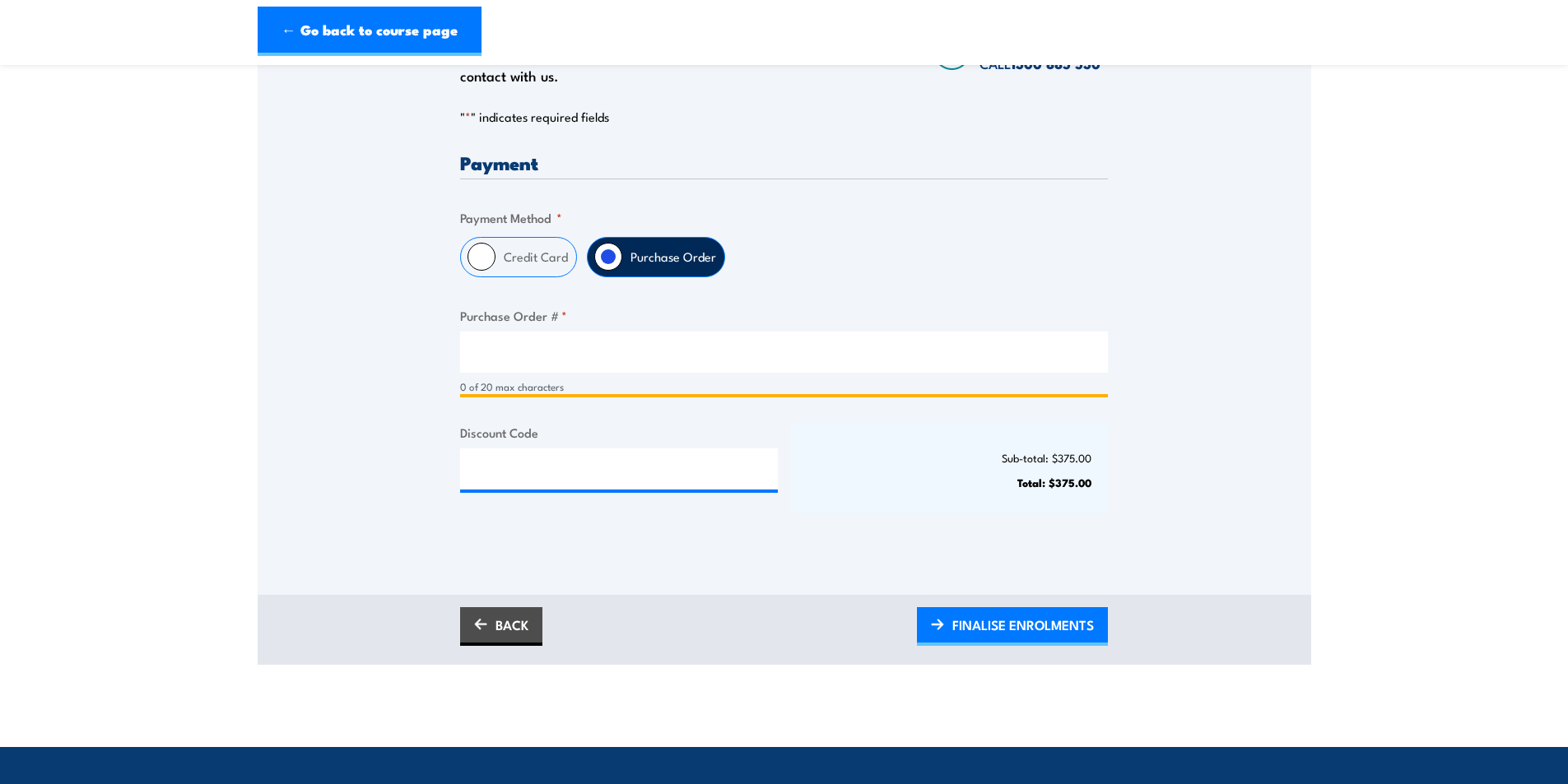
click at [538, 354] on input "Purchase Order # *" at bounding box center [784, 352] width 648 height 41
type input "PO0004"
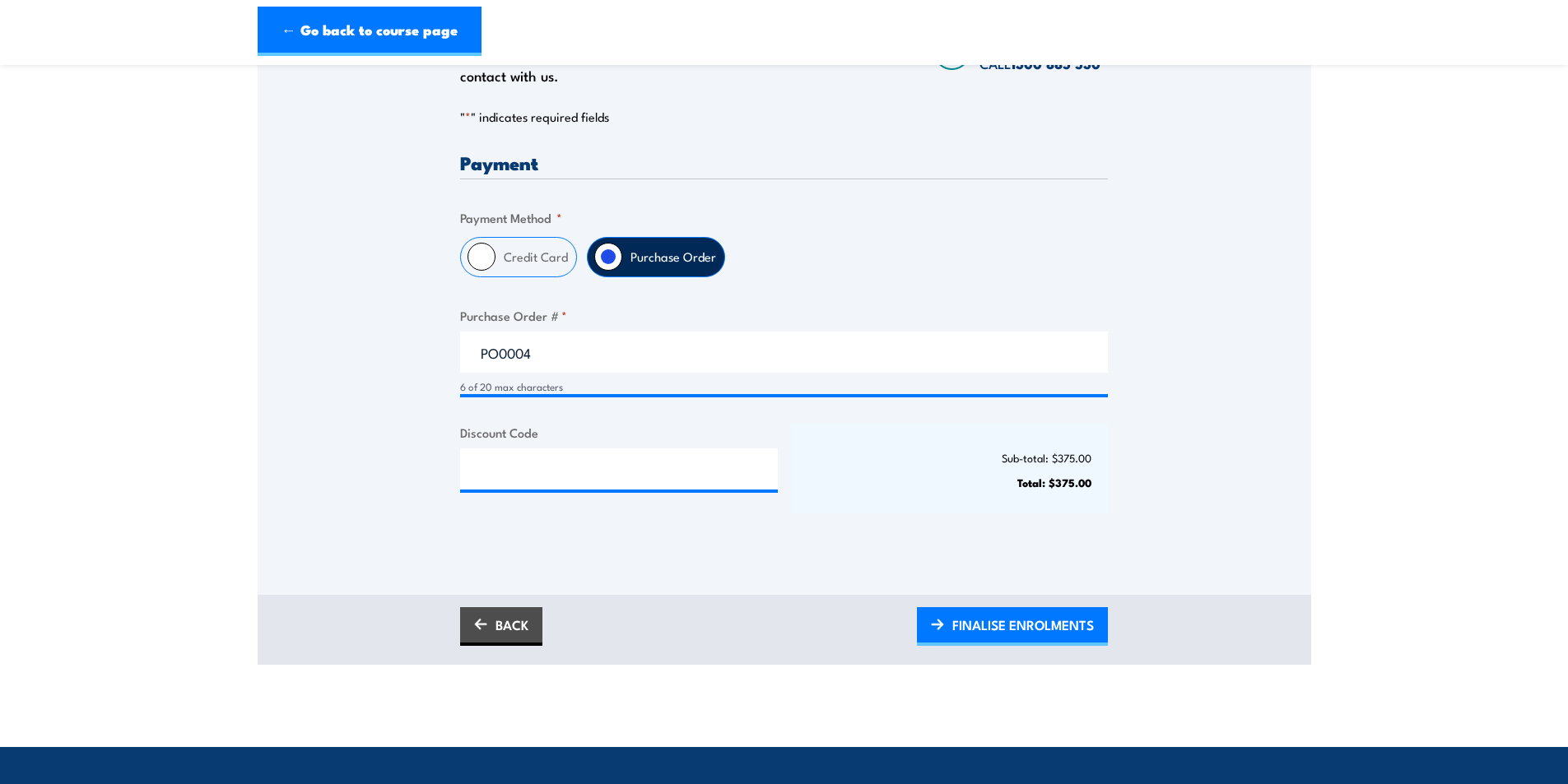
click at [681, 555] on div "Only approved companies can use purchase orders. If you would like to become ap…" at bounding box center [784, 276] width 1053 height 638
click at [977, 632] on span "FINALISE ENROLMENTS" at bounding box center [1022, 625] width 141 height 43
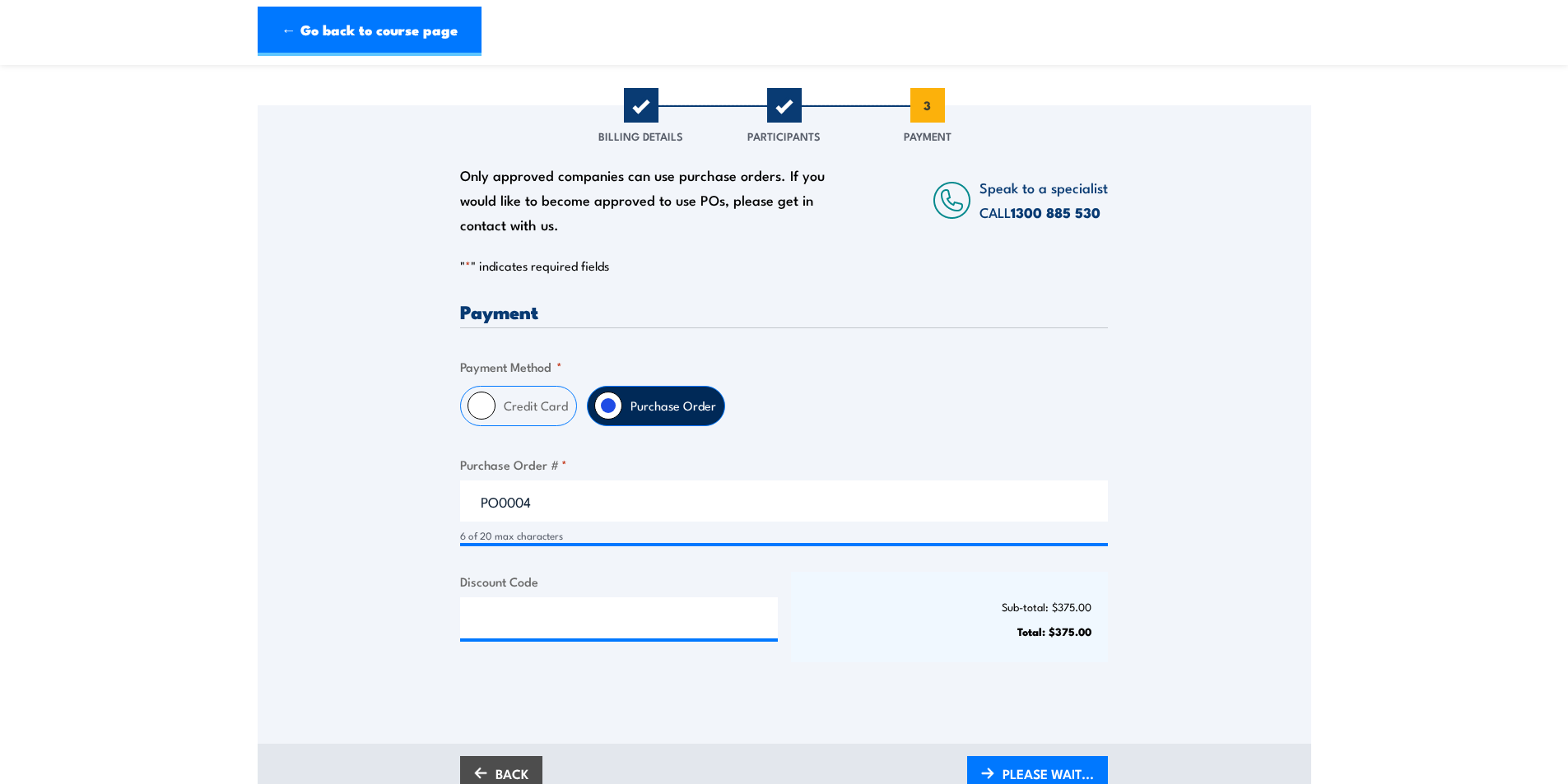
scroll to position [0, 0]
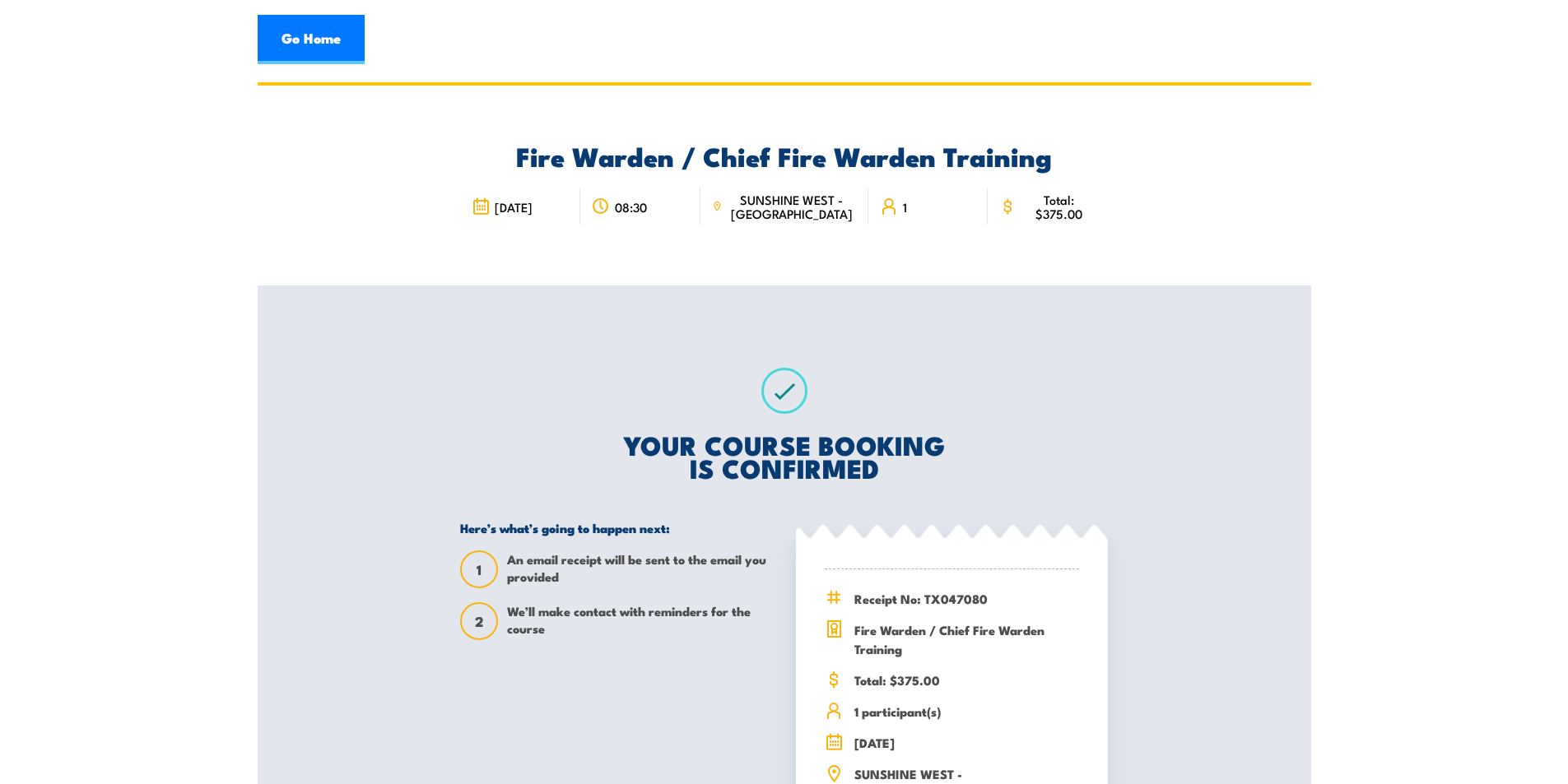
click at [625, 441] on h2 "YOUR COURSE BOOKING IS CONFIRMED" at bounding box center [784, 455] width 648 height 46
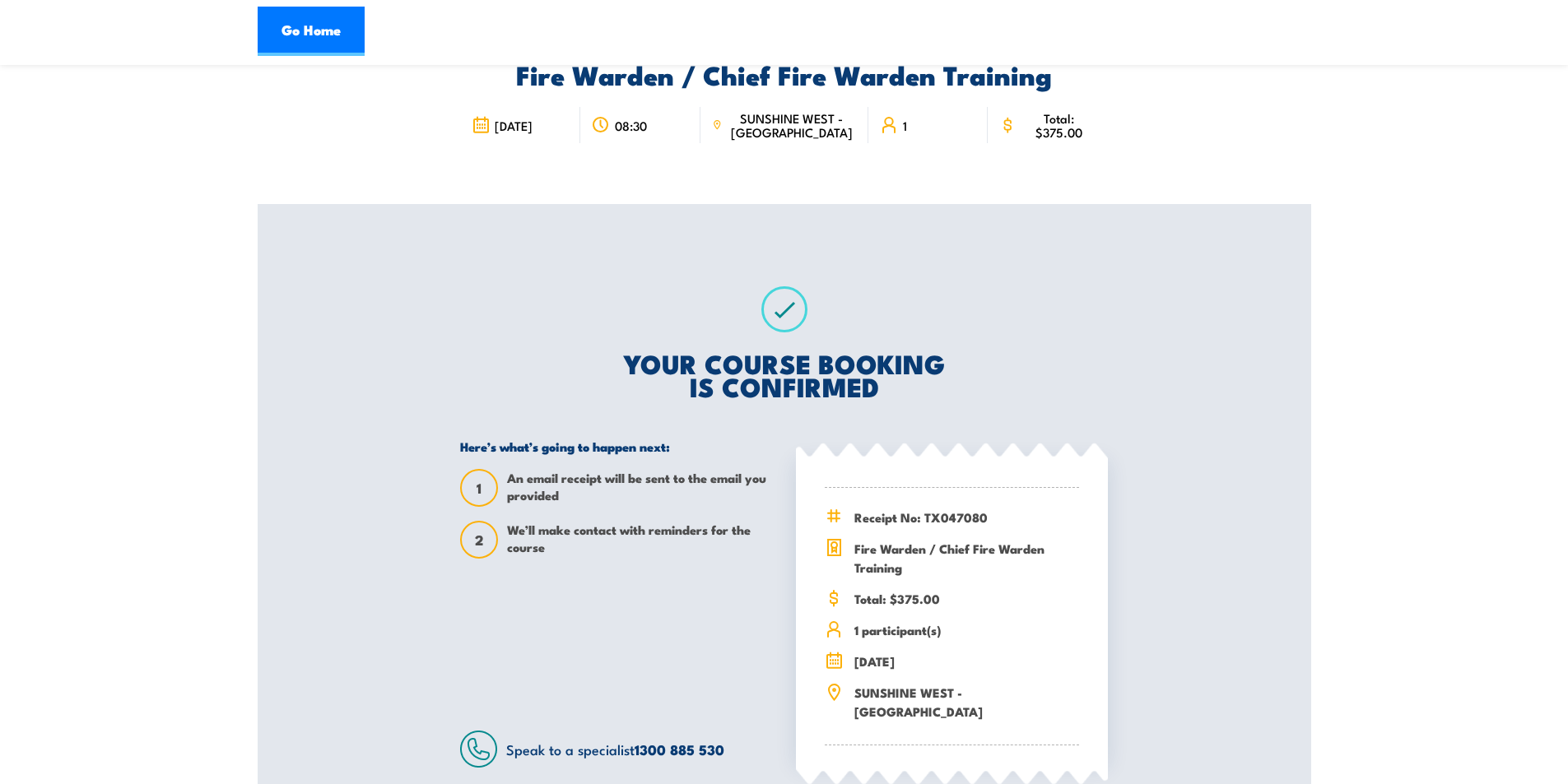
scroll to position [82, 0]
click at [401, 218] on div "Fire Warden / Chief Fire Warden Training 10 October 2025 08:30 SUNSHINE WEST - …" at bounding box center [784, 424] width 1053 height 849
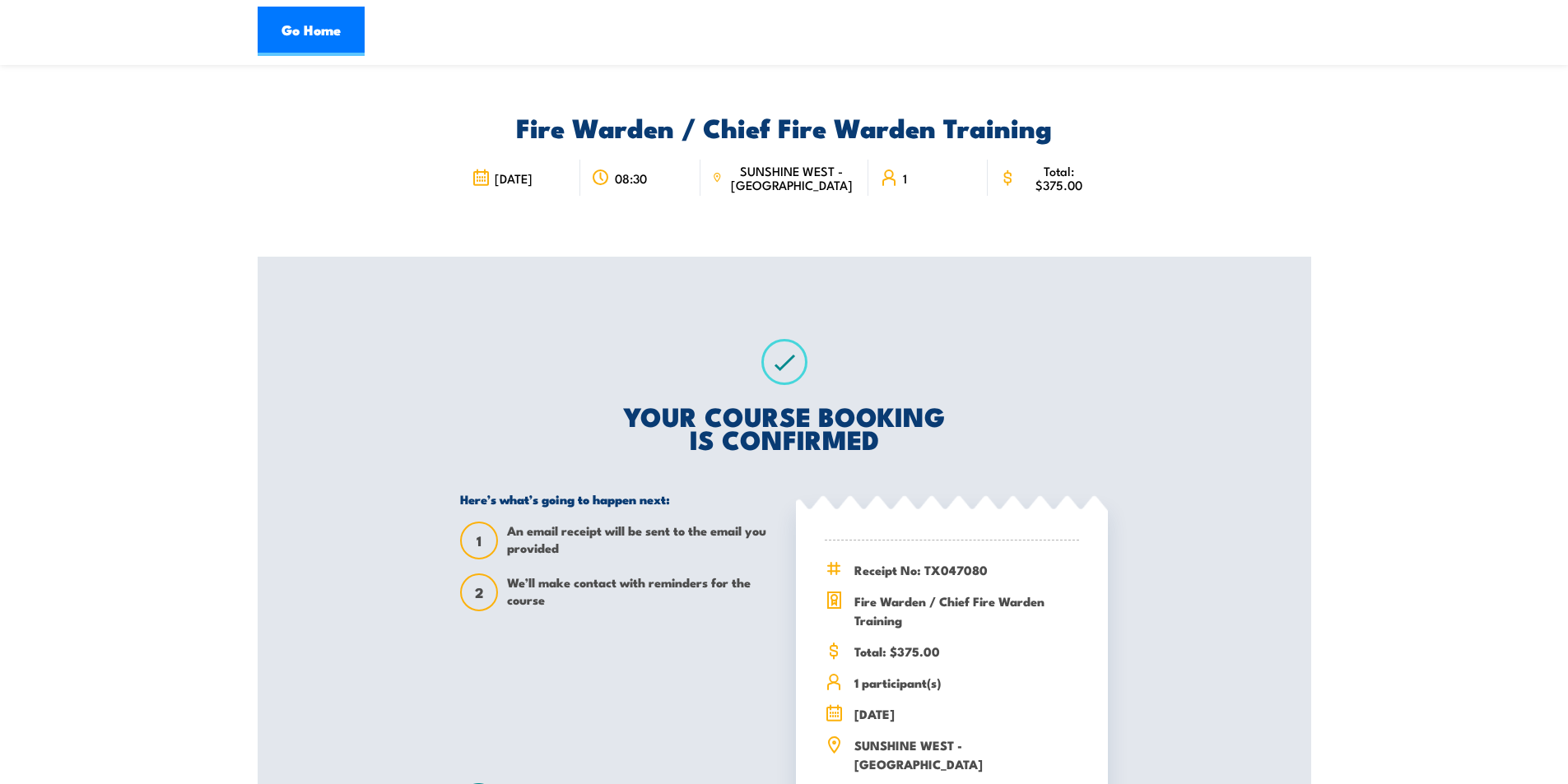
scroll to position [0, 0]
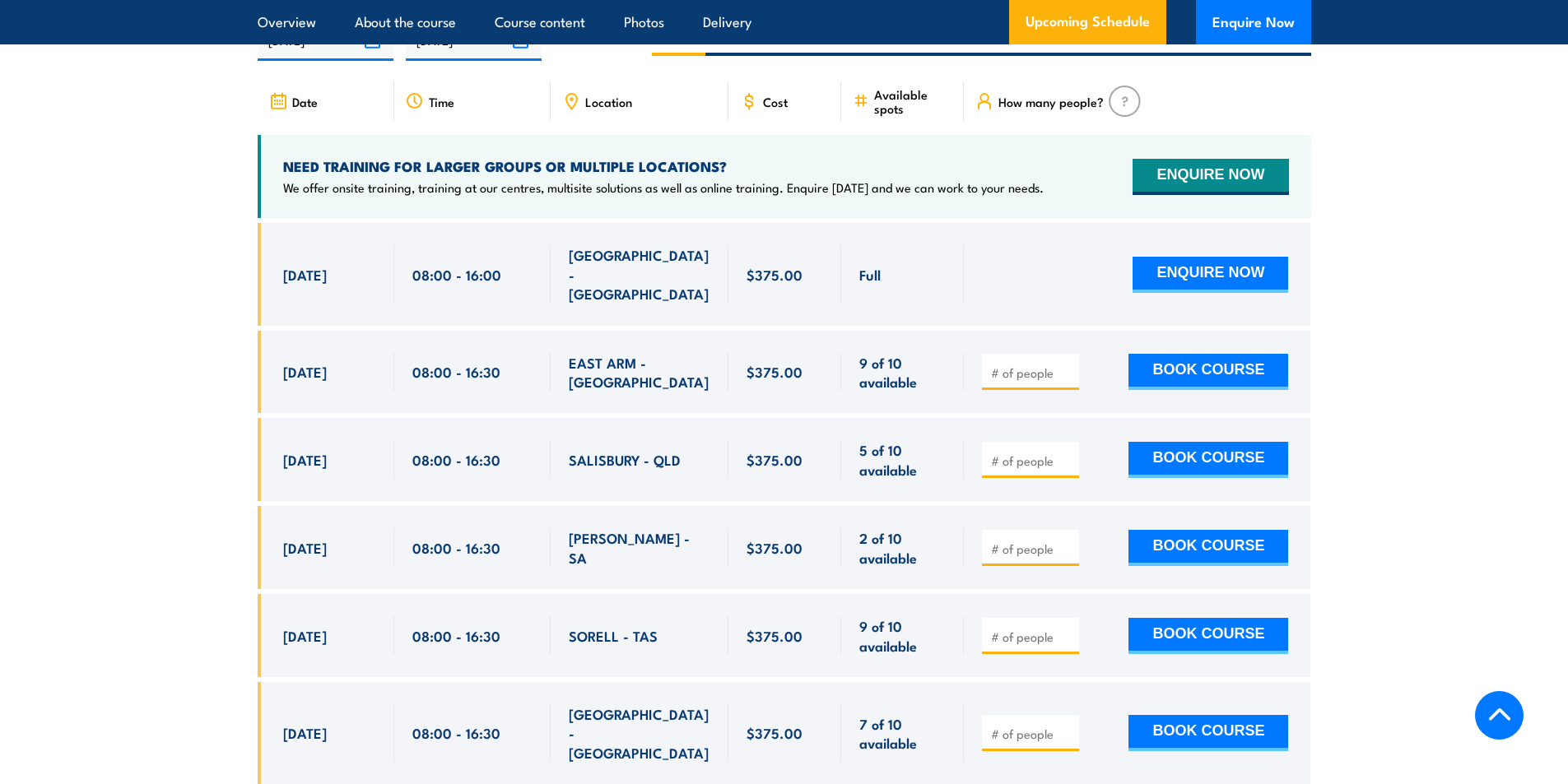
scroll to position [2714, 0]
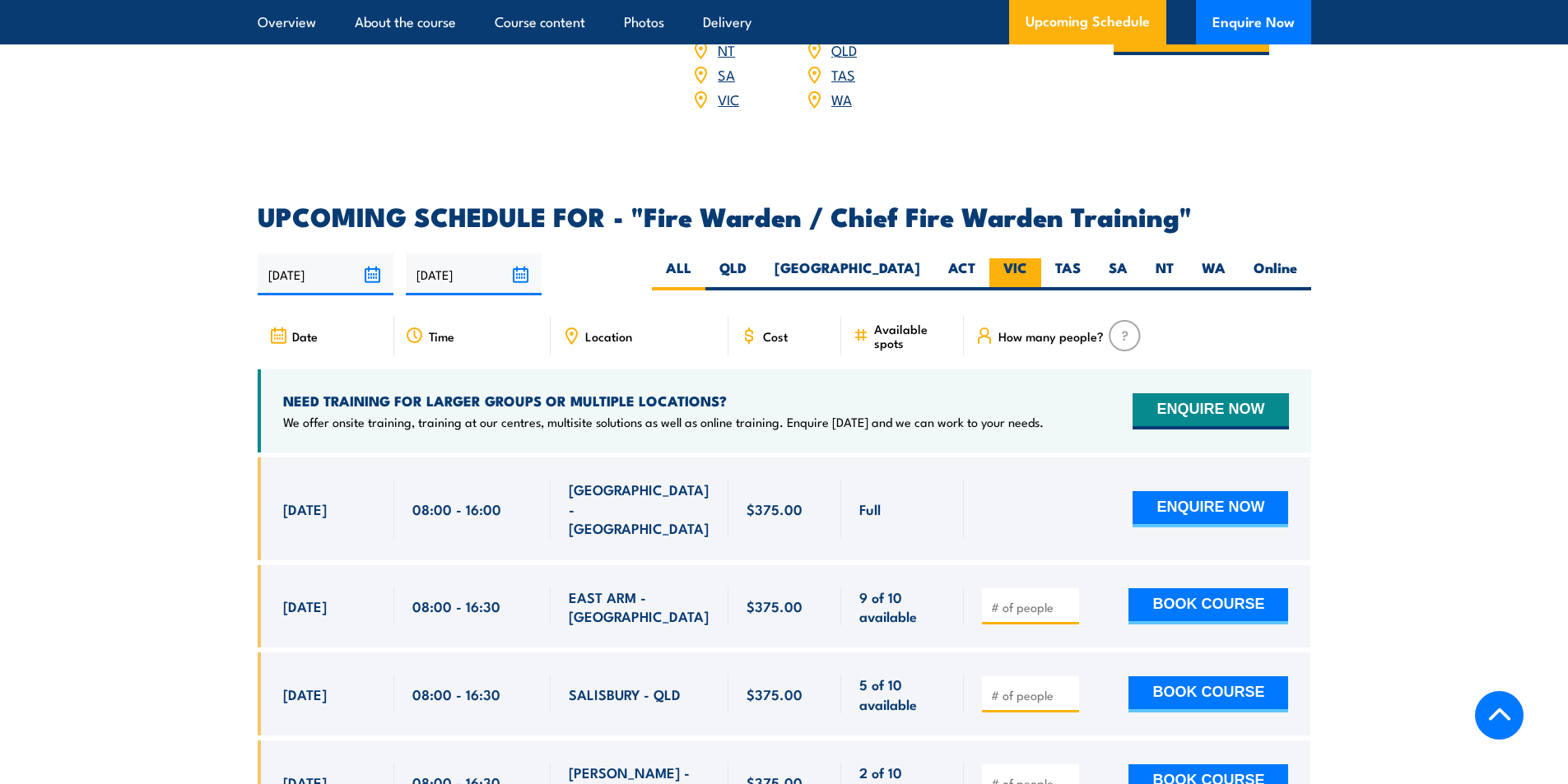
click at [1017, 270] on label "VIC" at bounding box center [1016, 274] width 52 height 32
click at [1027, 269] on input "VIC" at bounding box center [1033, 263] width 11 height 11
radio input "true"
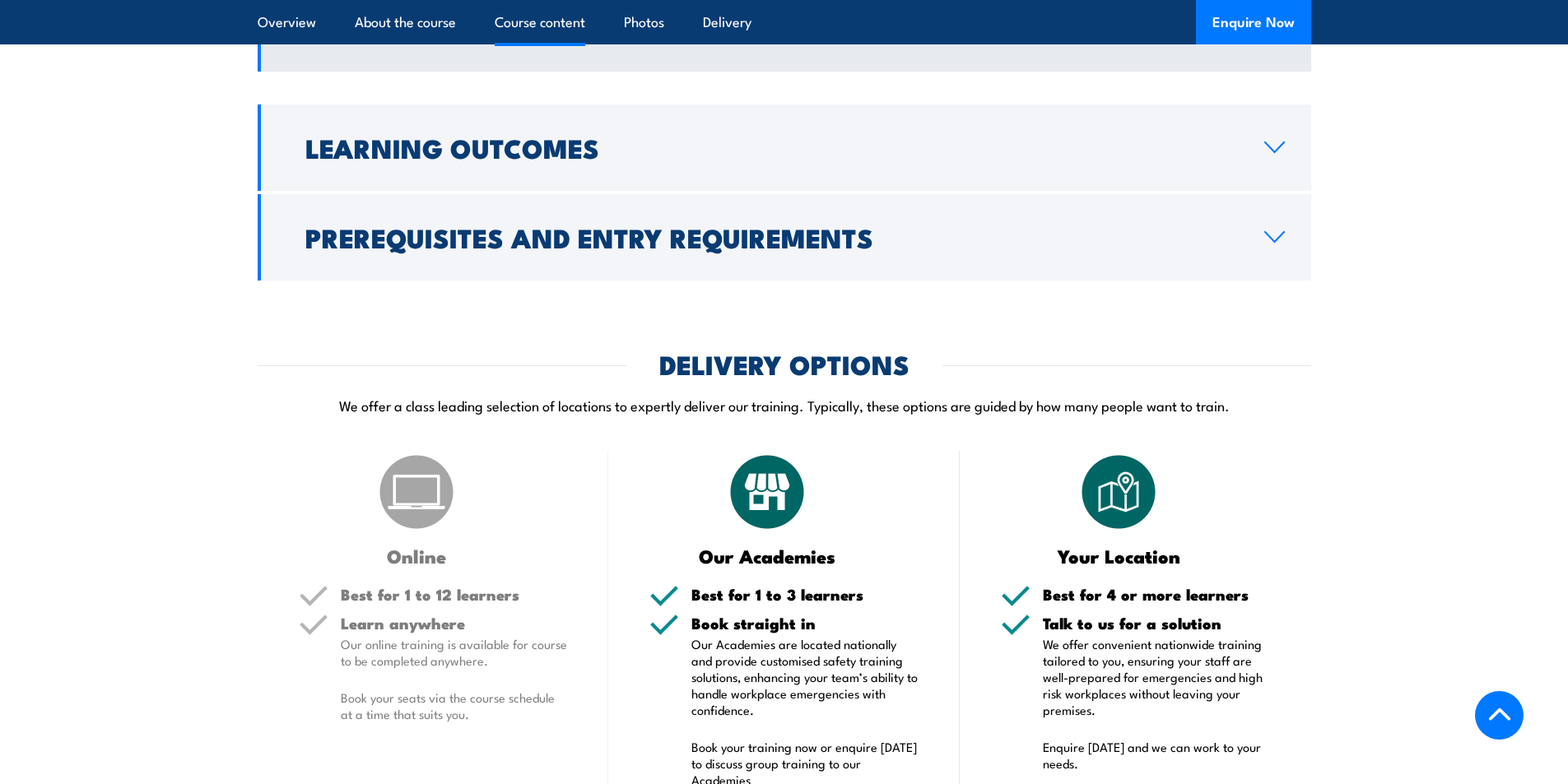
scroll to position [1316, 0]
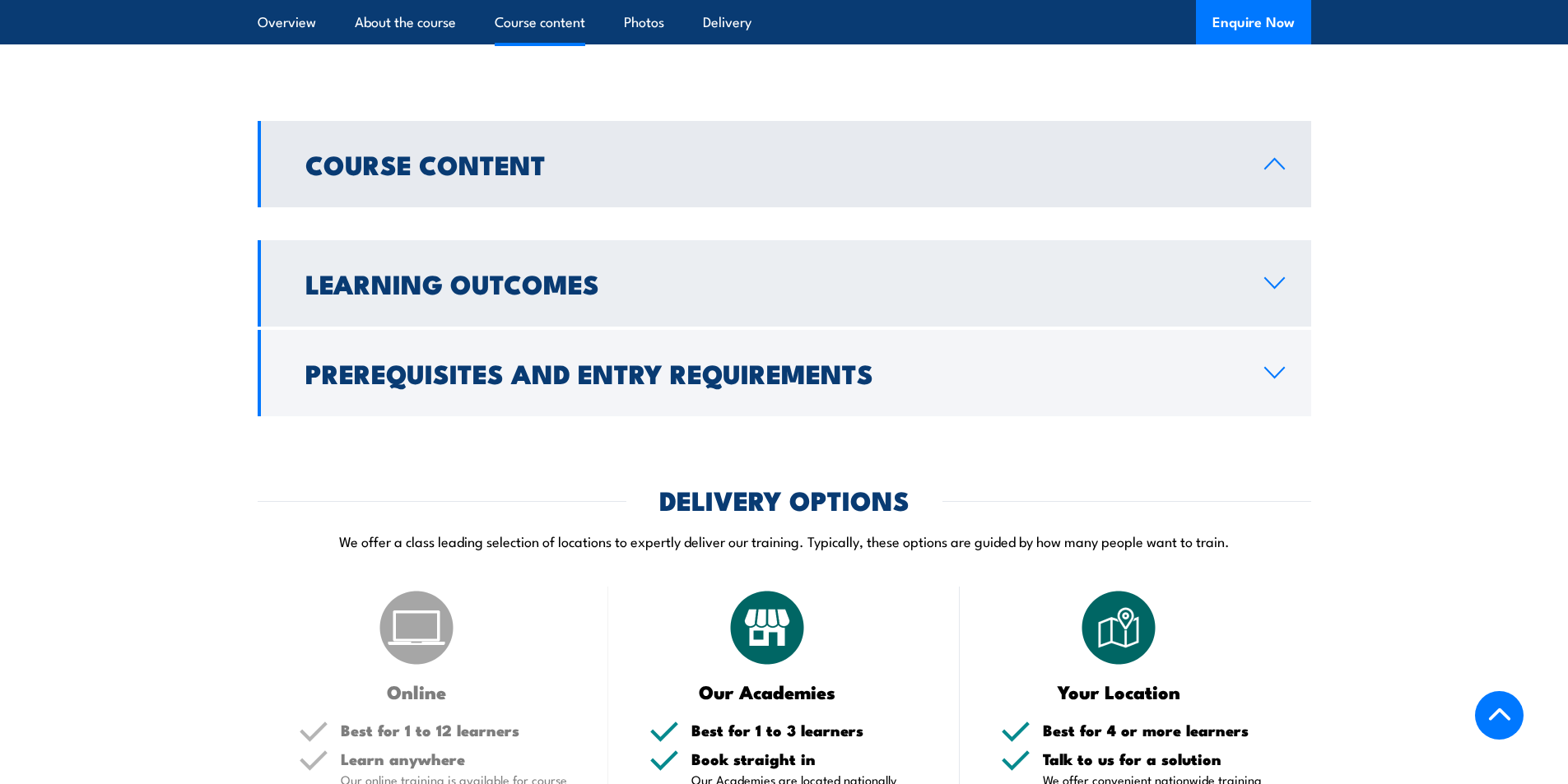
click at [1277, 278] on icon at bounding box center [1274, 282] width 19 height 10
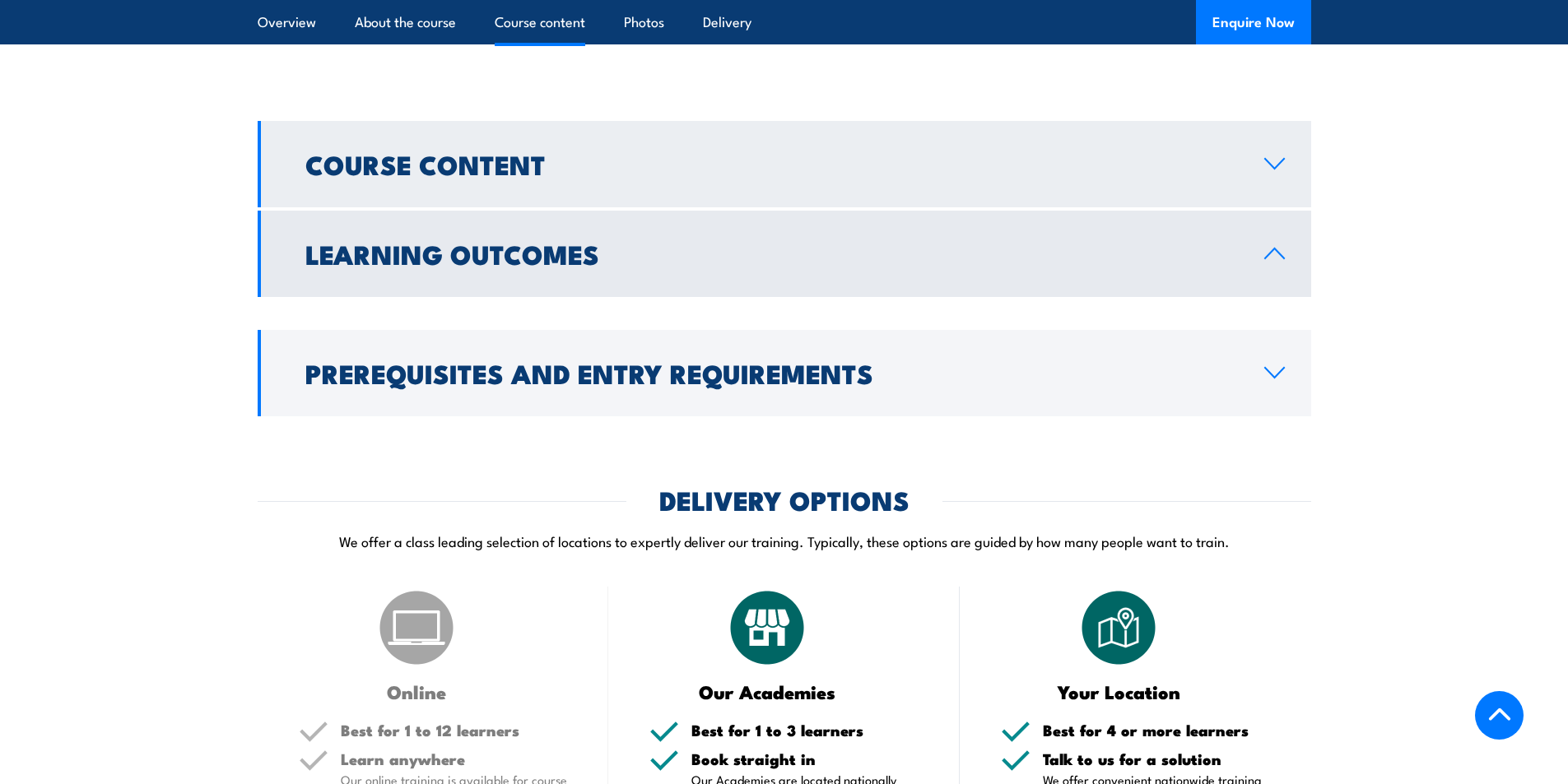
click at [1276, 157] on icon at bounding box center [1274, 164] width 22 height 13
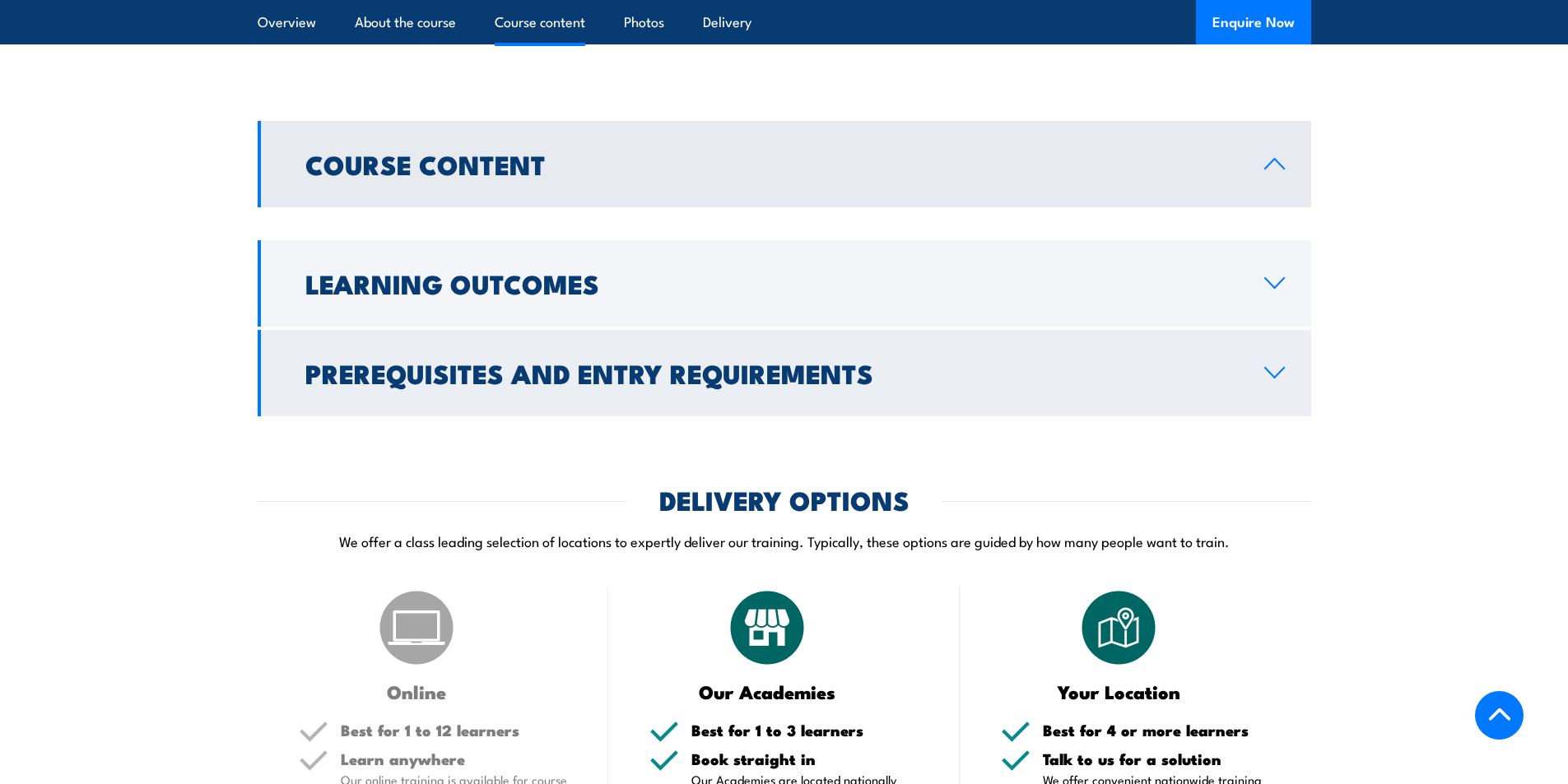
click at [1278, 366] on icon at bounding box center [1274, 372] width 22 height 13
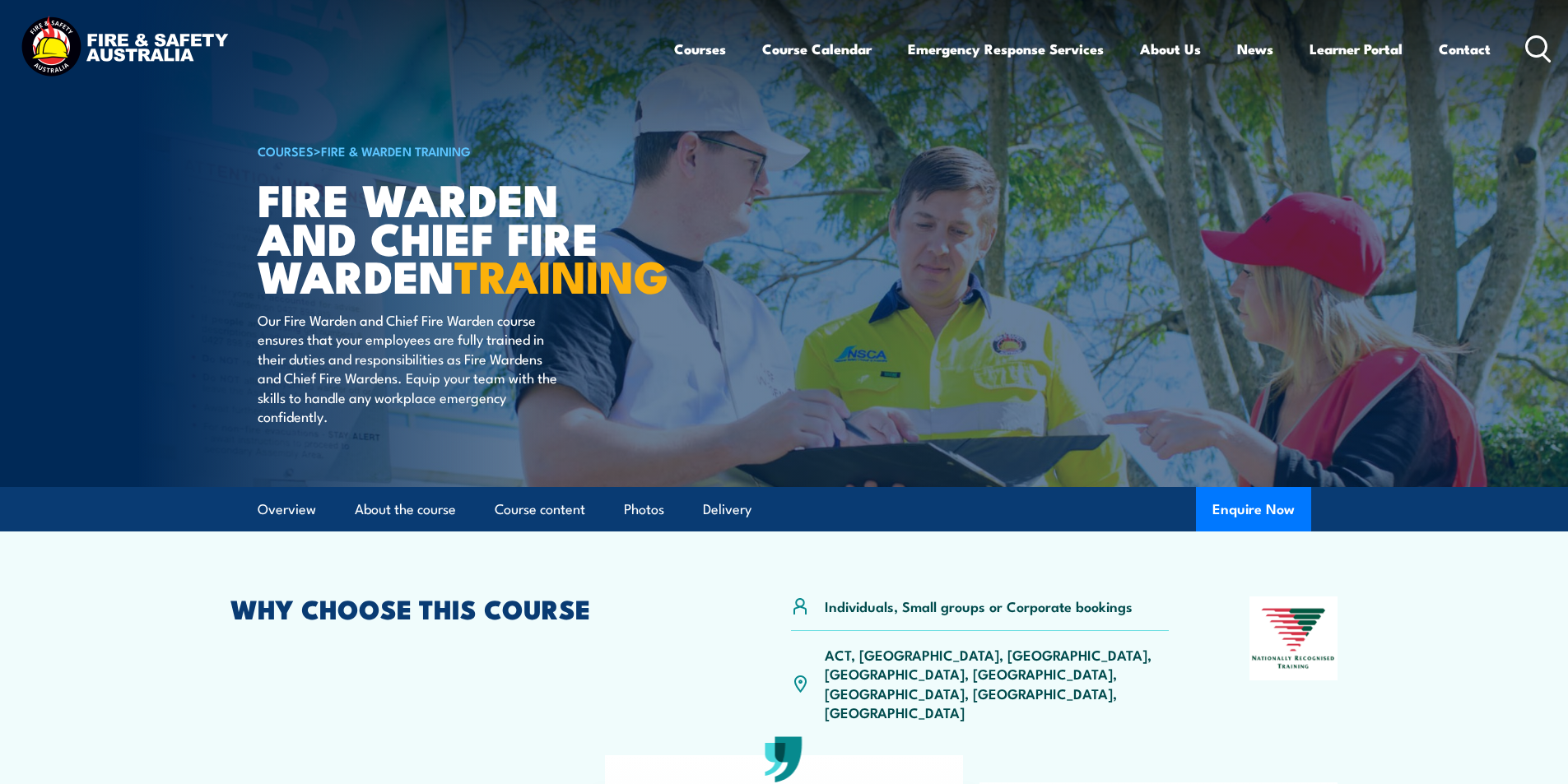
scroll to position [0, 0]
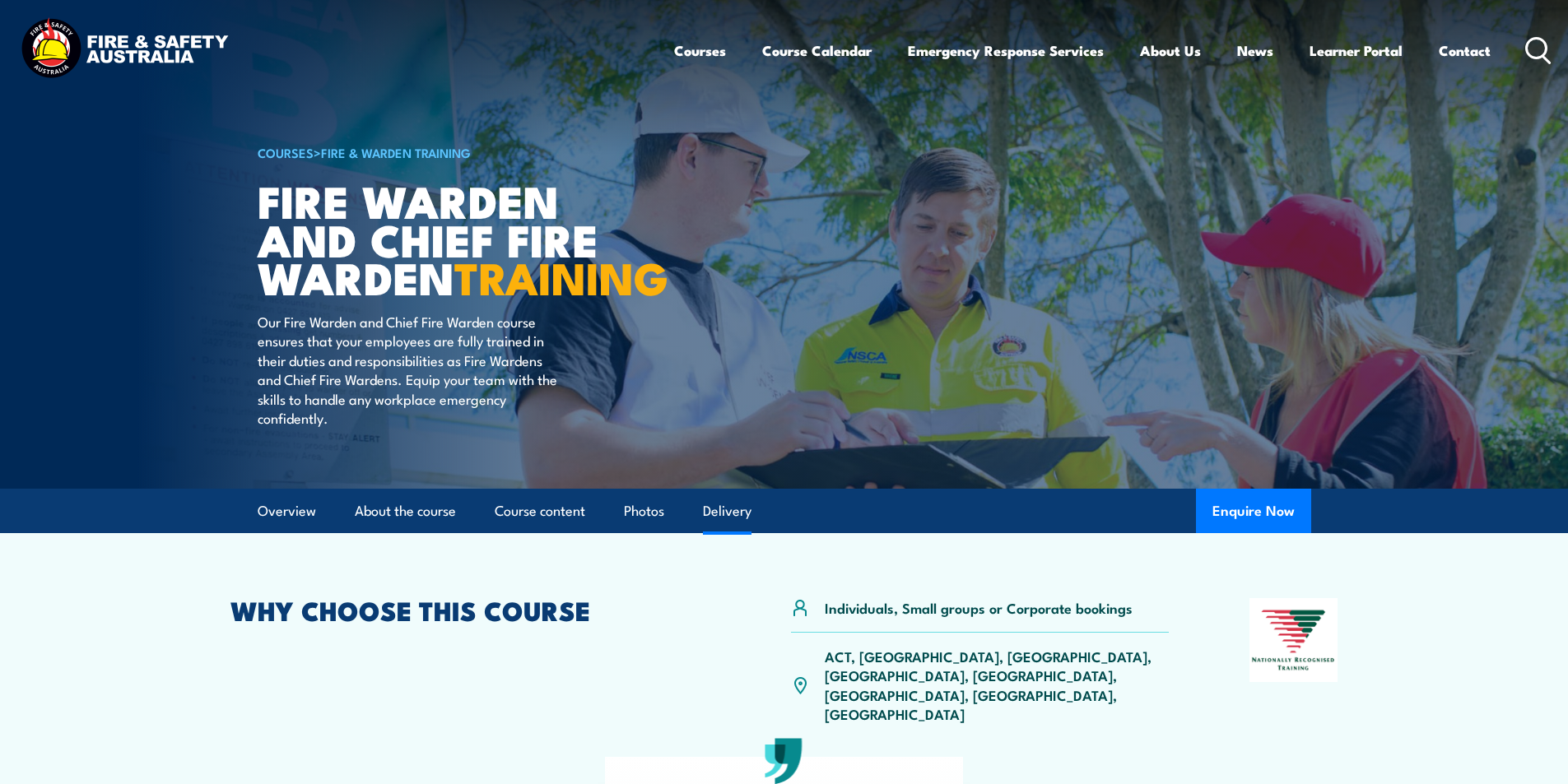
click at [730, 533] on link "Delivery" at bounding box center [727, 511] width 49 height 43
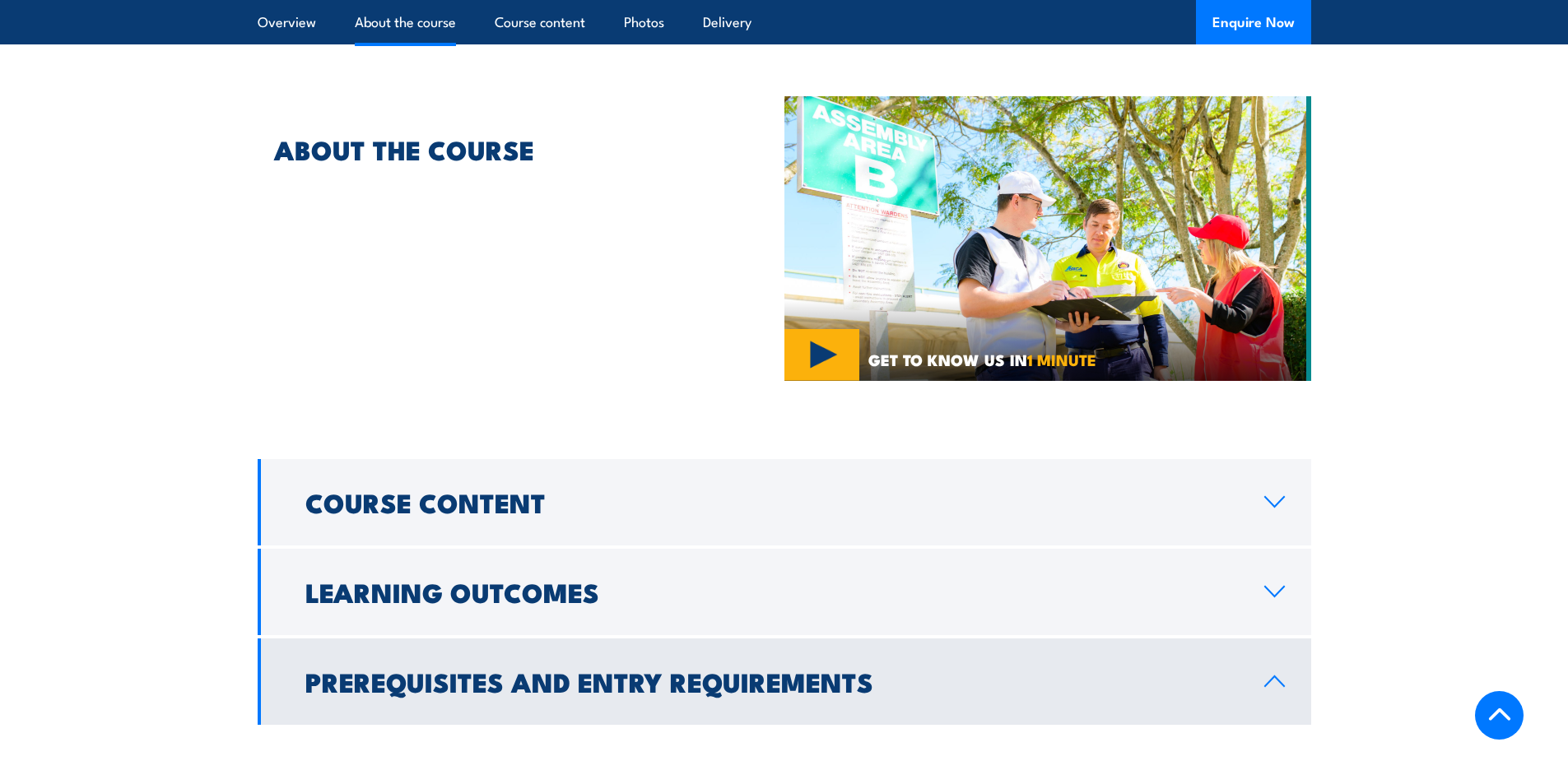
scroll to position [1458, 0]
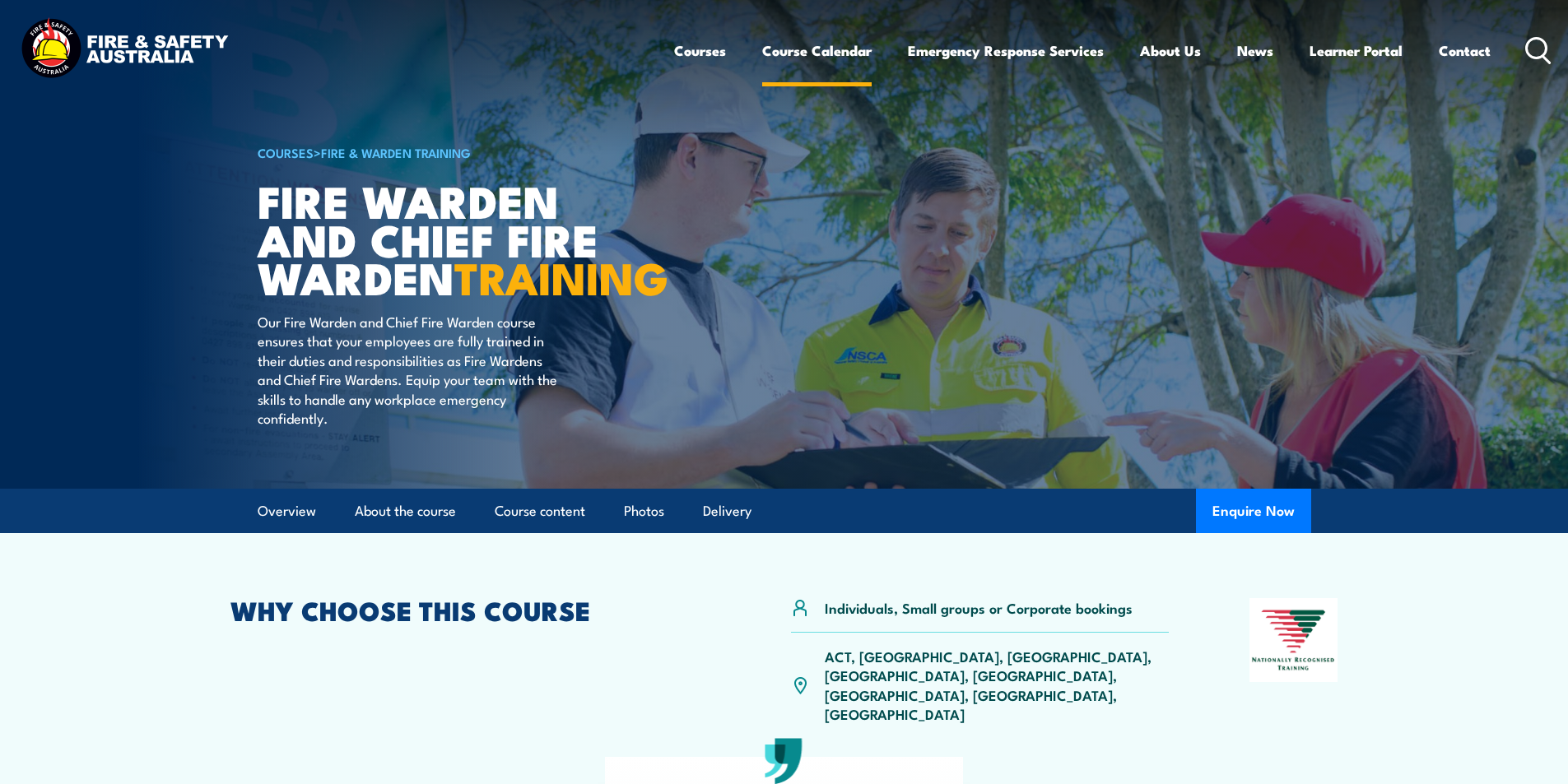
click at [827, 50] on link "Course Calendar" at bounding box center [817, 50] width 110 height 43
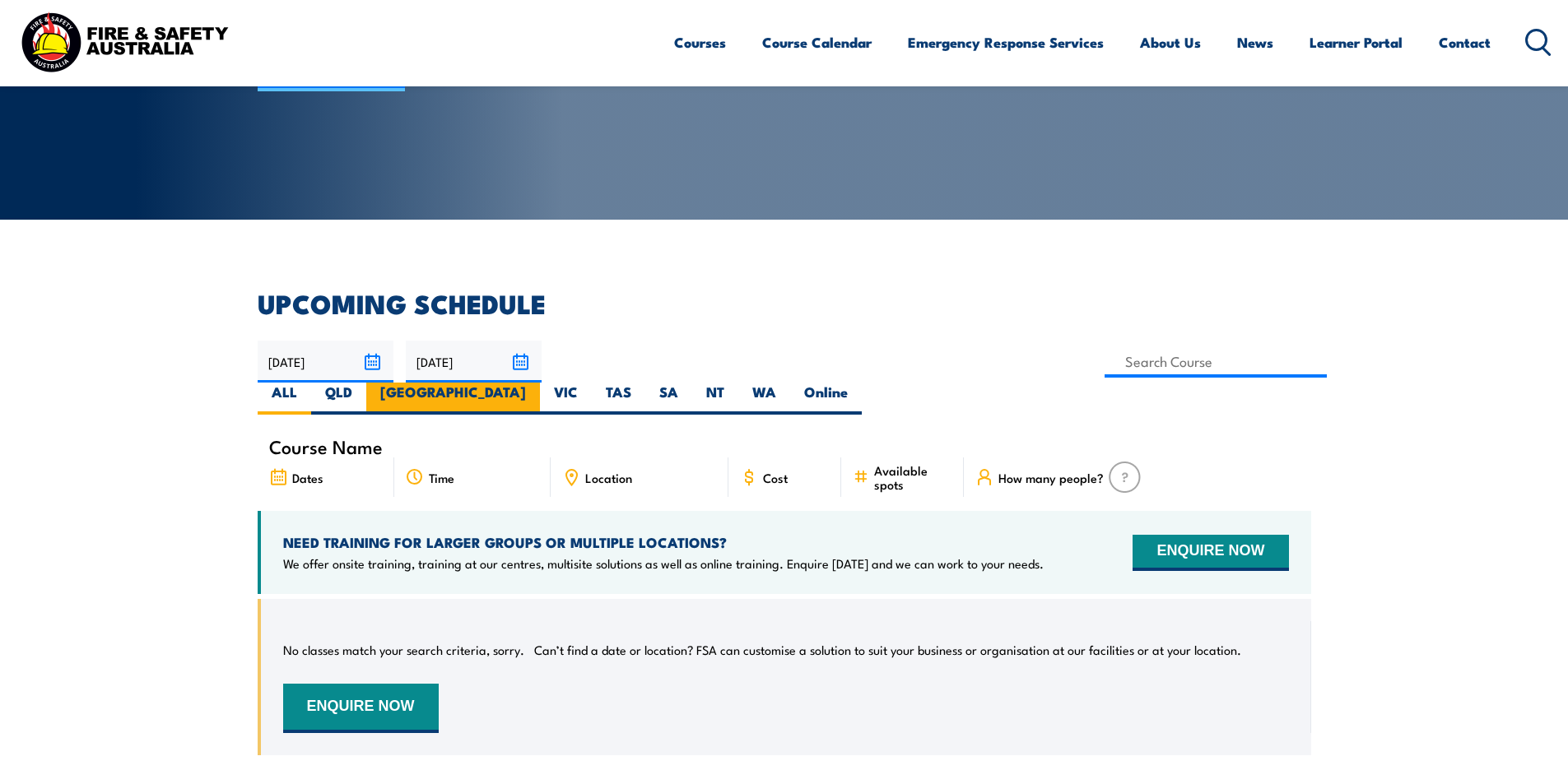
scroll to position [257, 0]
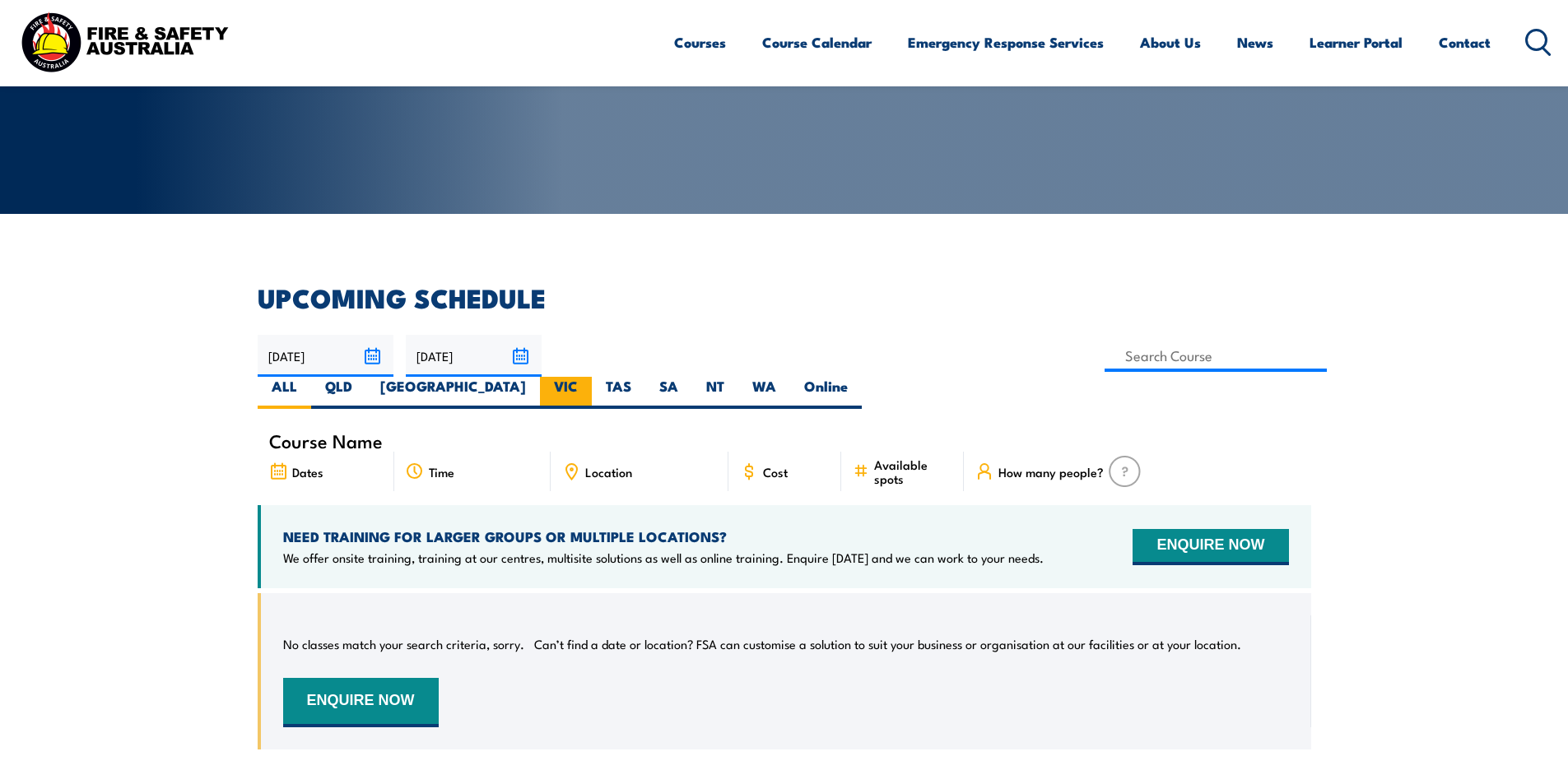
click at [592, 377] on label "VIC" at bounding box center [566, 393] width 52 height 32
click at [588, 377] on input "VIC" at bounding box center [583, 382] width 11 height 11
radio input "true"
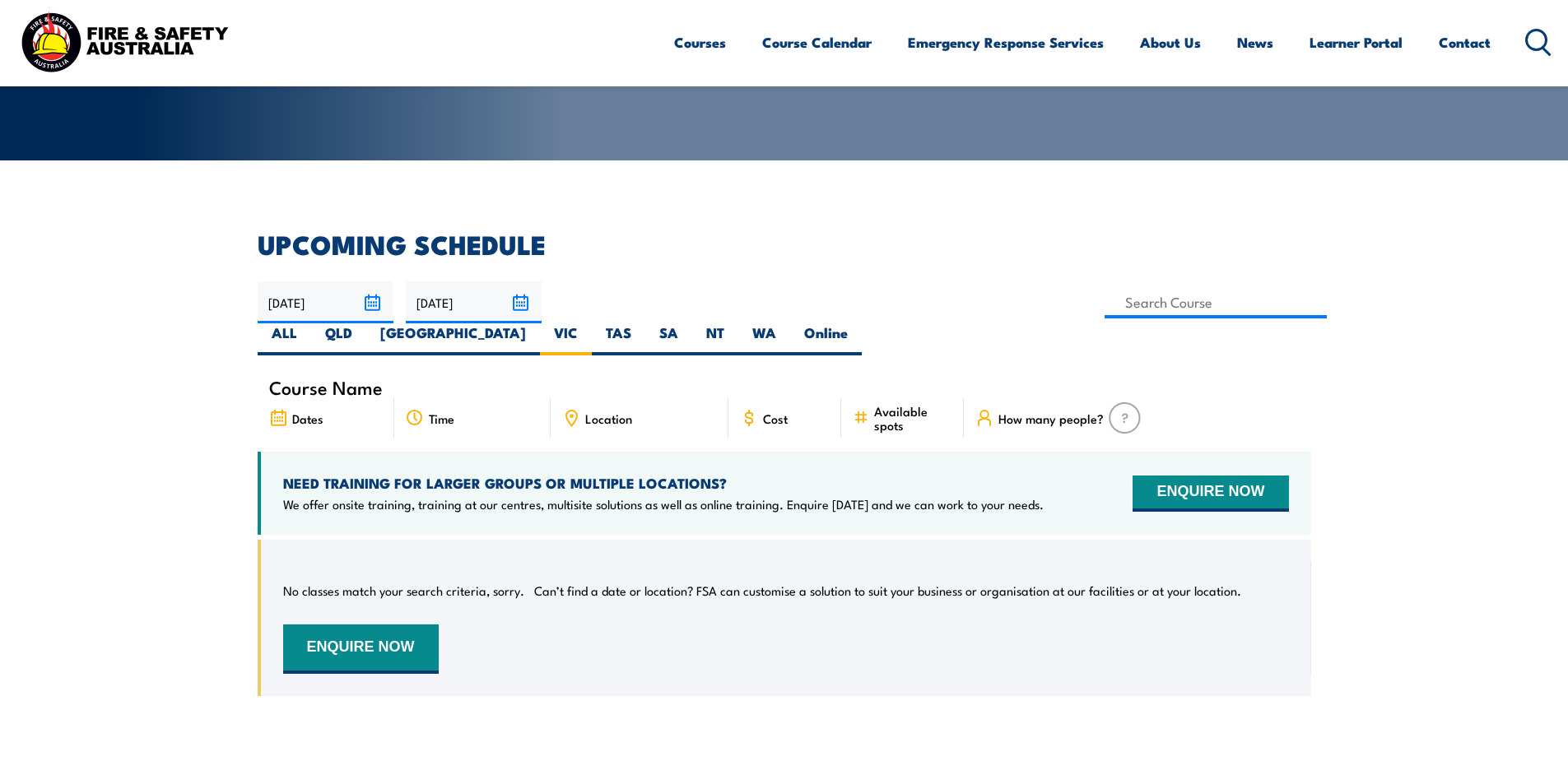
scroll to position [340, 0]
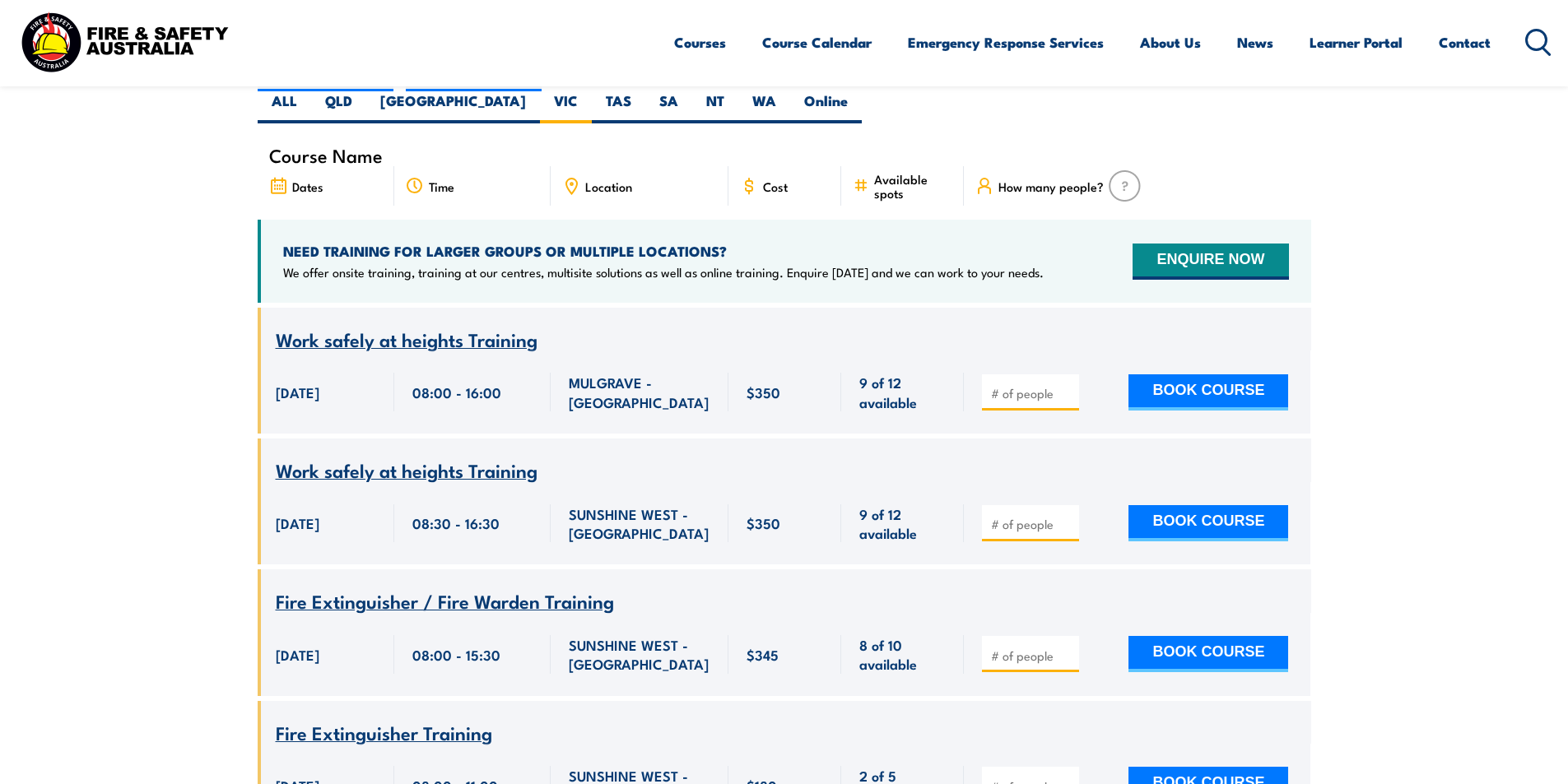
scroll to position [214, 0]
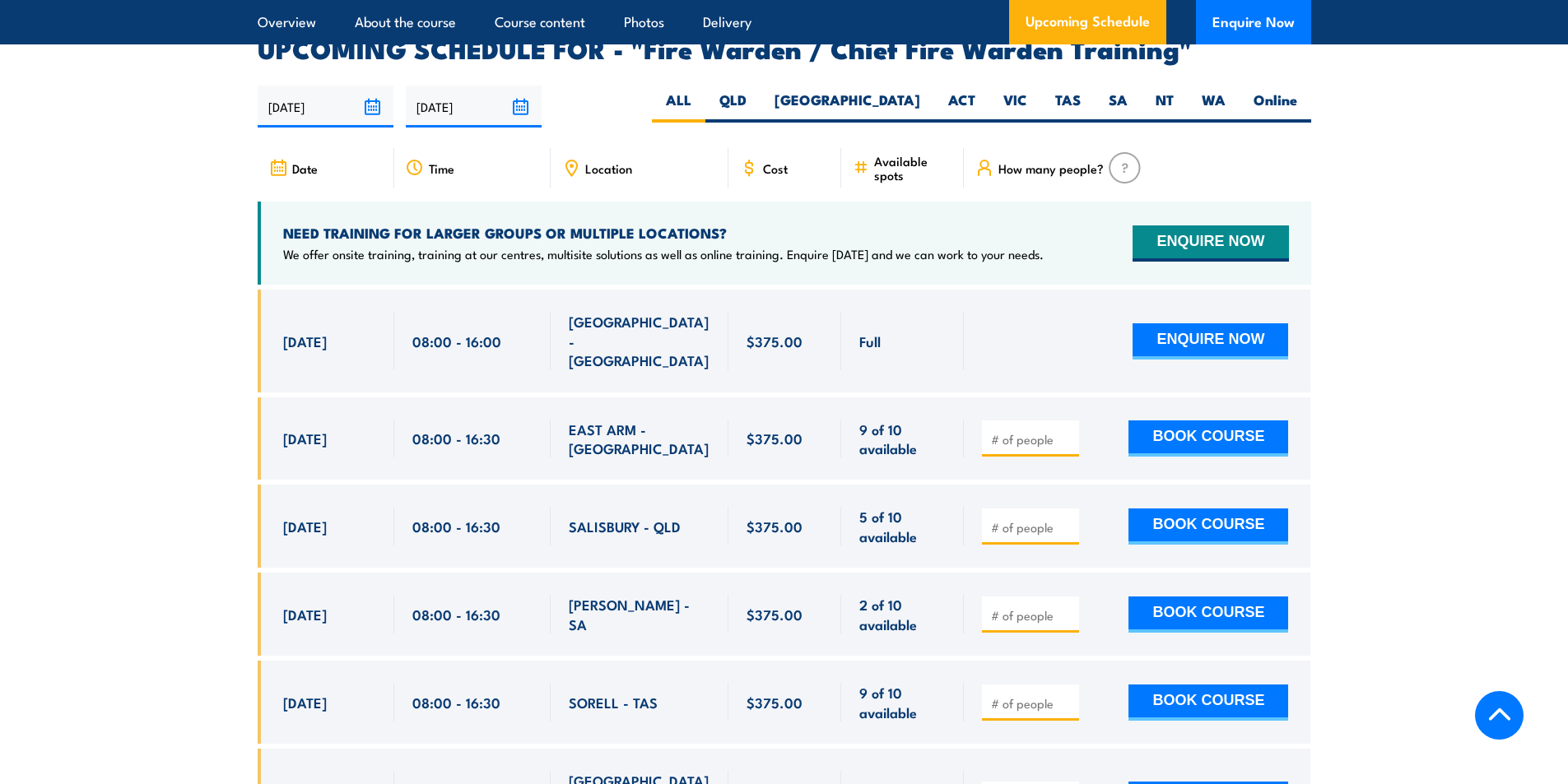
scroll to position [2879, 0]
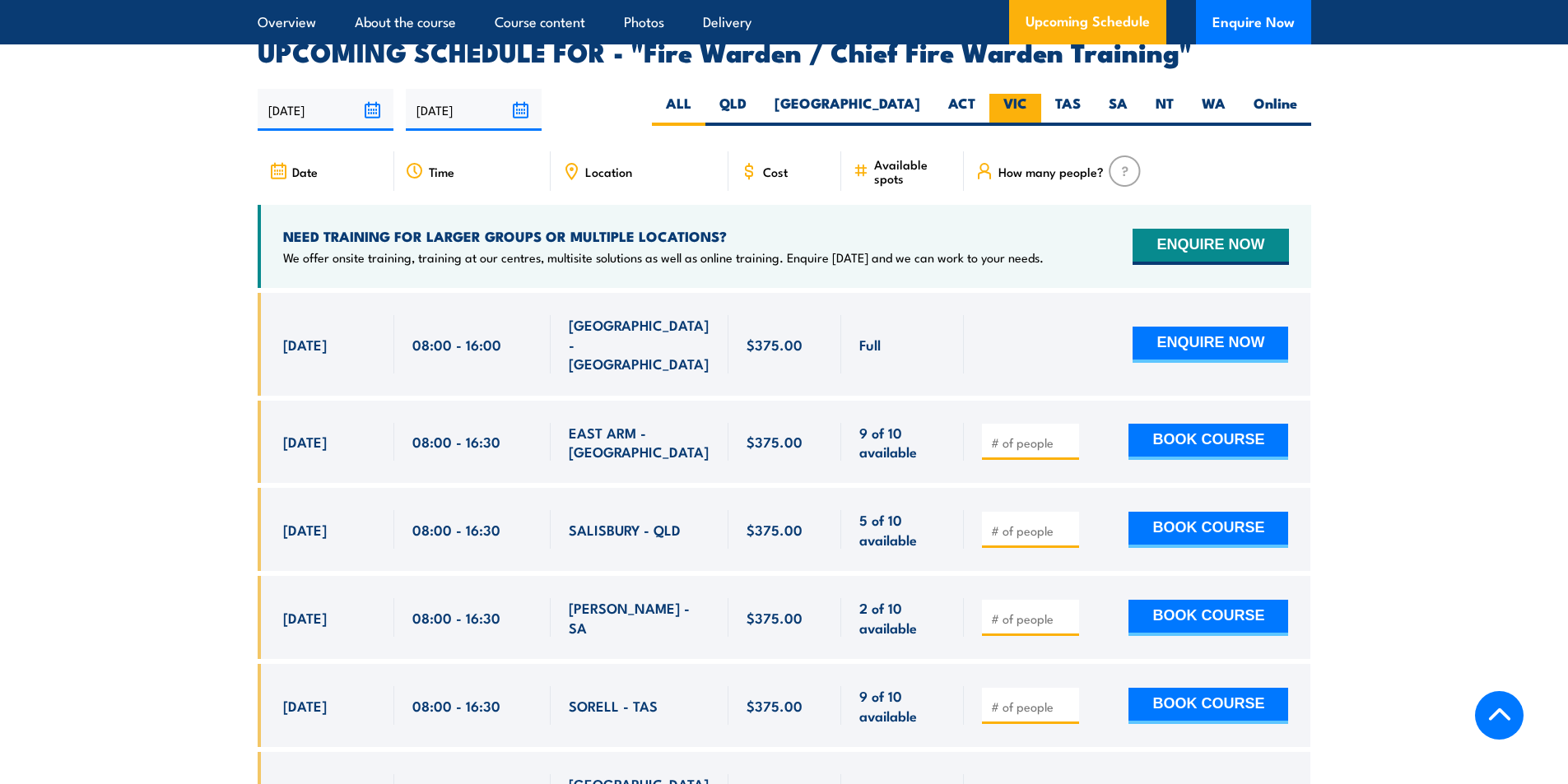
click at [1013, 106] on label "VIC" at bounding box center [1016, 110] width 52 height 32
click at [1027, 104] on input "VIC" at bounding box center [1033, 99] width 11 height 11
radio input "true"
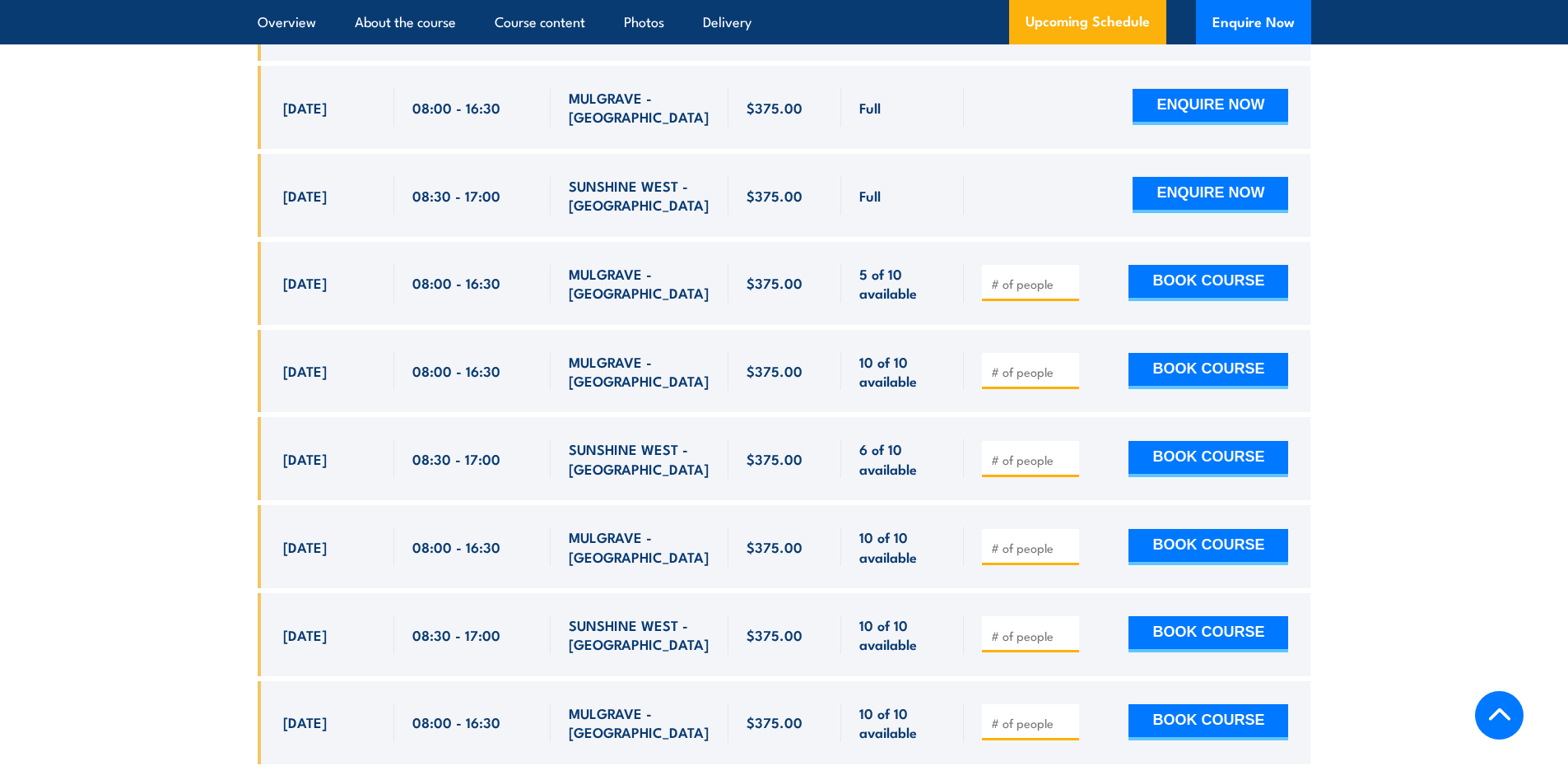
scroll to position [3242, 0]
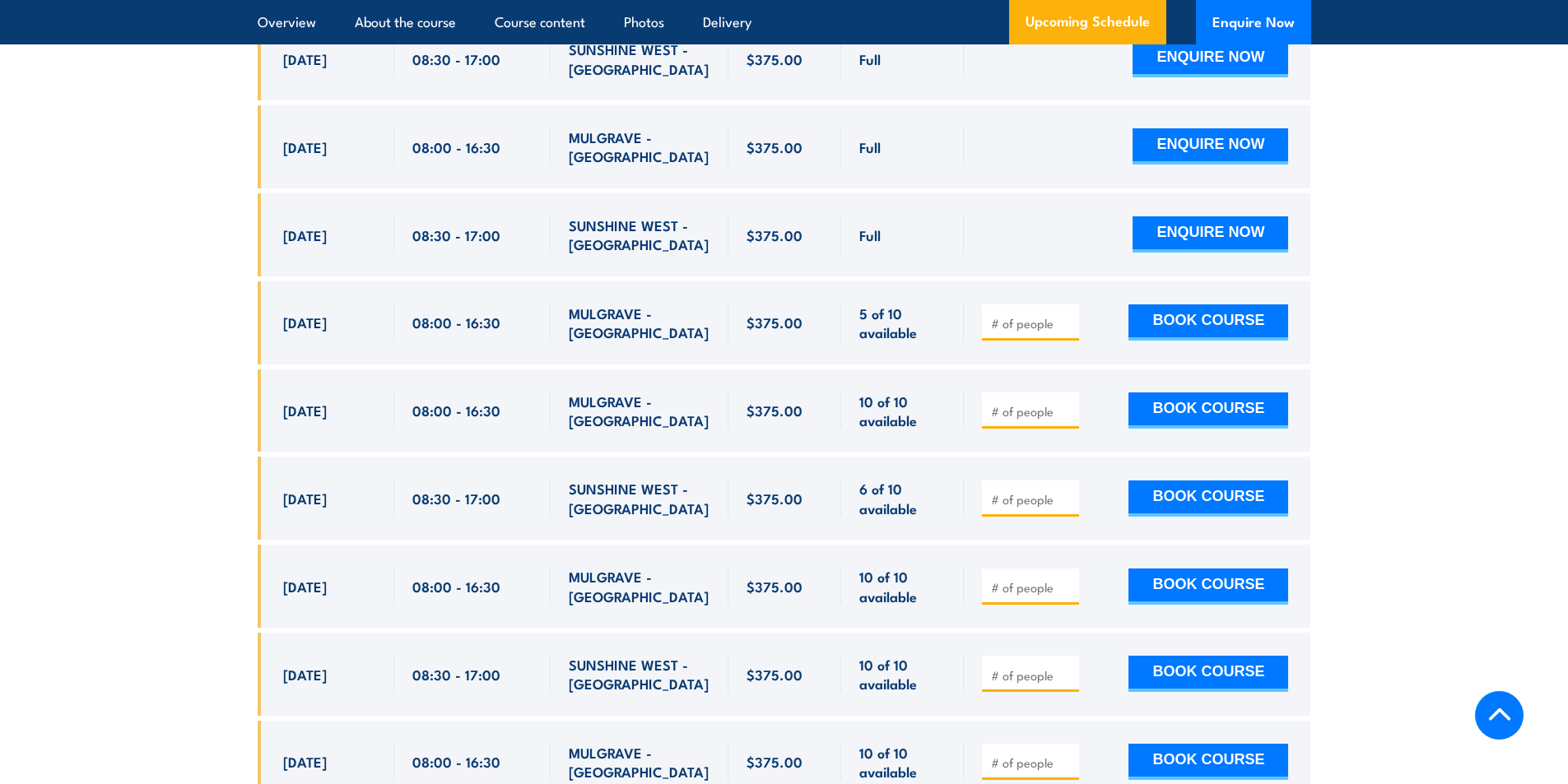
click at [234, 326] on section "UPCOMING SCHEDULE FOR - "Fire Warden / Chief Fire Warden Training" 22/08/2025 1…" at bounding box center [784, 252] width 1568 height 1152
click at [125, 341] on section "UPCOMING SCHEDULE FOR - "Fire Warden / Chief Fire Warden Training" 22/08/2025 1…" at bounding box center [784, 252] width 1568 height 1152
click at [166, 261] on section "UPCOMING SCHEDULE FOR - "Fire Warden / Chief Fire Warden Training" 22/08/2025 1…" at bounding box center [784, 252] width 1568 height 1152
